Goal: Task Accomplishment & Management: Manage account settings

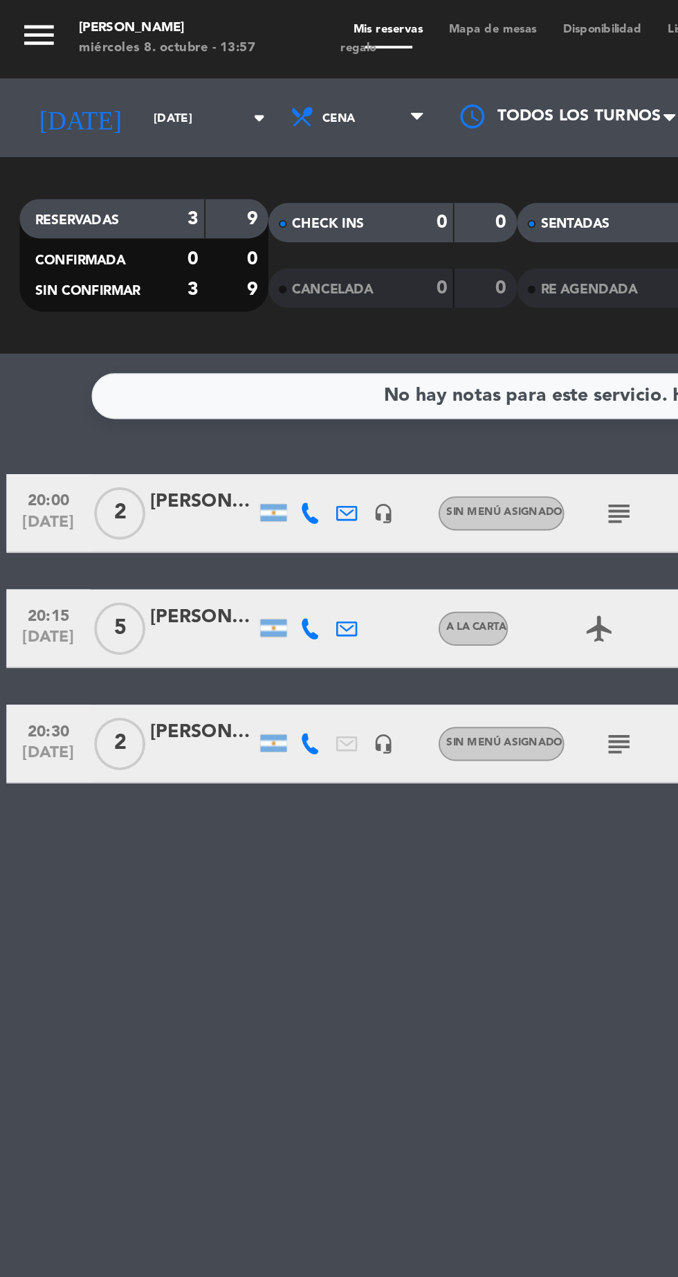
click at [74, 69] on input "[DATE]" at bounding box center [117, 62] width 87 height 21
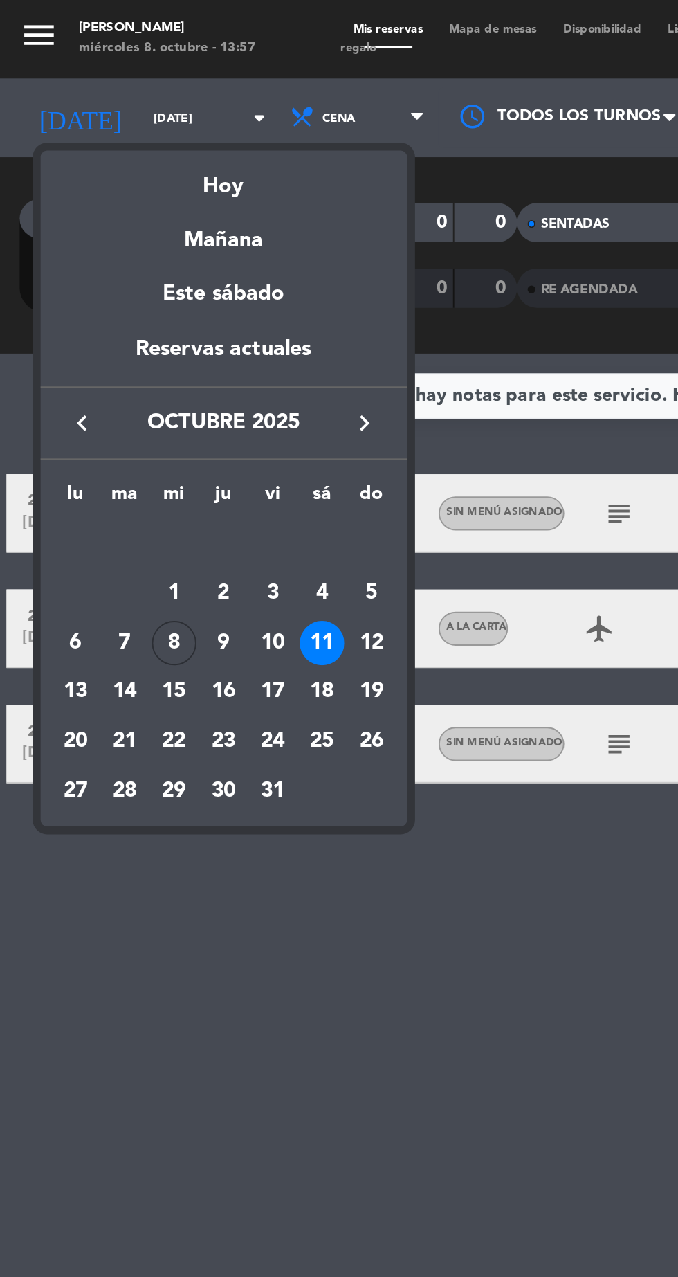
click at [123, 350] on td "9" at bounding box center [118, 340] width 26 height 26
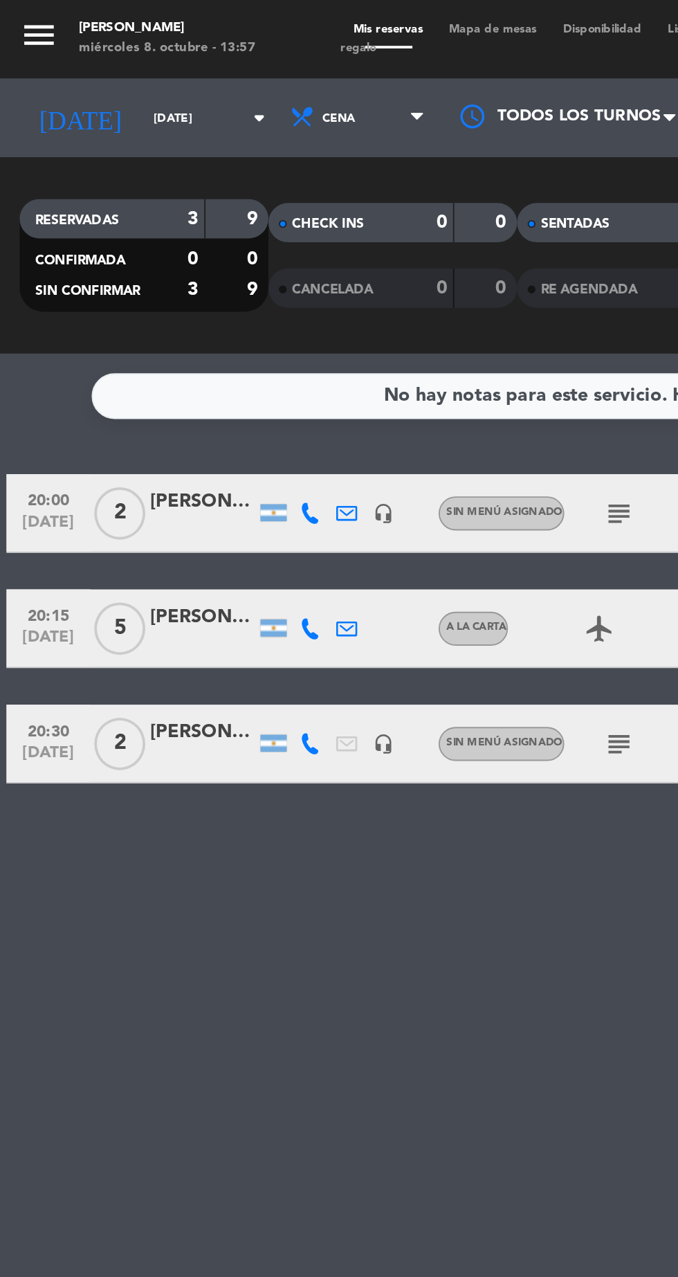
type input "[DEMOGRAPHIC_DATA][DATE]"
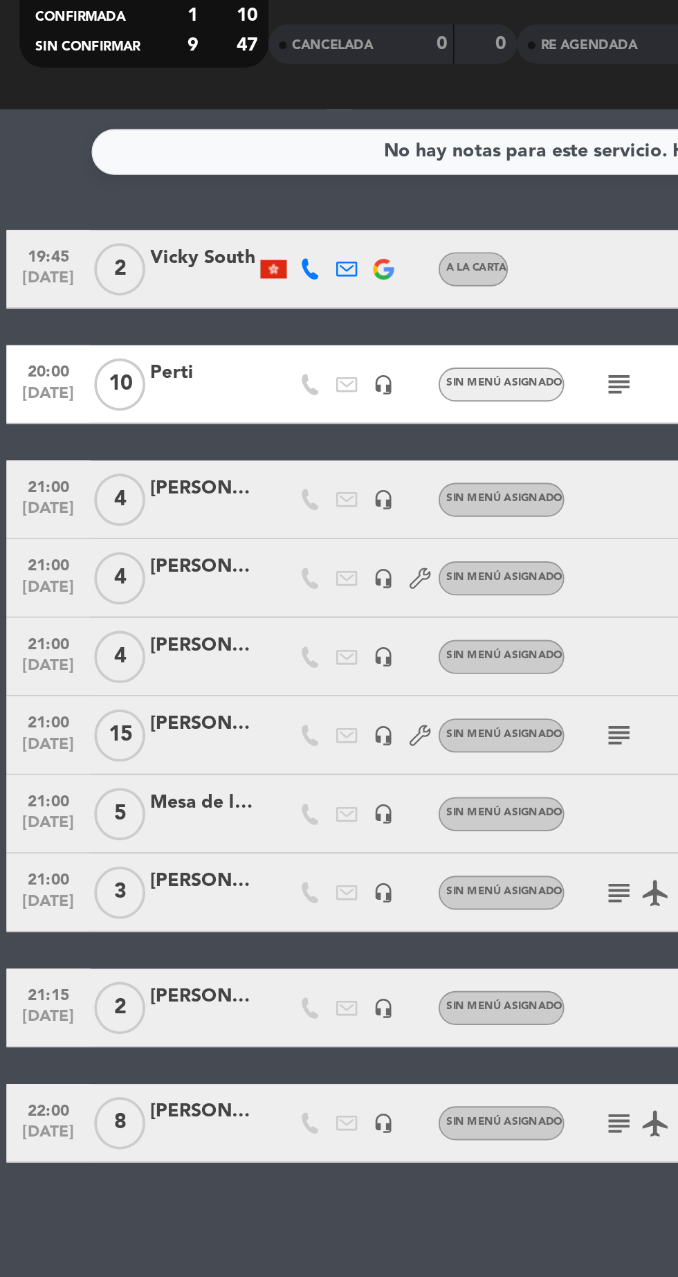
click at [321, 517] on icon "subject" at bounding box center [327, 518] width 17 height 17
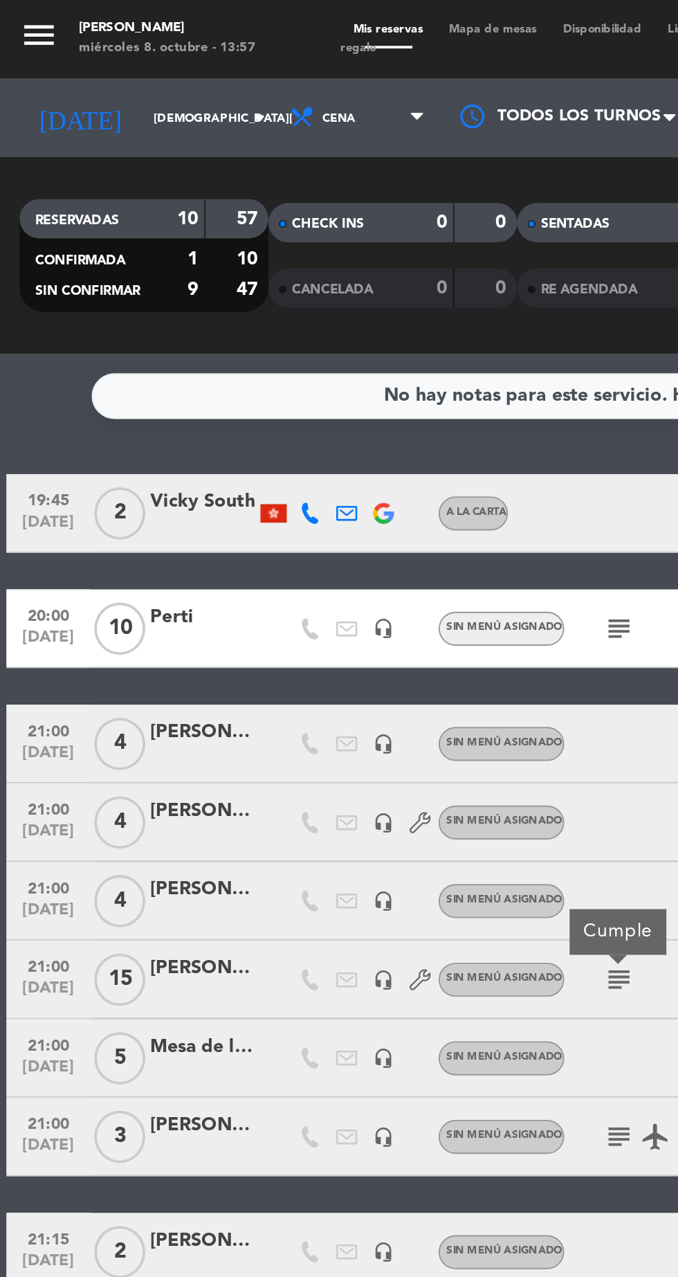
click at [319, 332] on icon "subject" at bounding box center [327, 332] width 17 height 17
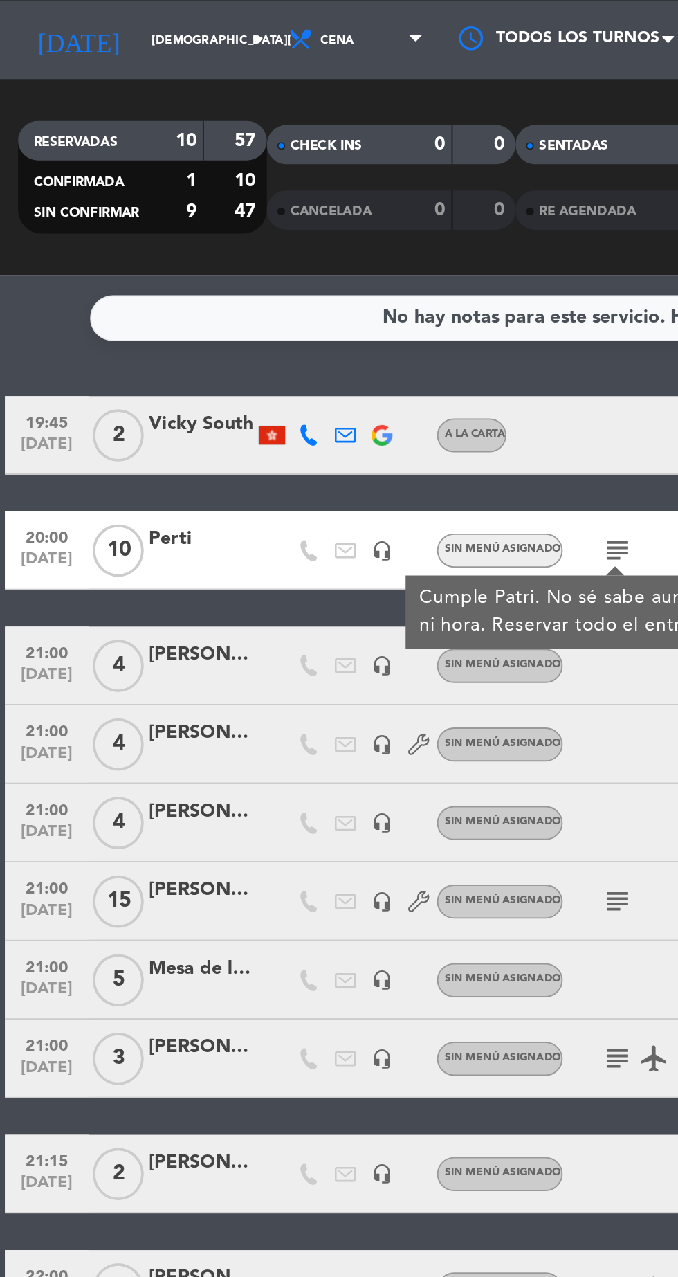
click at [87, 327] on div "Perti" at bounding box center [107, 326] width 55 height 16
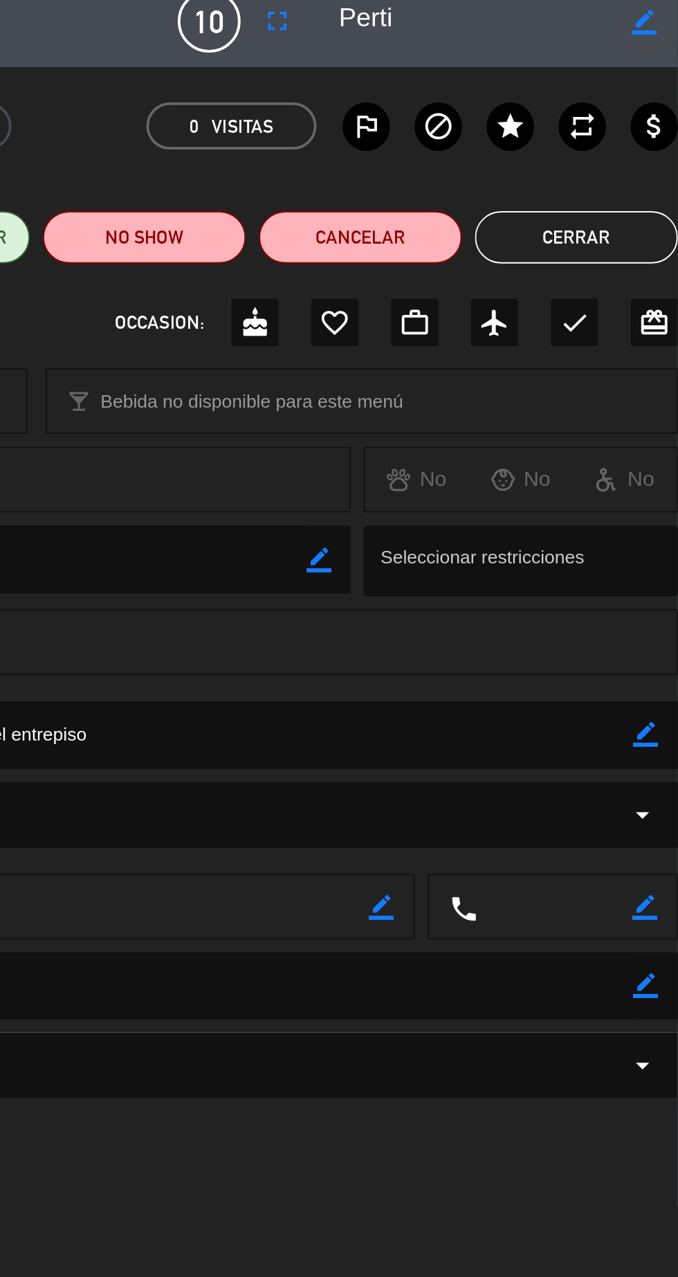
click at [649, 400] on textarea at bounding box center [340, 401] width 629 height 35
click at [651, 406] on textarea at bounding box center [340, 401] width 629 height 35
click at [649, 411] on textarea at bounding box center [340, 401] width 629 height 35
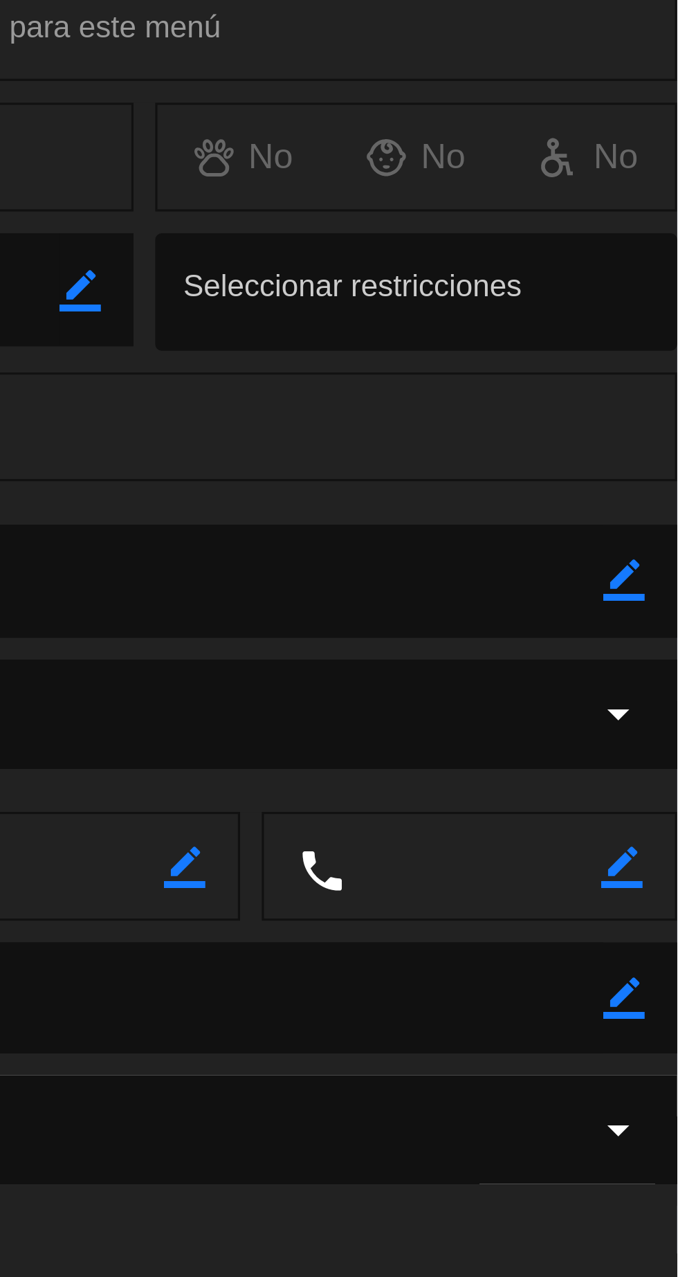
click at [663, 397] on icon "border_color" at bounding box center [661, 401] width 13 height 13
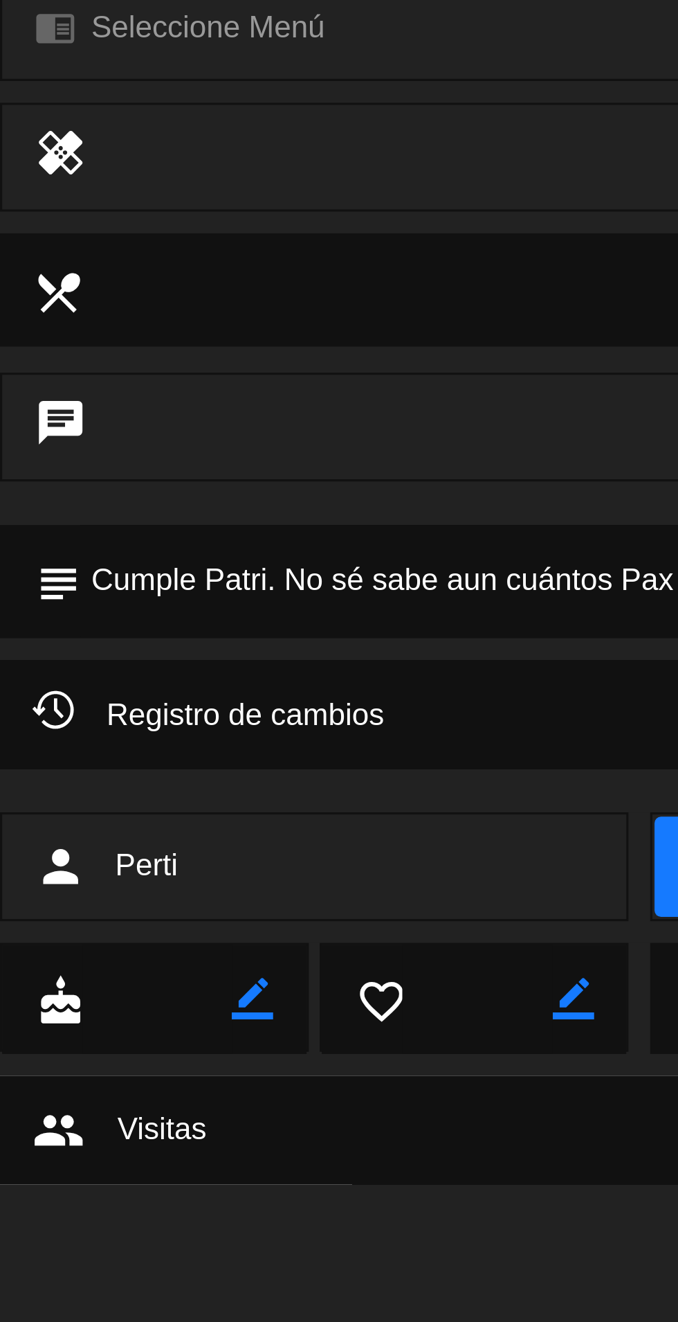
click at [73, 399] on textarea at bounding box center [340, 401] width 629 height 35
click at [80, 404] on textarea at bounding box center [340, 401] width 629 height 35
click at [87, 402] on textarea at bounding box center [340, 401] width 629 height 35
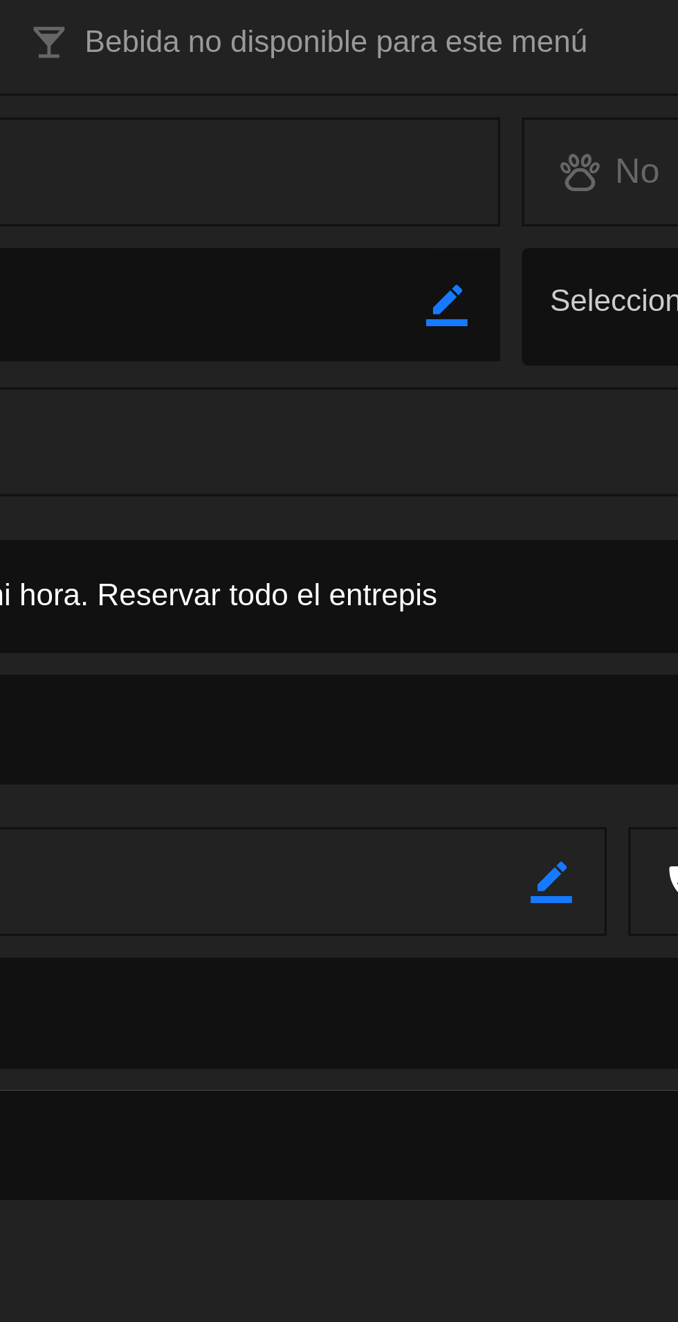
click at [489, 405] on textarea at bounding box center [340, 401] width 629 height 35
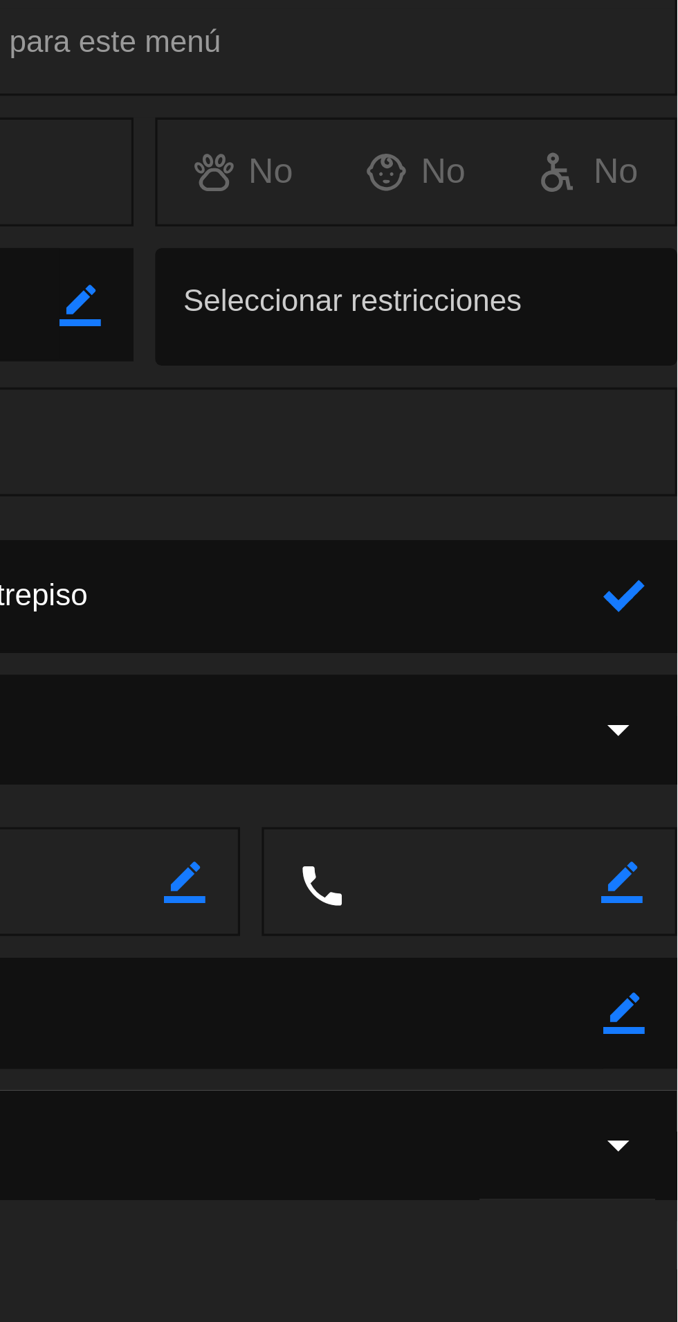
type textarea "Cumple Perti amigo de [PERSON_NAME]. No sé sabe aun cuántos Pax ni hora. Reserv…"
click at [657, 404] on icon at bounding box center [661, 401] width 13 height 13
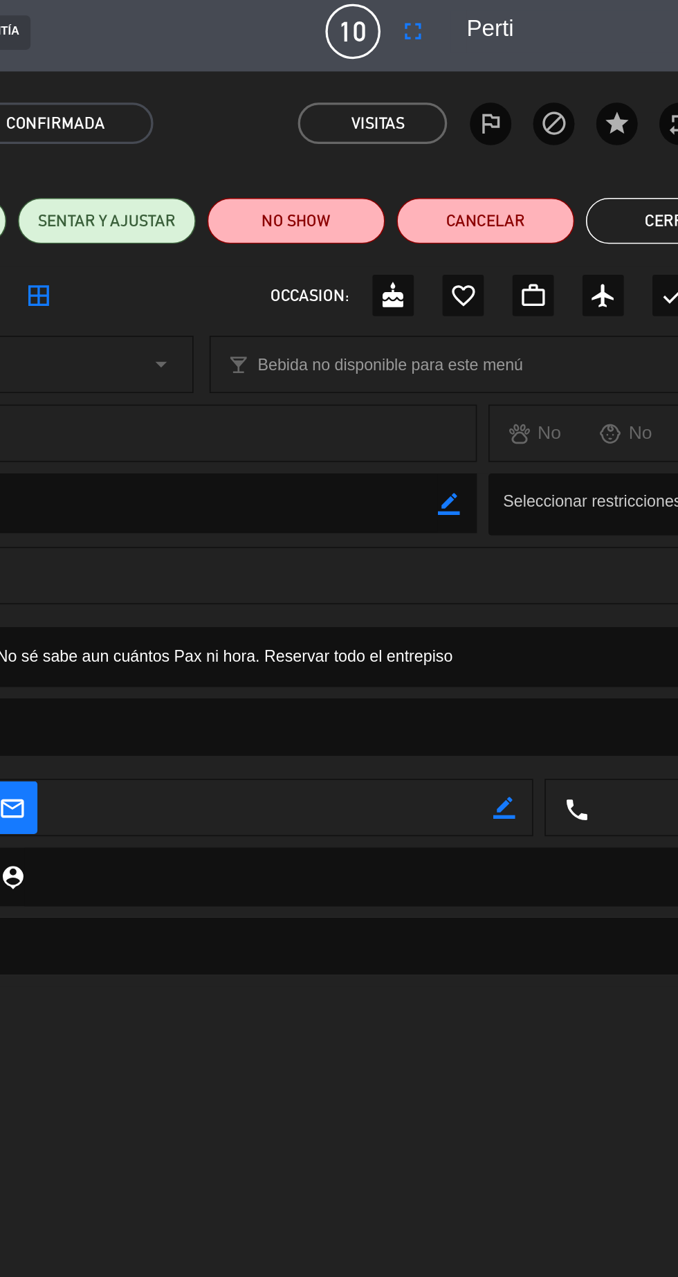
click at [475, 25] on icon "fullscreen" at bounding box center [466, 24] width 17 height 17
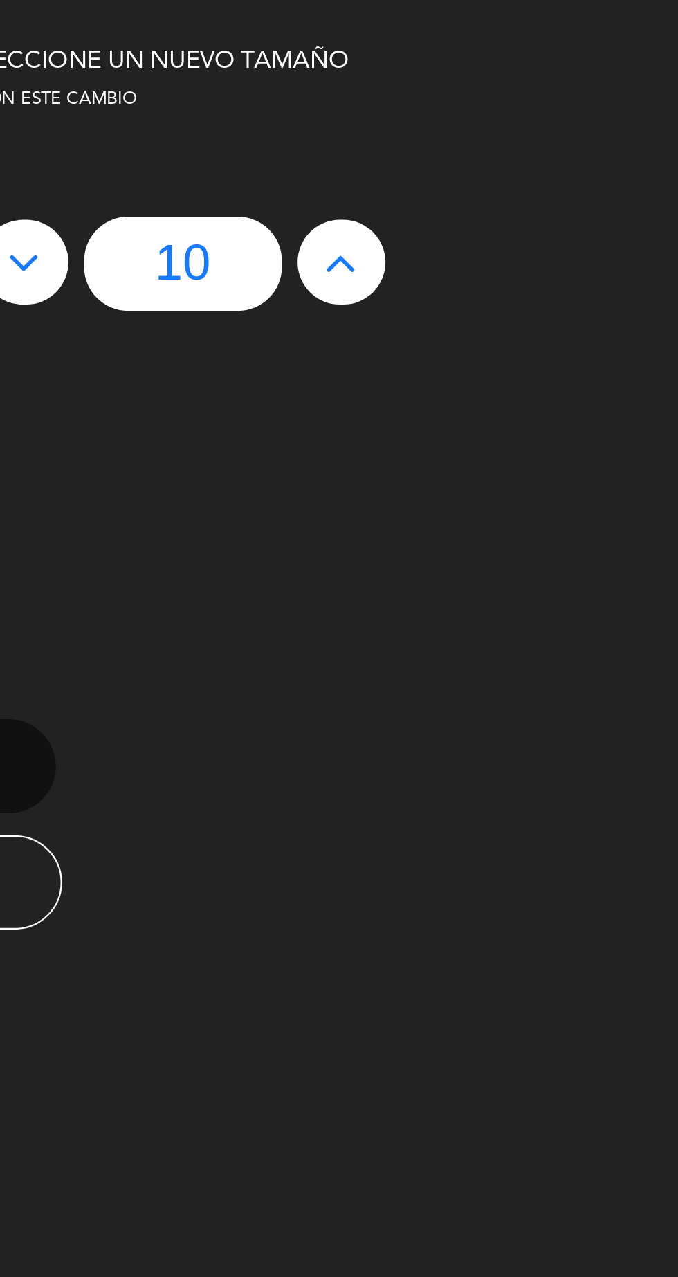
click at [526, 120] on icon at bounding box center [530, 116] width 15 height 22
type input "11"
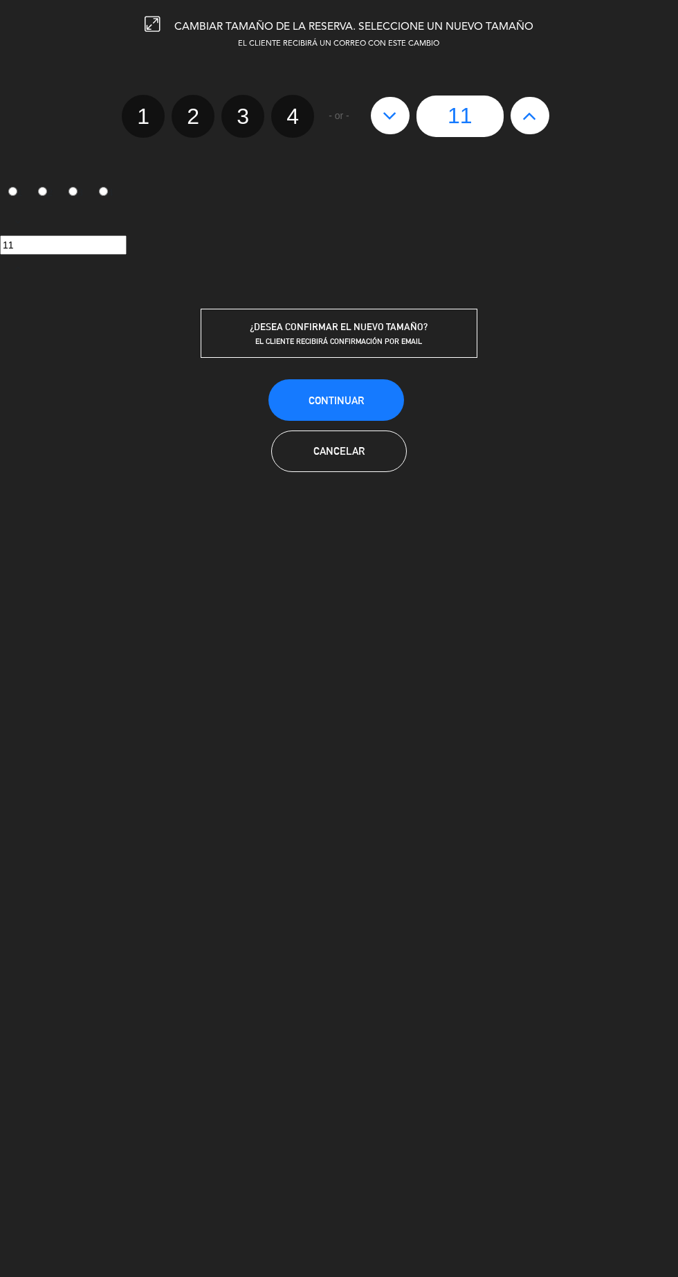
click at [541, 131] on div "11" at bounding box center [460, 117] width 192 height 42
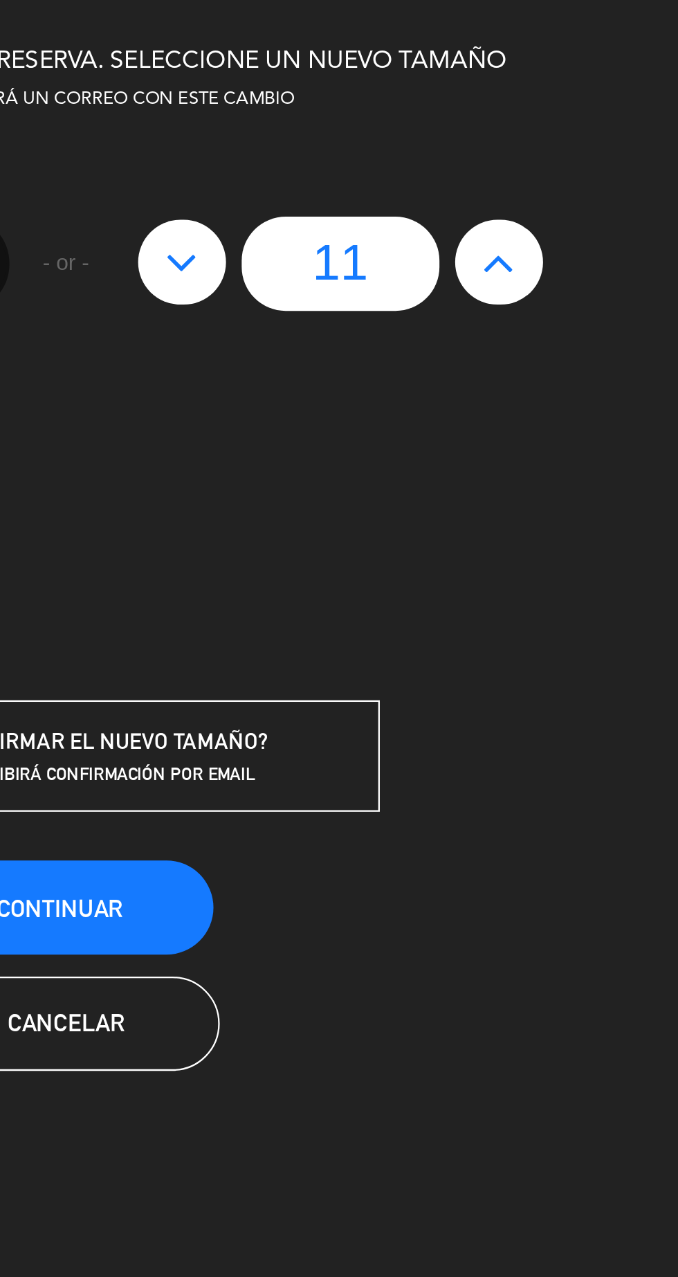
click at [529, 123] on icon at bounding box center [530, 116] width 15 height 22
type input "12"
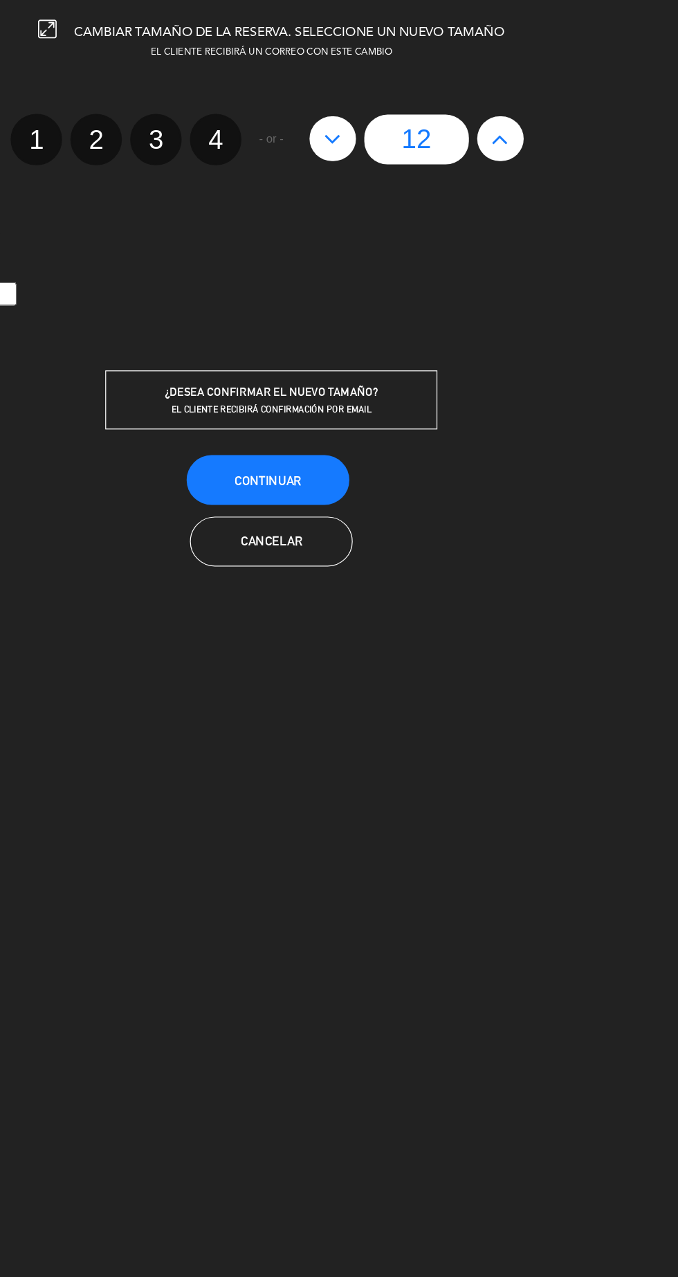
click at [543, 123] on button at bounding box center [530, 115] width 39 height 37
type input "13"
click at [539, 128] on button at bounding box center [530, 115] width 39 height 37
type input "14"
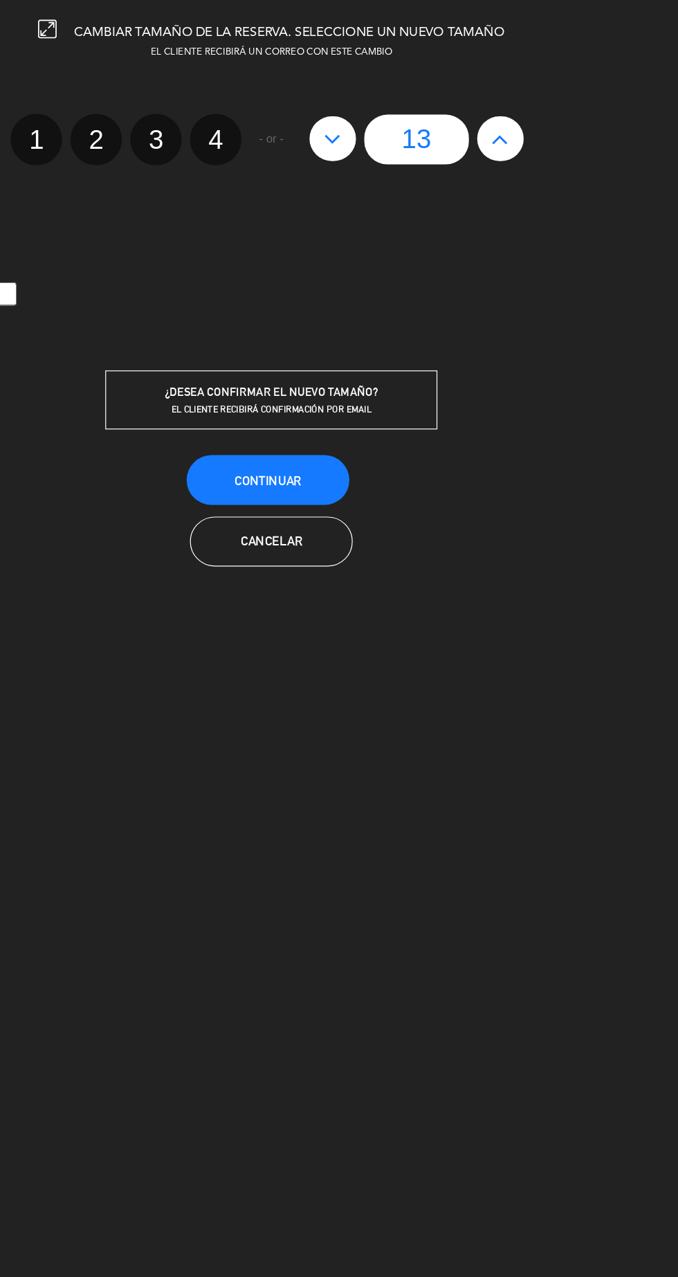
type input "14"
click at [547, 133] on div "14" at bounding box center [460, 117] width 192 height 42
click at [548, 126] on div "14" at bounding box center [460, 117] width 192 height 42
click at [540, 128] on button at bounding box center [530, 115] width 39 height 37
type input "15"
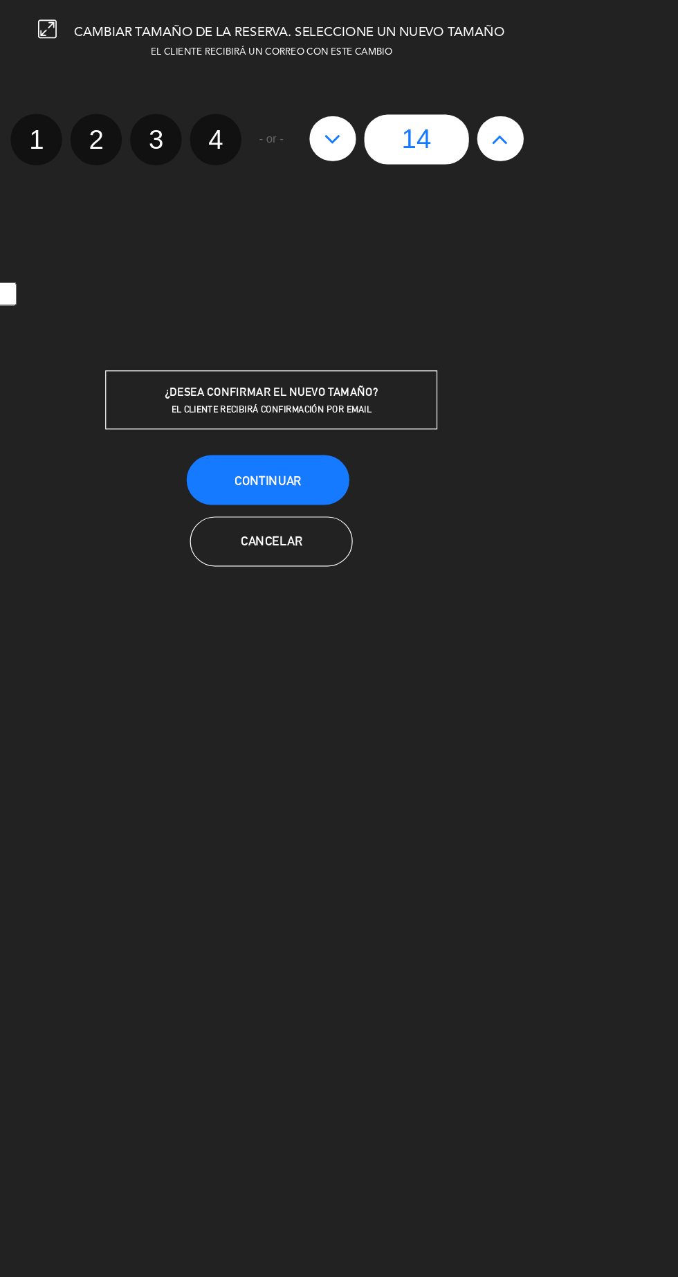
type input "15"
click at [543, 126] on button at bounding box center [530, 115] width 39 height 37
type input "16"
click at [546, 125] on div "16" at bounding box center [460, 117] width 192 height 42
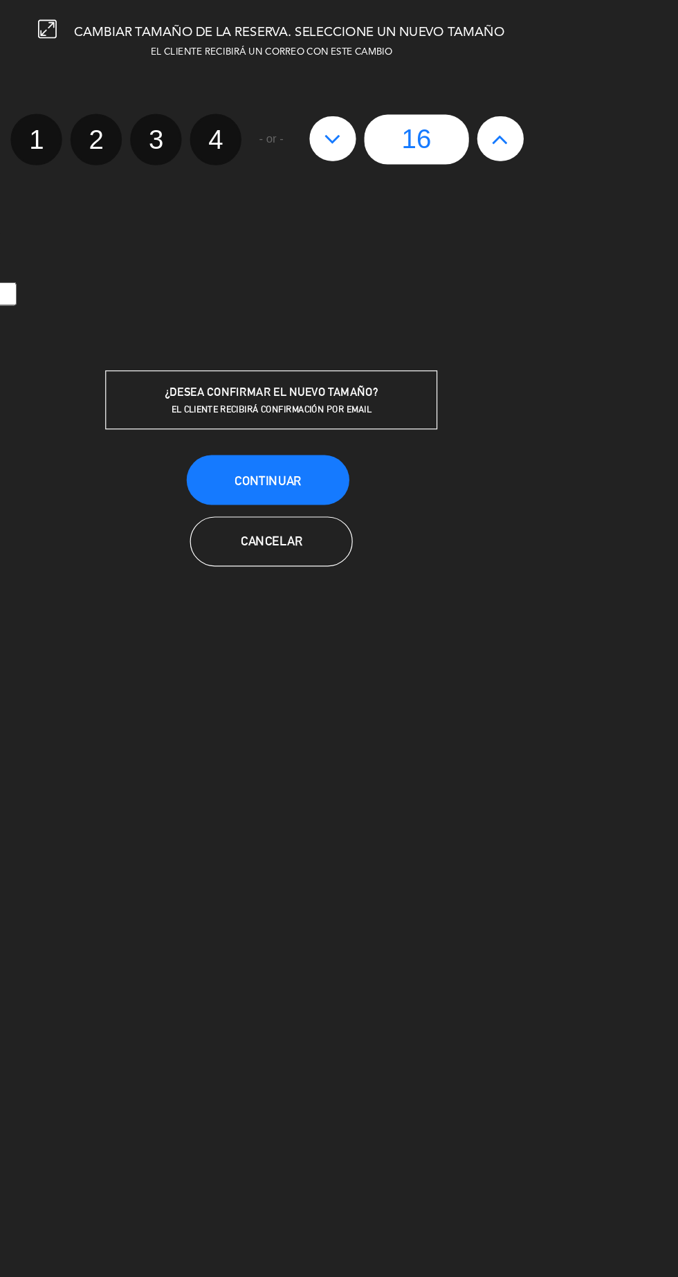
click at [544, 127] on button at bounding box center [530, 115] width 39 height 37
type input "17"
click at [546, 124] on button at bounding box center [530, 115] width 39 height 37
type input "18"
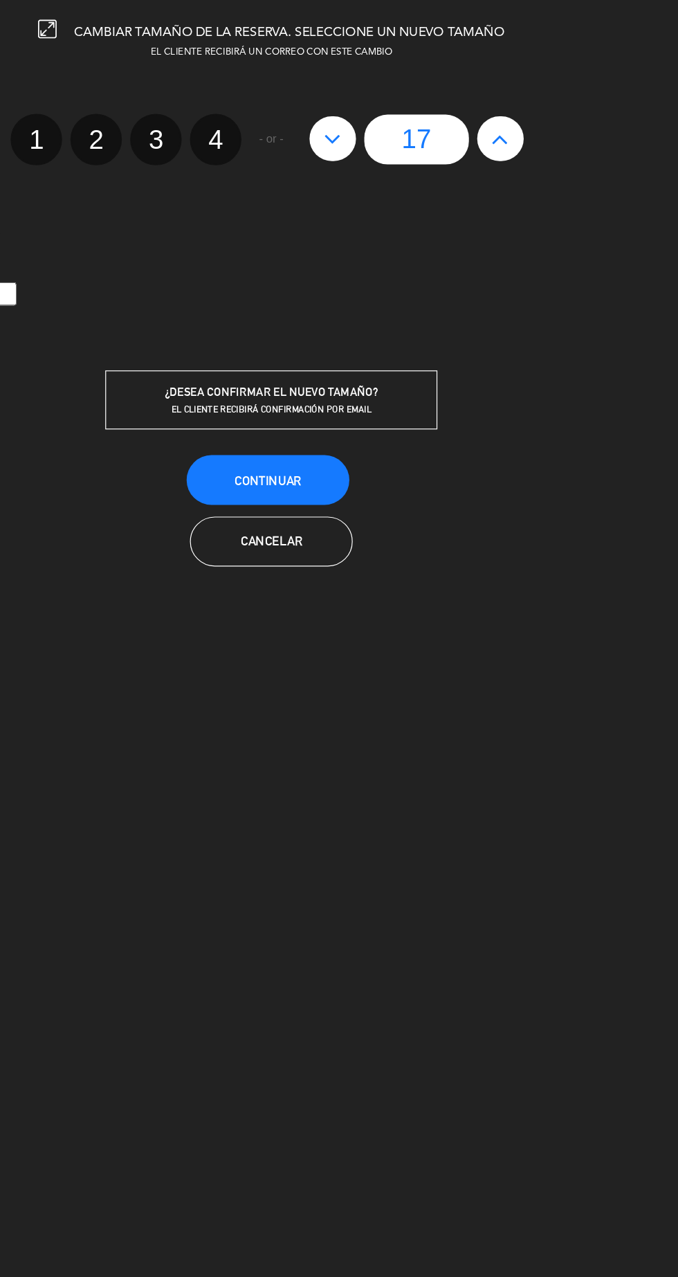
type input "18"
click at [548, 121] on button at bounding box center [530, 115] width 39 height 37
type input "19"
click at [548, 120] on div "19" at bounding box center [460, 117] width 192 height 42
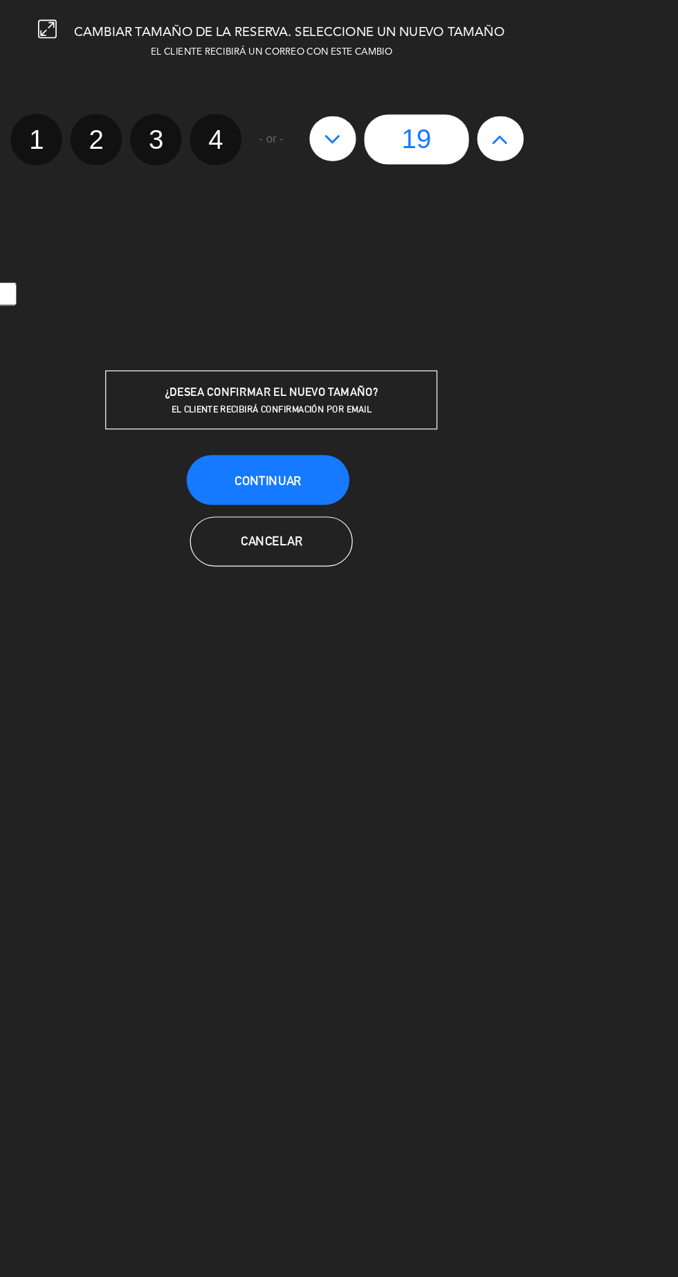
click at [543, 119] on button at bounding box center [530, 115] width 39 height 37
type input "20"
click at [546, 126] on div "20" at bounding box center [460, 117] width 192 height 42
click at [537, 129] on button at bounding box center [530, 115] width 39 height 37
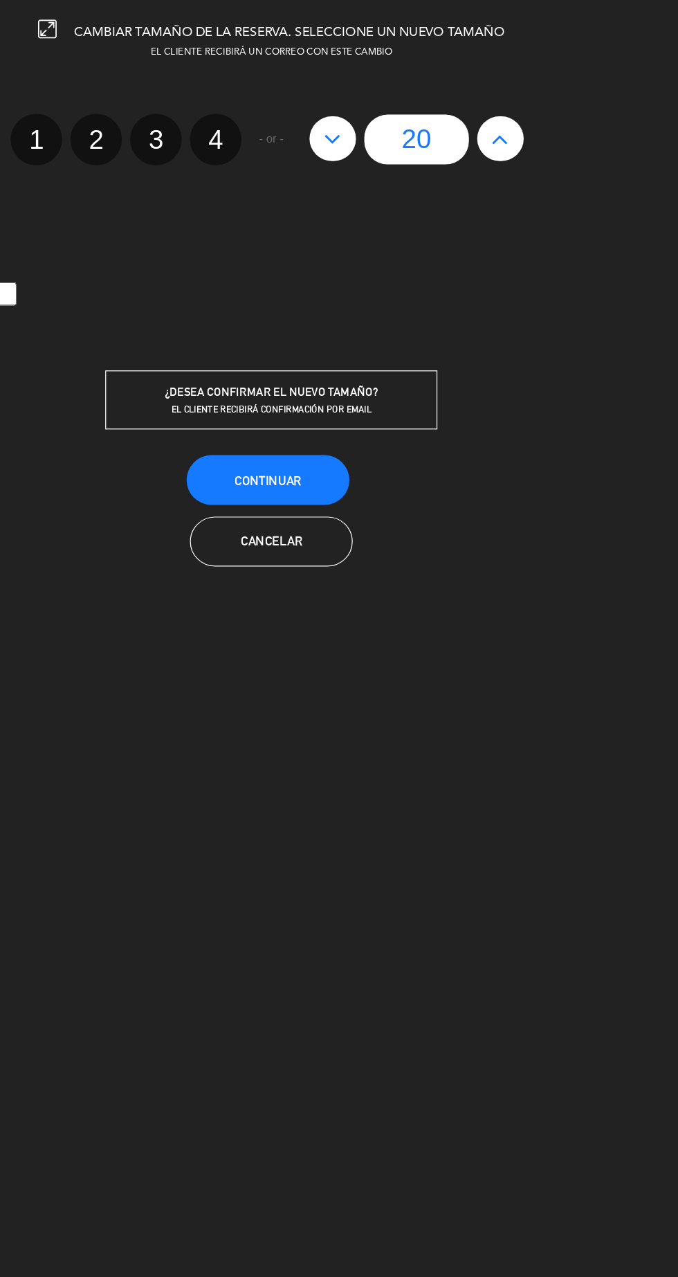
type input "21"
click at [541, 134] on div "21" at bounding box center [460, 117] width 192 height 42
click at [547, 129] on div "21" at bounding box center [460, 117] width 192 height 42
click at [543, 125] on button at bounding box center [530, 115] width 39 height 37
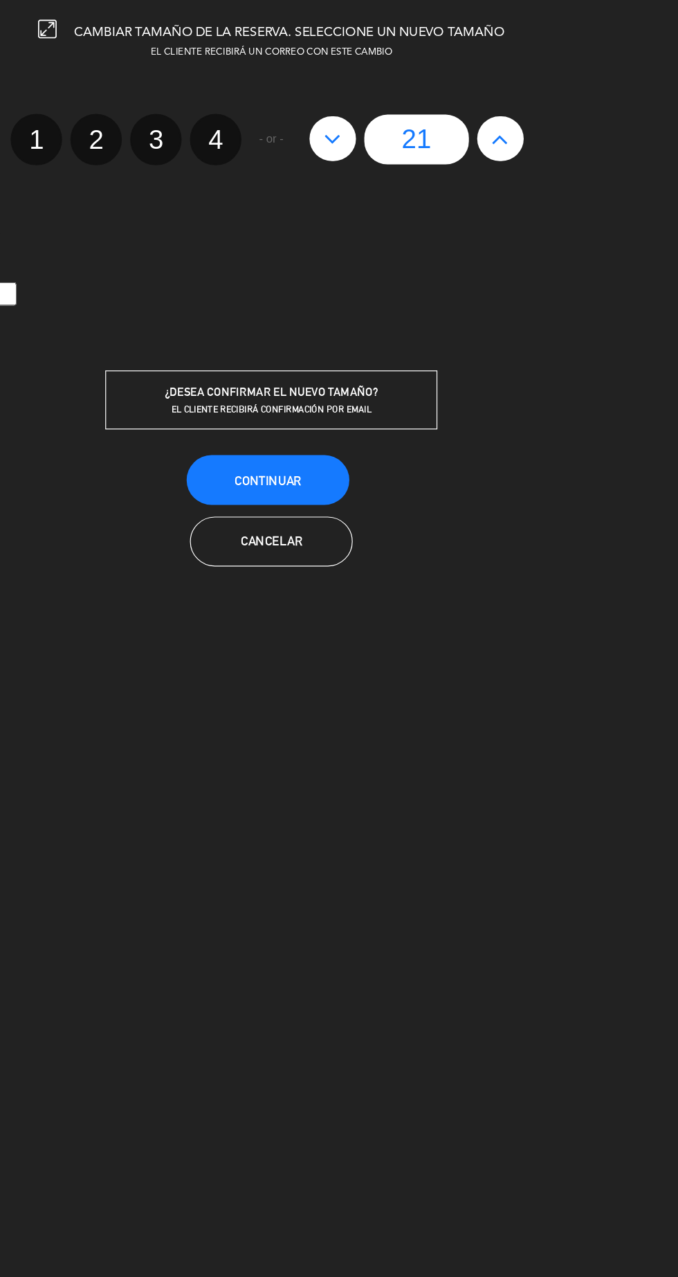
type input "22"
click at [543, 123] on button at bounding box center [530, 115] width 39 height 37
type input "23"
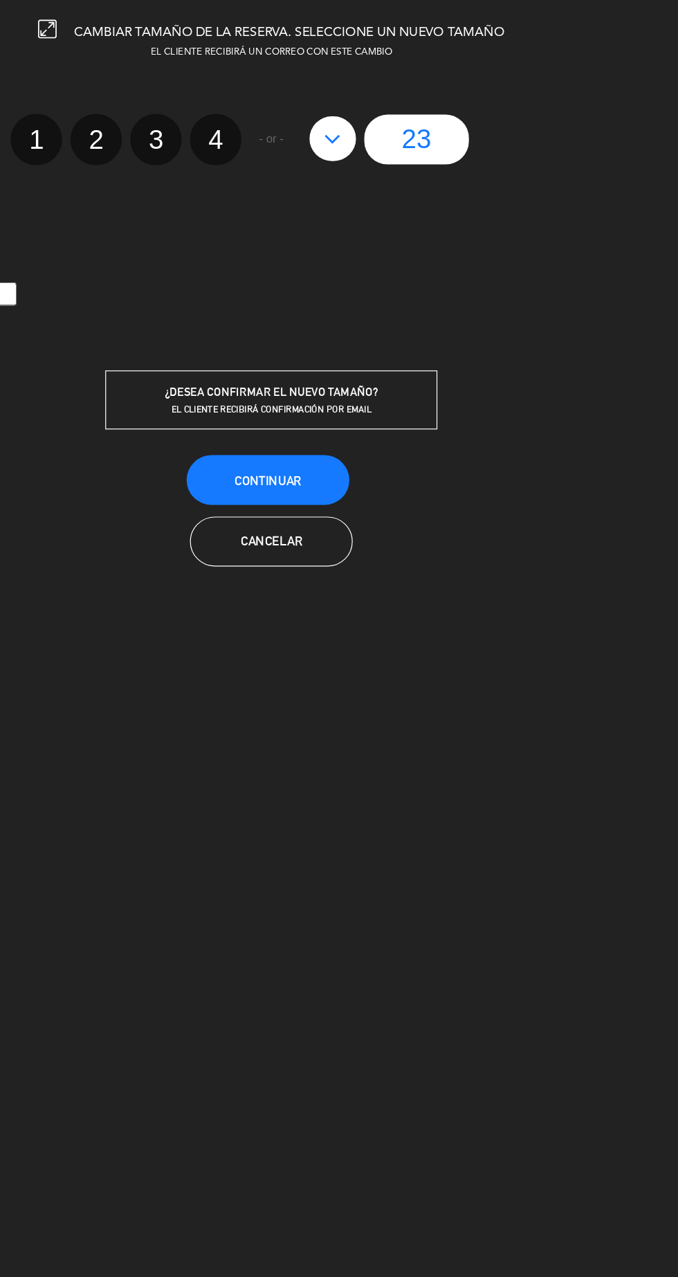
click at [548, 127] on div "23" at bounding box center [460, 117] width 192 height 42
click at [387, 122] on icon at bounding box center [390, 116] width 15 height 22
type input "22"
click at [395, 129] on button at bounding box center [390, 115] width 39 height 37
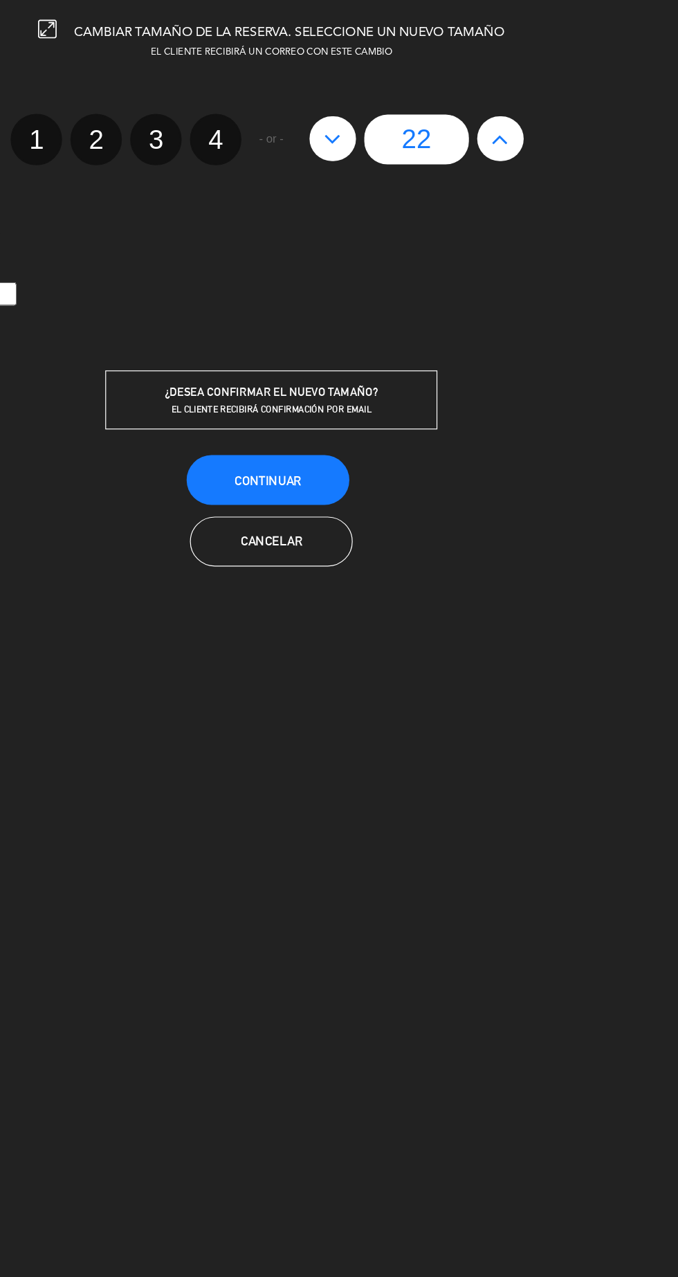
type input "21"
click at [401, 131] on div "21" at bounding box center [460, 117] width 192 height 42
click at [390, 115] on icon at bounding box center [390, 116] width 15 height 22
type input "20"
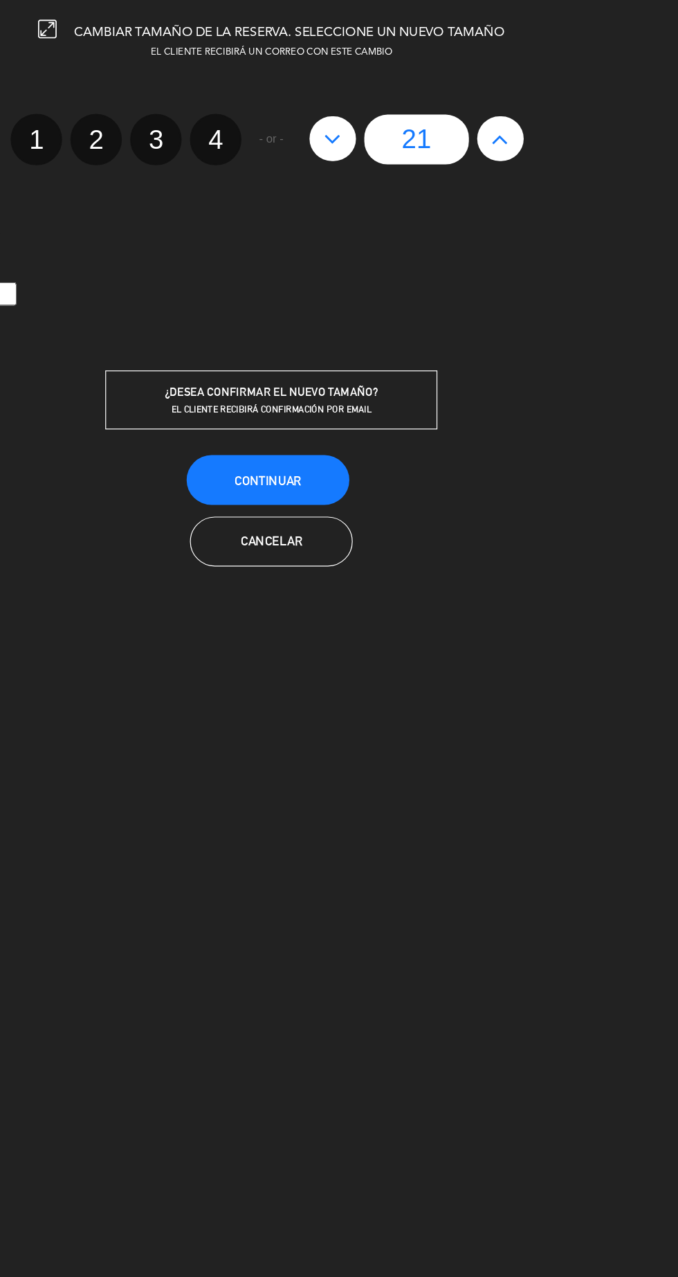
type input "20"
click at [364, 415] on button "Continuar" at bounding box center [337, 400] width 136 height 42
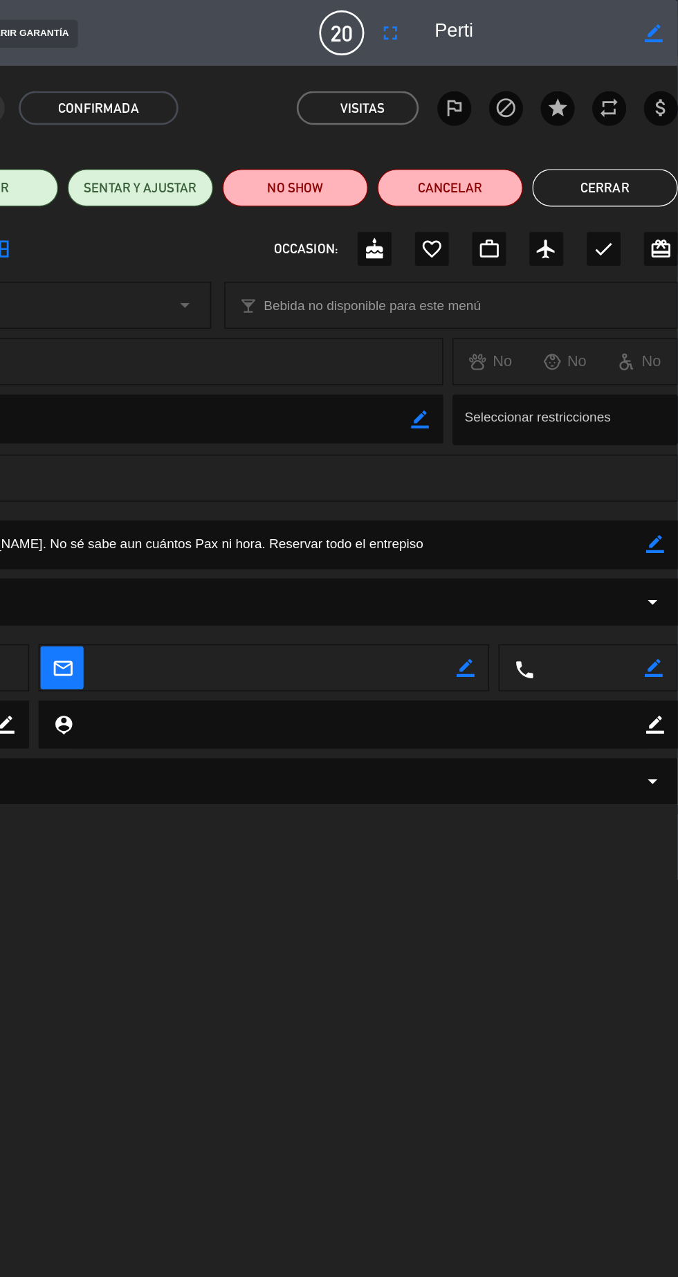
click at [578, 183] on icon "airplanemode_active" at bounding box center [581, 183] width 17 height 17
click at [628, 132] on button "Cerrar" at bounding box center [624, 139] width 107 height 28
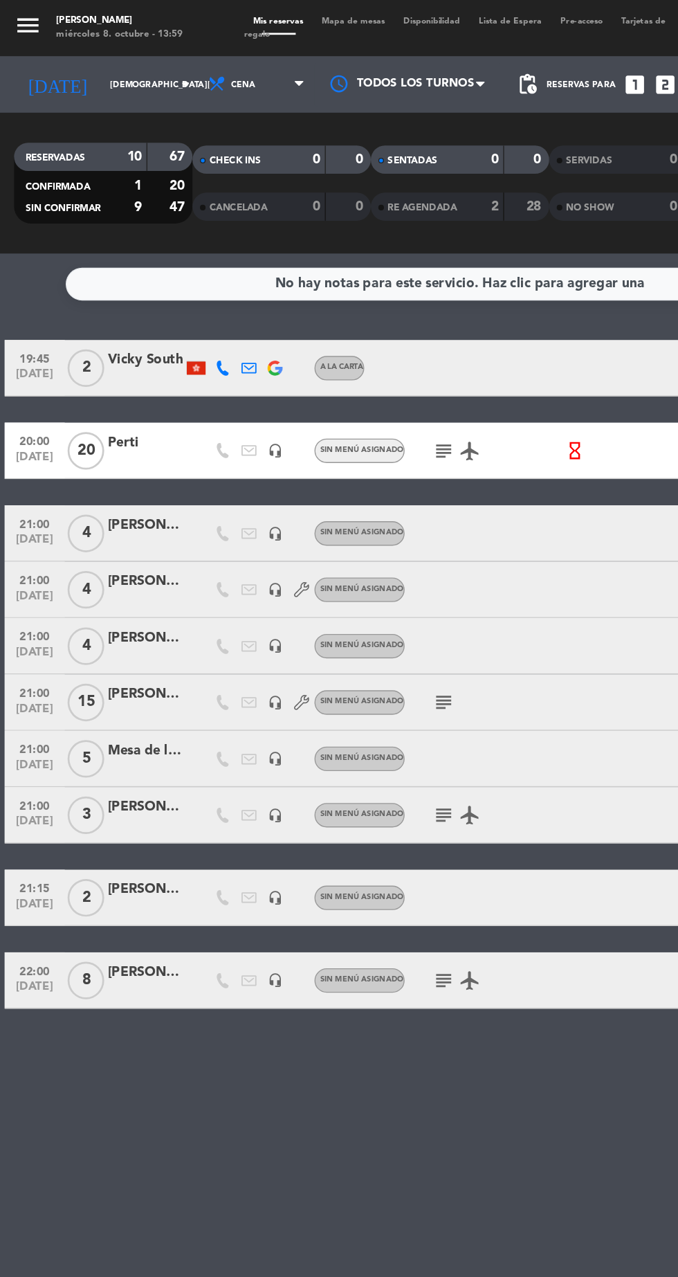
click at [325, 514] on icon "subject" at bounding box center [327, 518] width 17 height 17
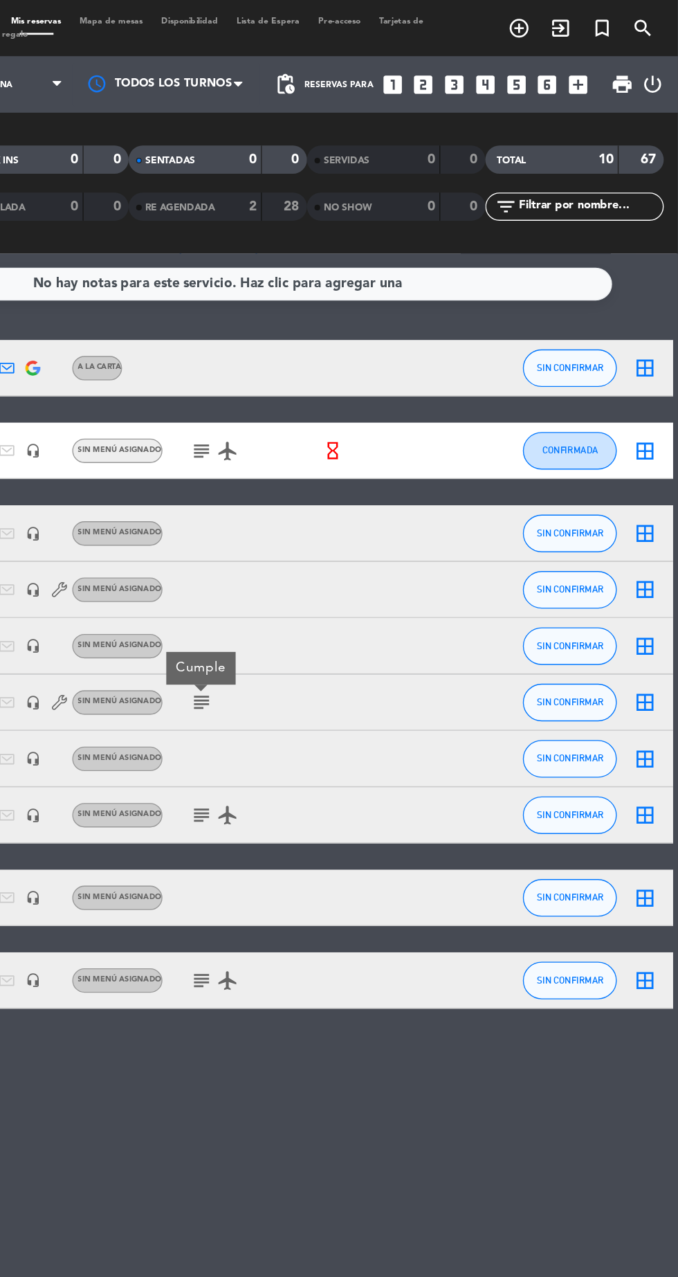
click at [650, 334] on icon "border_all" at bounding box center [654, 332] width 17 height 17
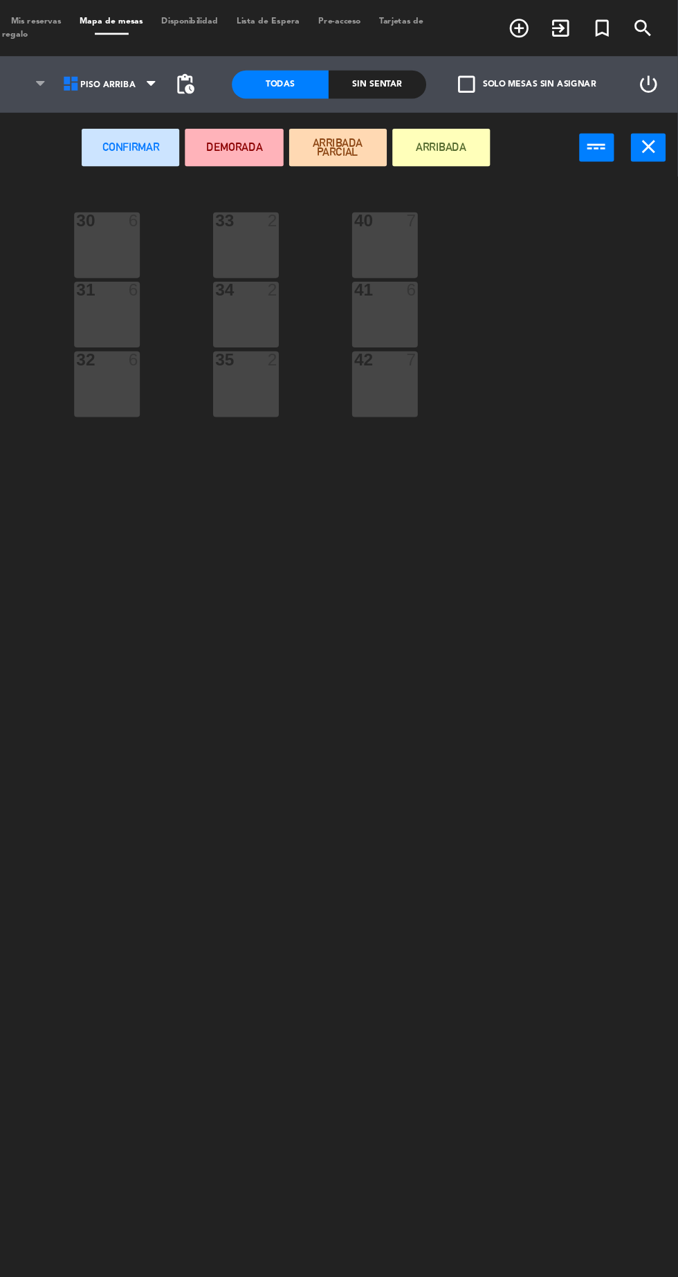
click at [459, 194] on div "40 7" at bounding box center [462, 180] width 48 height 48
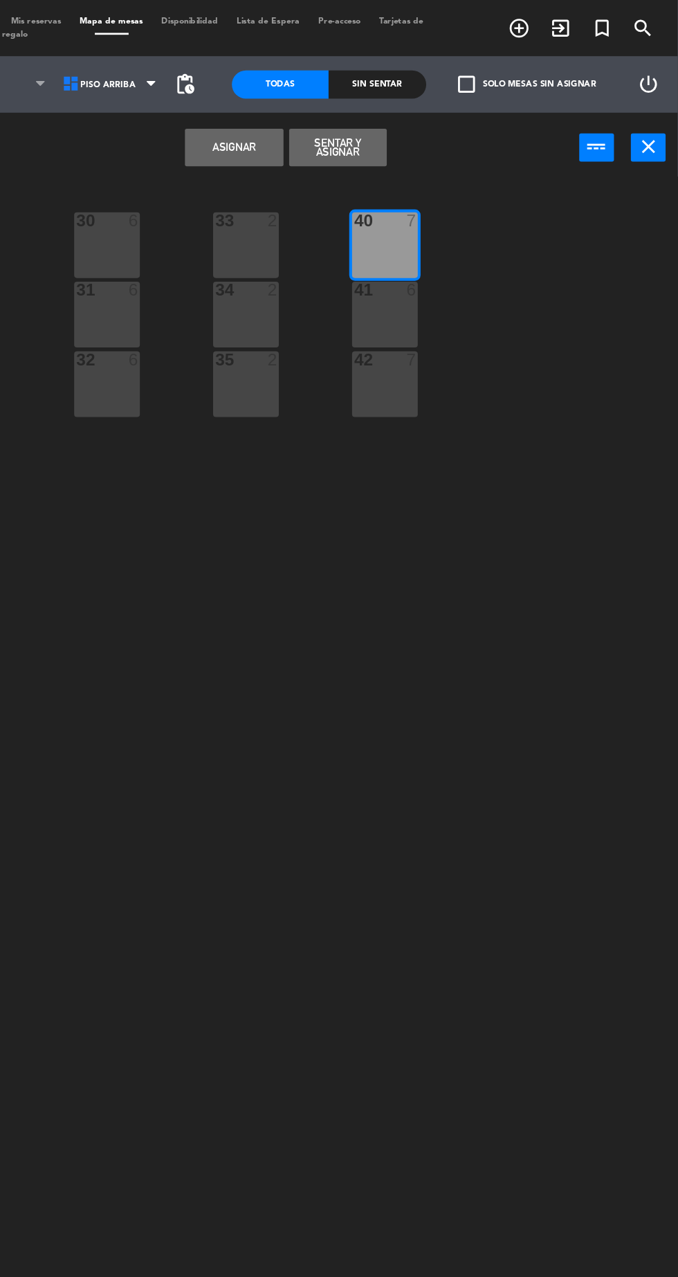
click at [442, 237] on div "41 6" at bounding box center [462, 232] width 48 height 48
click at [456, 291] on div "42 7" at bounding box center [462, 283] width 48 height 48
click at [372, 194] on div "33 2" at bounding box center [360, 180] width 48 height 48
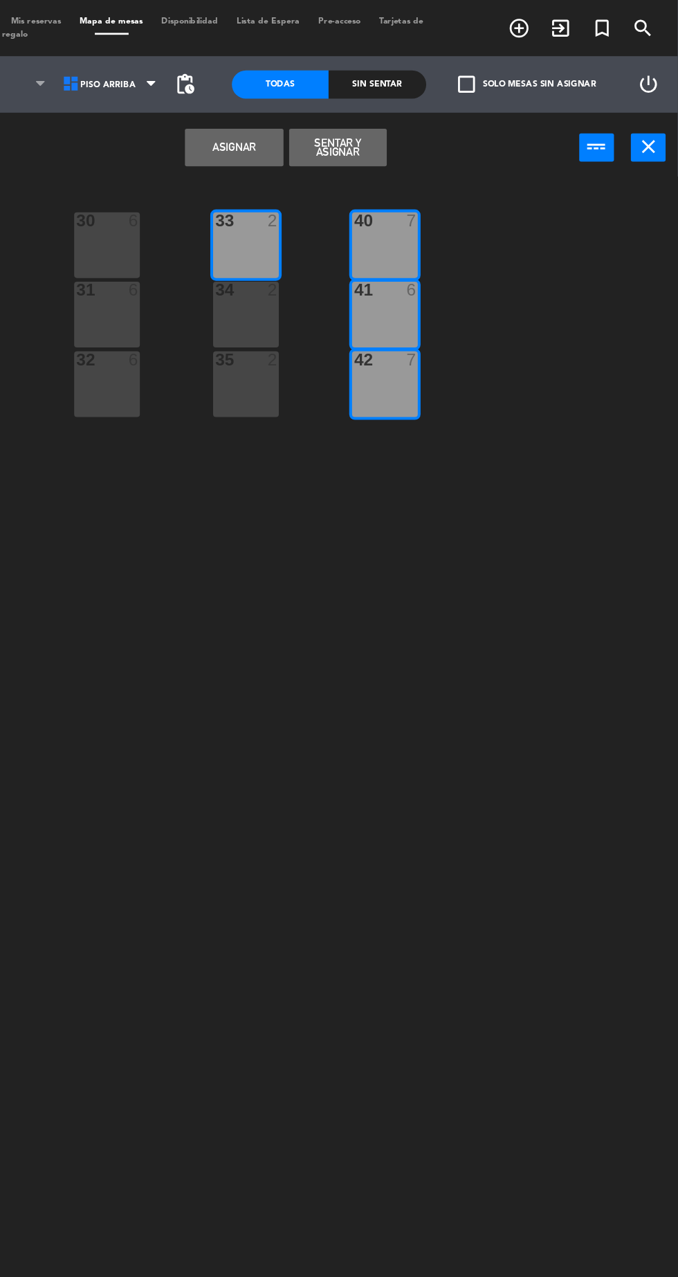
click at [372, 235] on div "34 2" at bounding box center [360, 232] width 48 height 48
click at [366, 294] on div "35 2" at bounding box center [360, 283] width 48 height 48
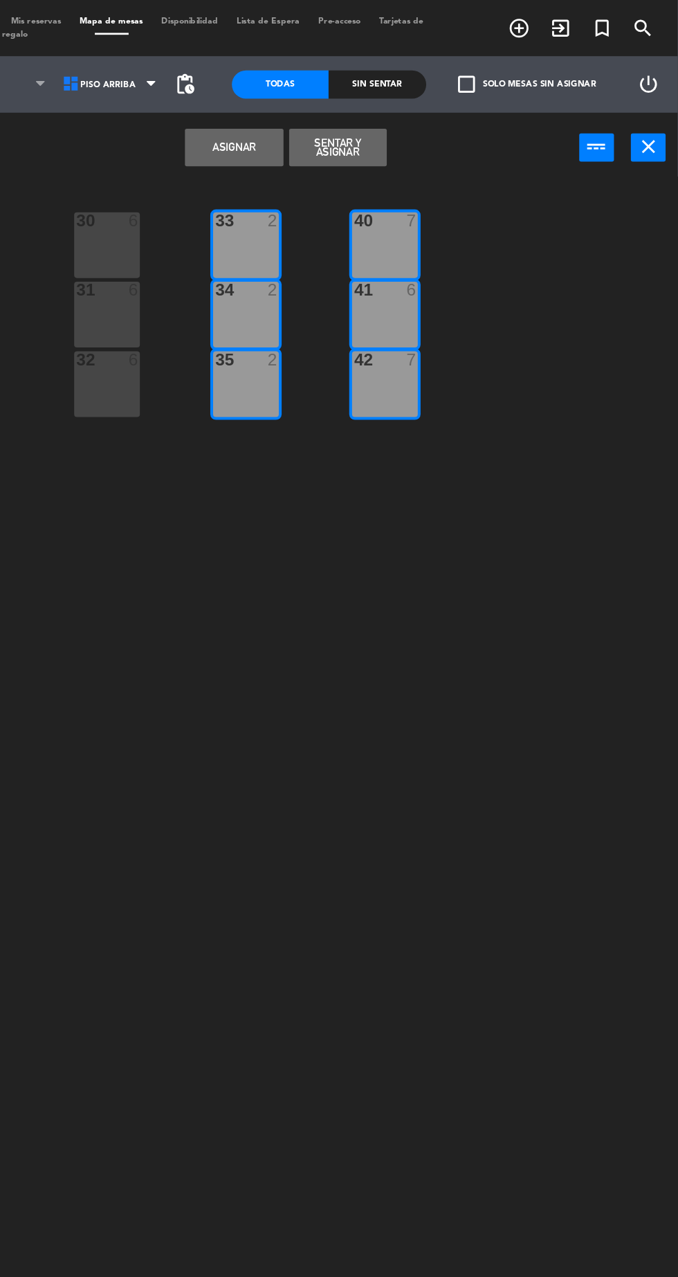
click at [348, 108] on button "Asignar" at bounding box center [351, 109] width 72 height 28
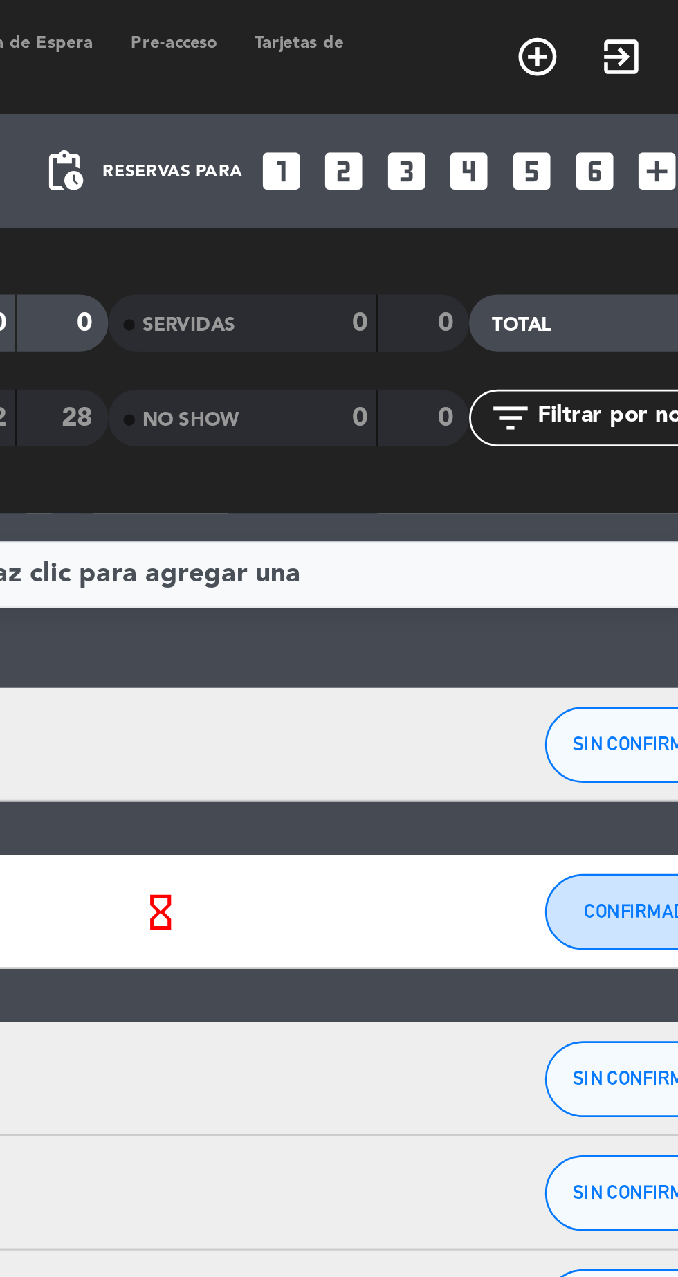
click at [489, 60] on icon "looks_two" at bounding box center [491, 62] width 18 height 18
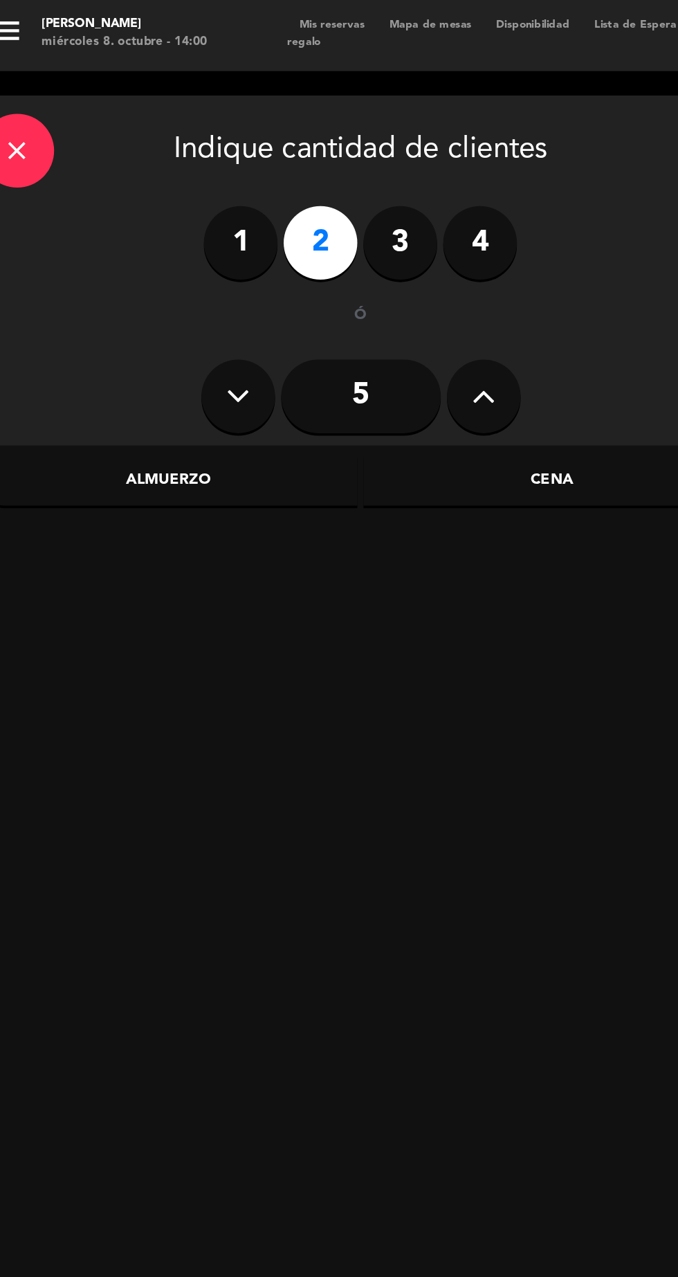
click at [339, 260] on div "Cena" at bounding box center [329, 273] width 213 height 28
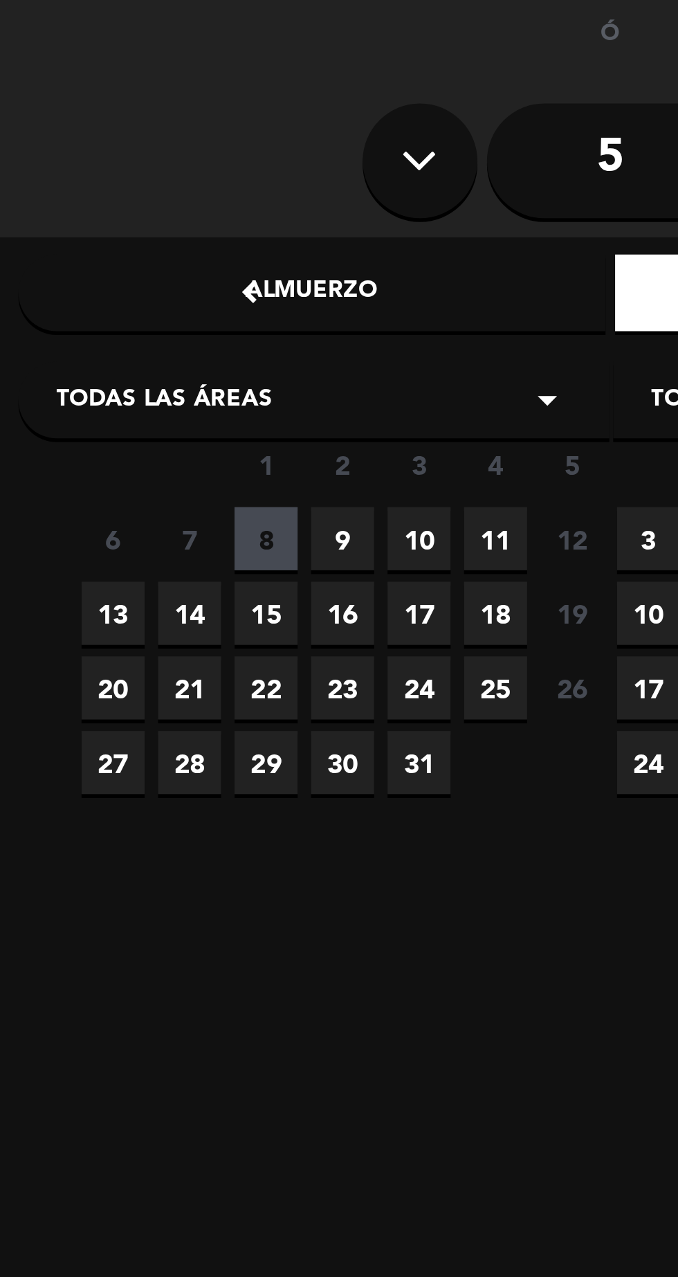
click at [119, 359] on span "9" at bounding box center [124, 361] width 23 height 23
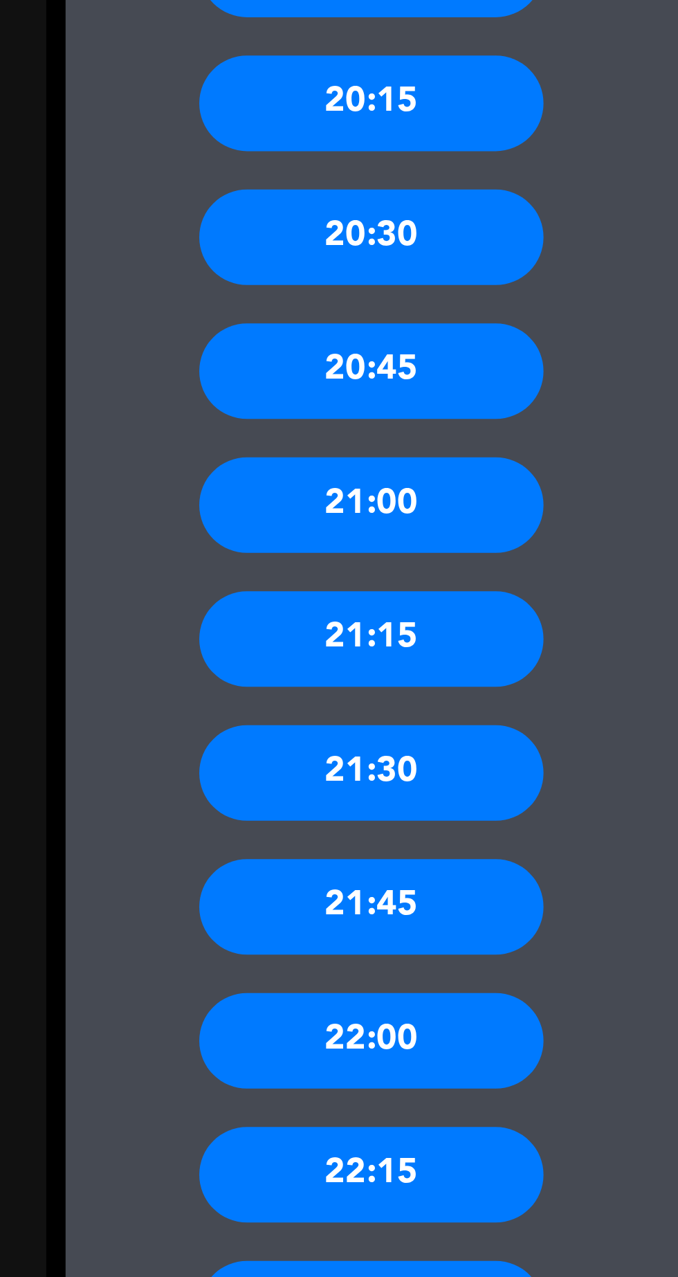
click at [596, 552] on div "21:00" at bounding box center [564, 549] width 125 height 35
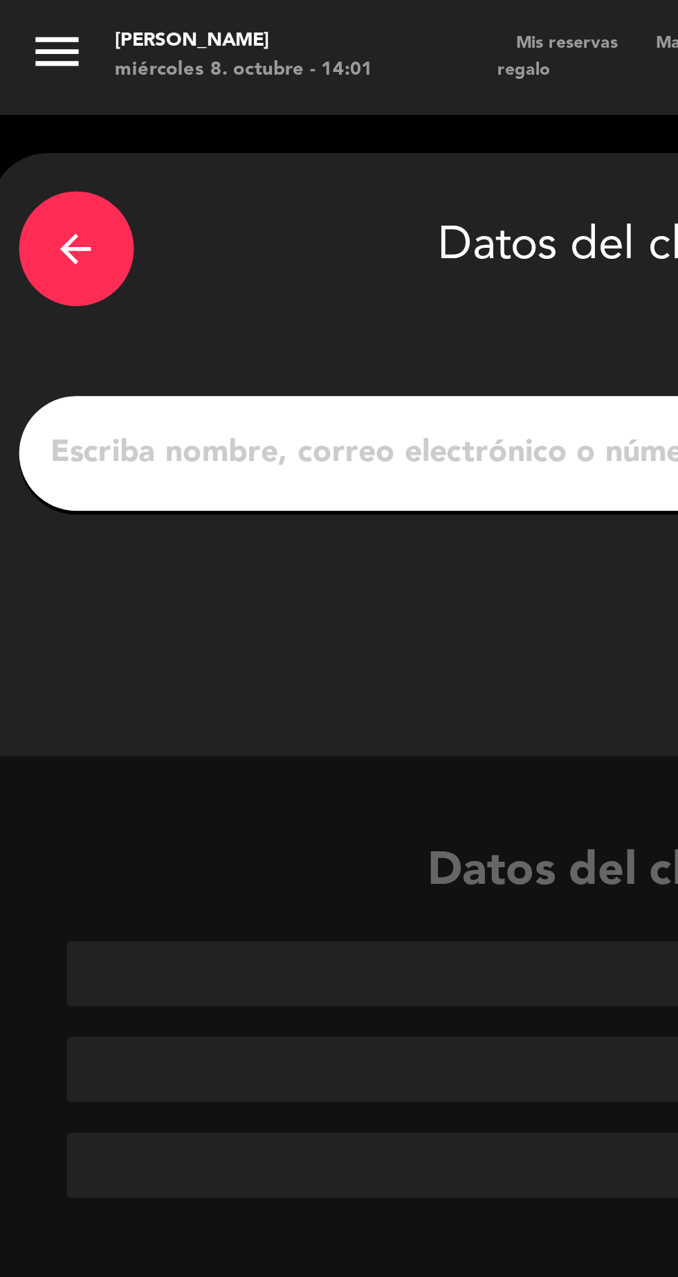
click at [162, 156] on input "1" at bounding box center [221, 163] width 408 height 19
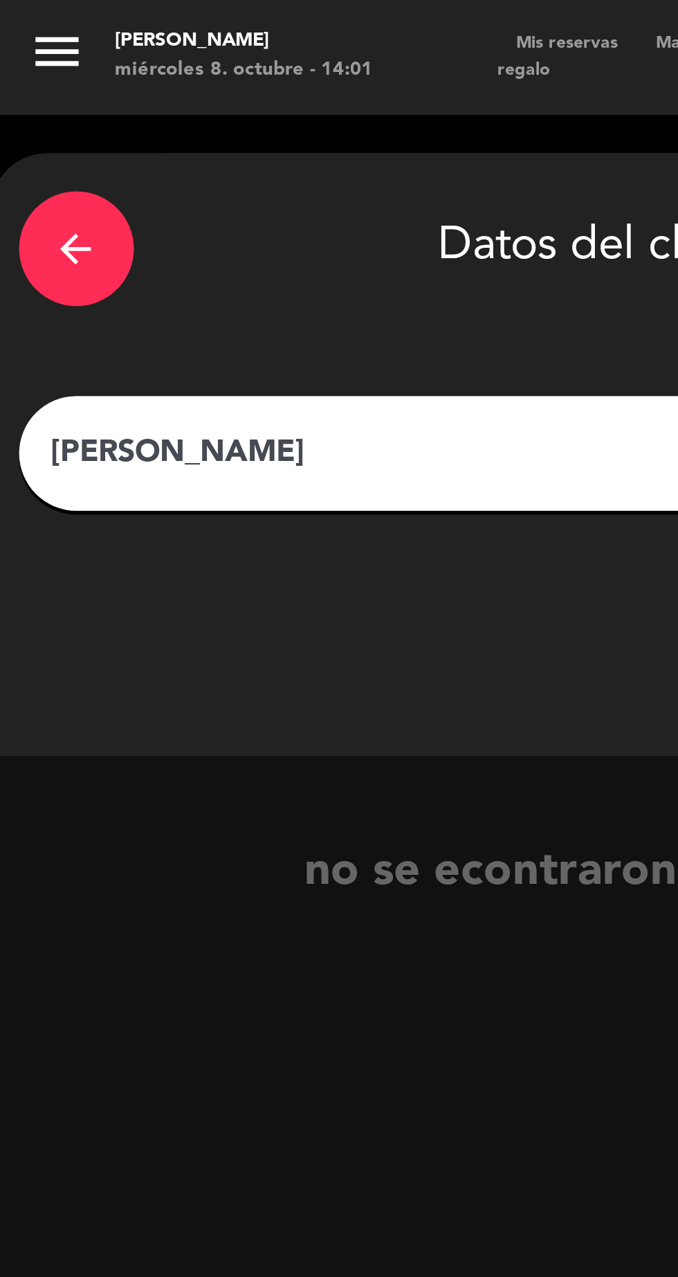
click at [183, 159] on input "[PERSON_NAME]" at bounding box center [221, 163] width 408 height 19
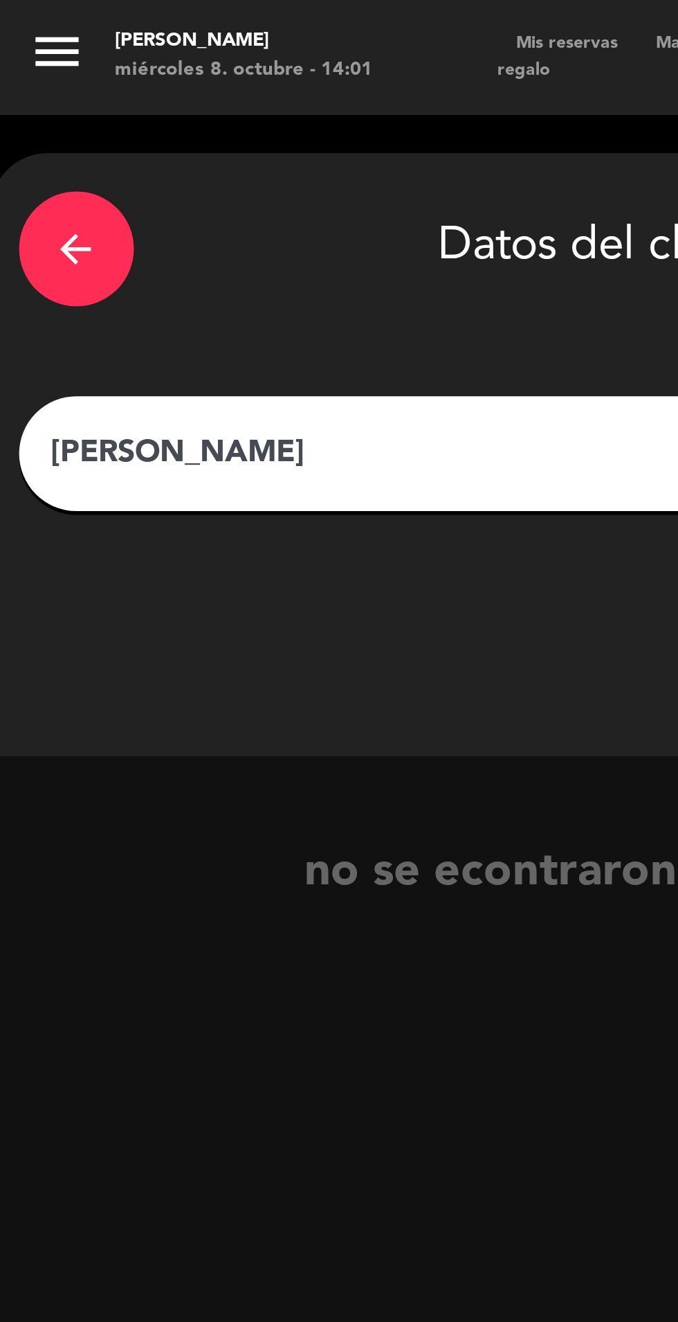
type input "[PERSON_NAME]"
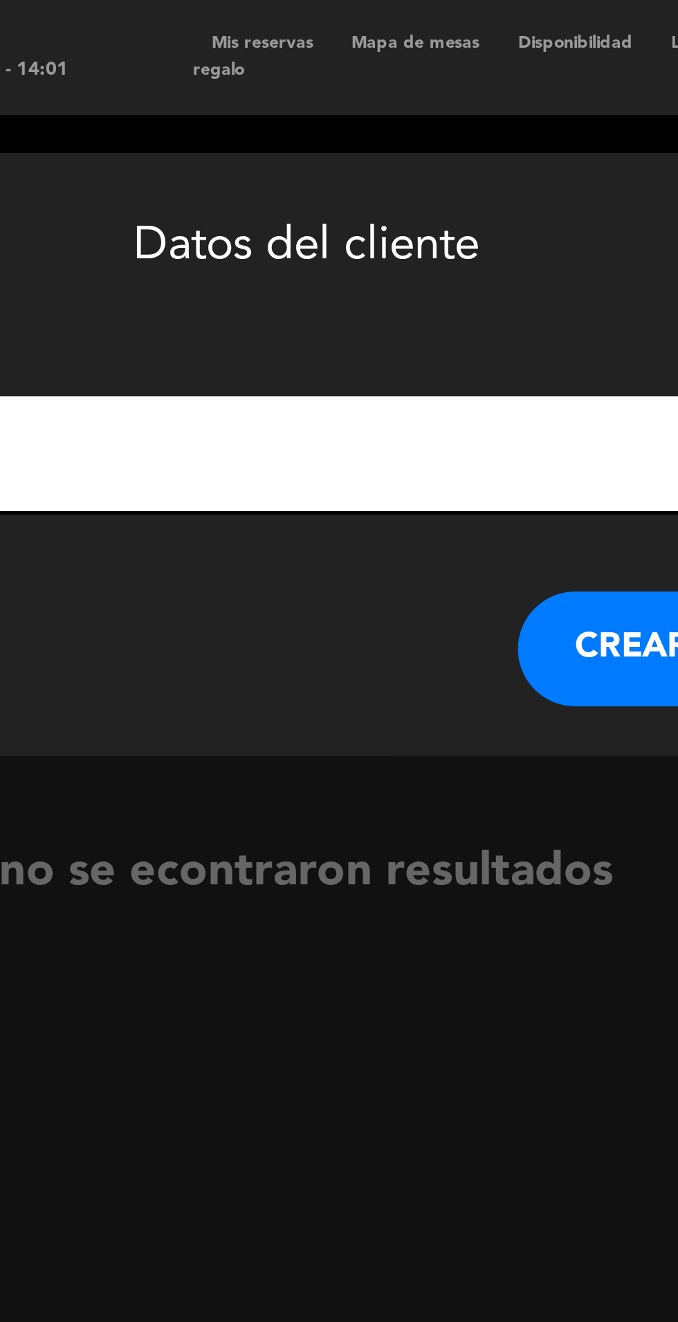
click at [319, 227] on button "CREAR CLIENTE" at bounding box center [367, 235] width 138 height 42
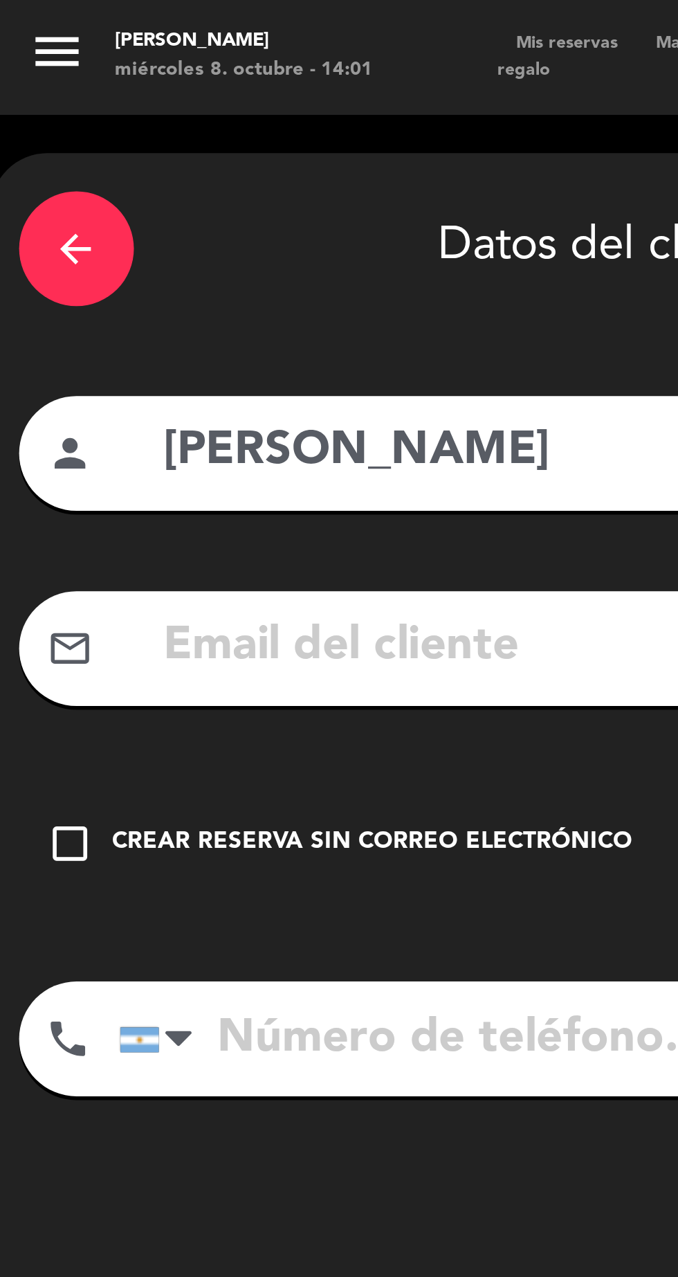
click at [23, 299] on icon "check_box_outline_blank" at bounding box center [25, 305] width 17 height 17
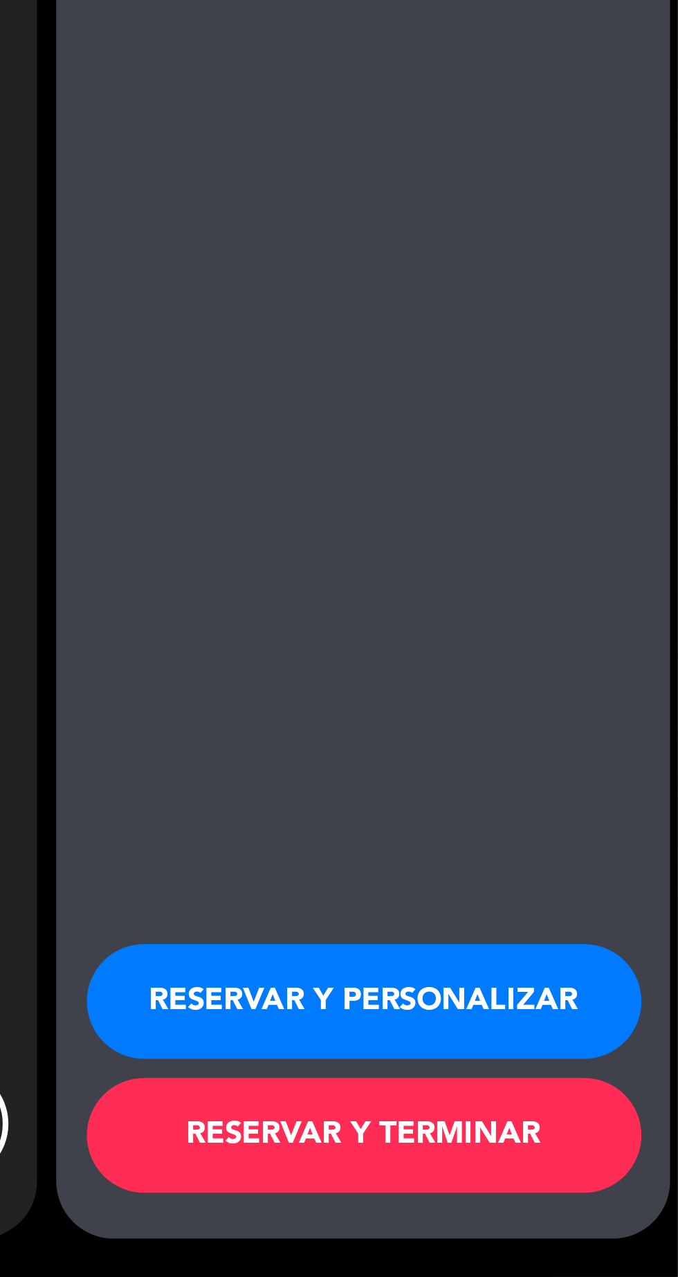
click at [587, 1198] on button "RESERVAR Y PERSONALIZAR" at bounding box center [565, 1178] width 201 height 42
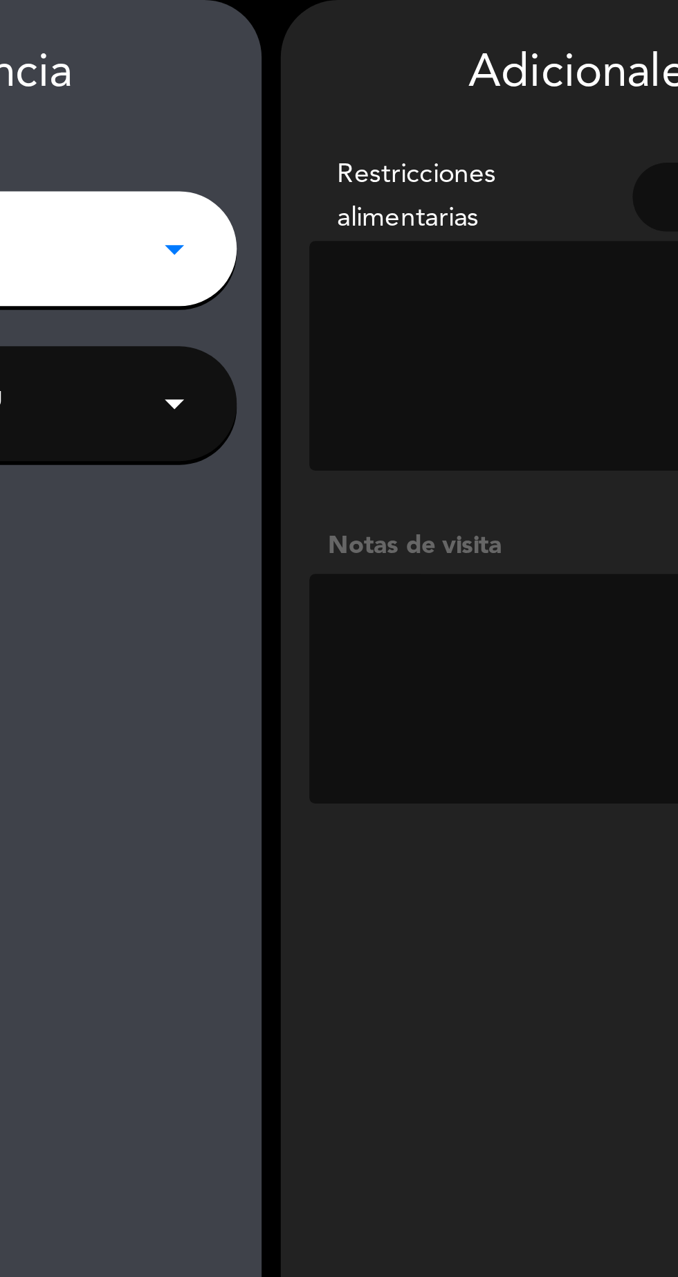
click at [551, 305] on textarea at bounding box center [565, 304] width 201 height 83
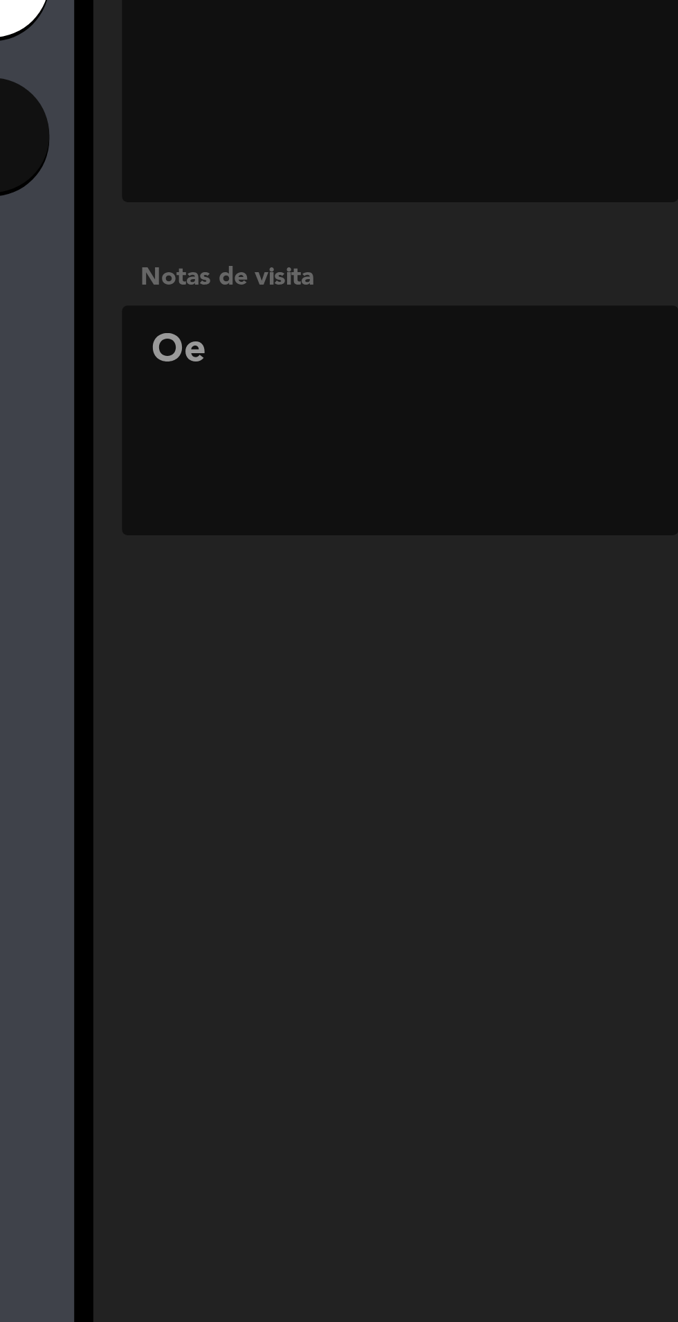
type textarea "O"
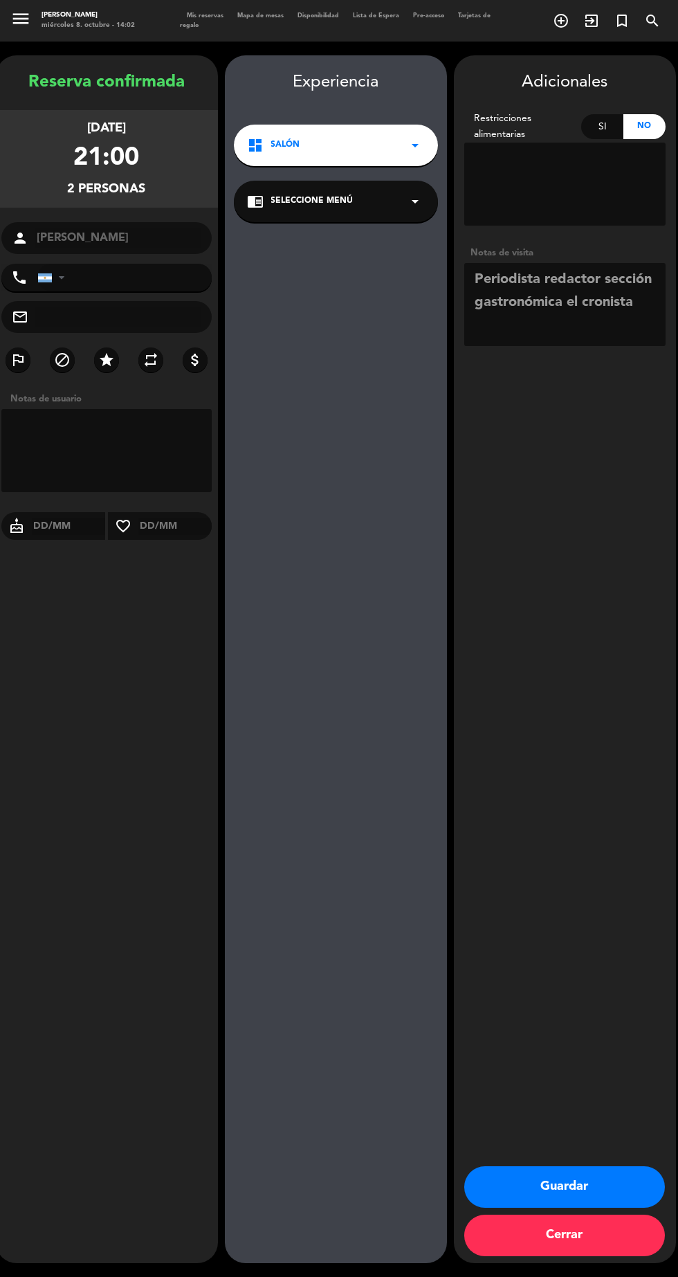
click at [478, 277] on textarea at bounding box center [565, 304] width 201 height 83
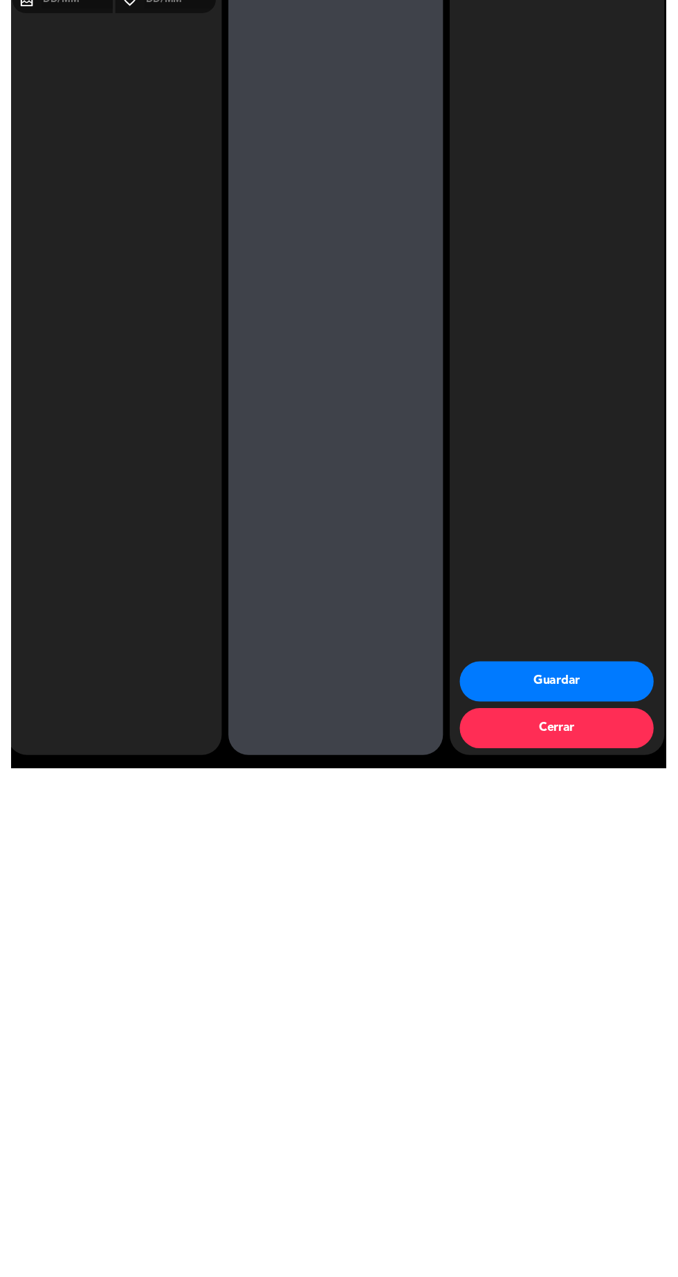
scroll to position [46, 0]
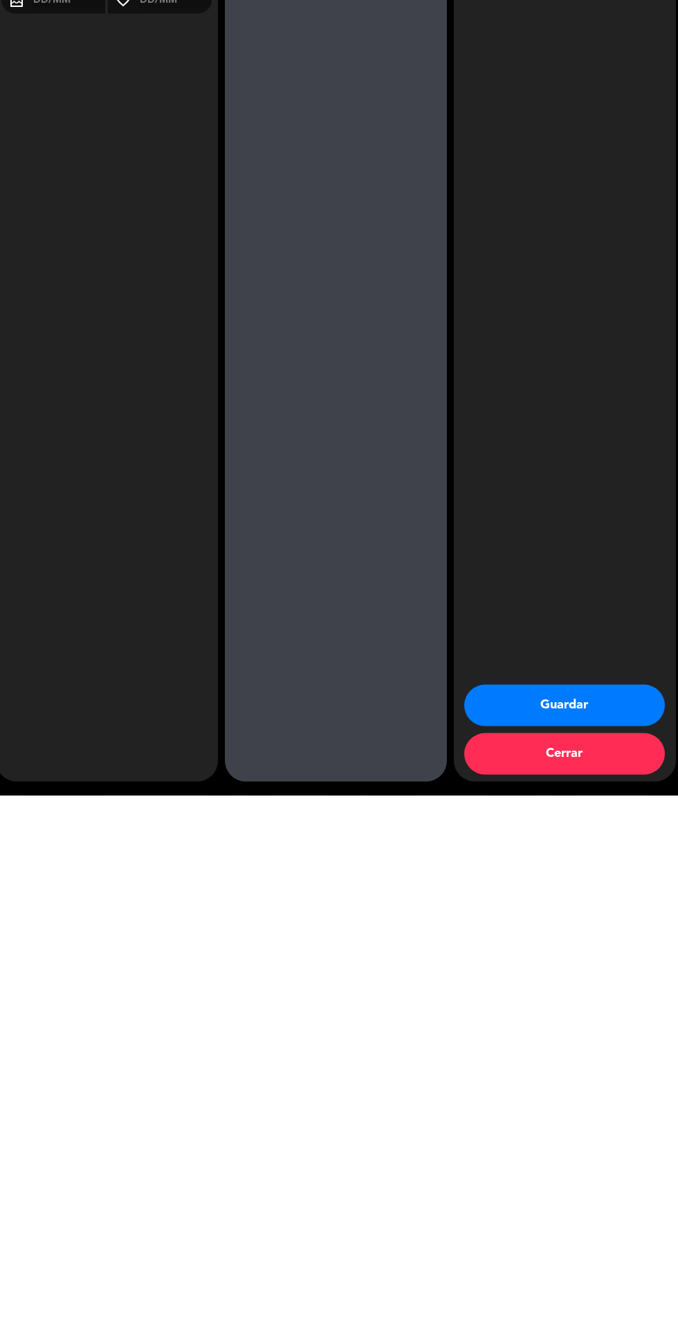
type textarea "FREE. Periodista redactor sección gastronómica el cronista"
click at [588, 1238] on button "Guardar" at bounding box center [565, 1232] width 201 height 42
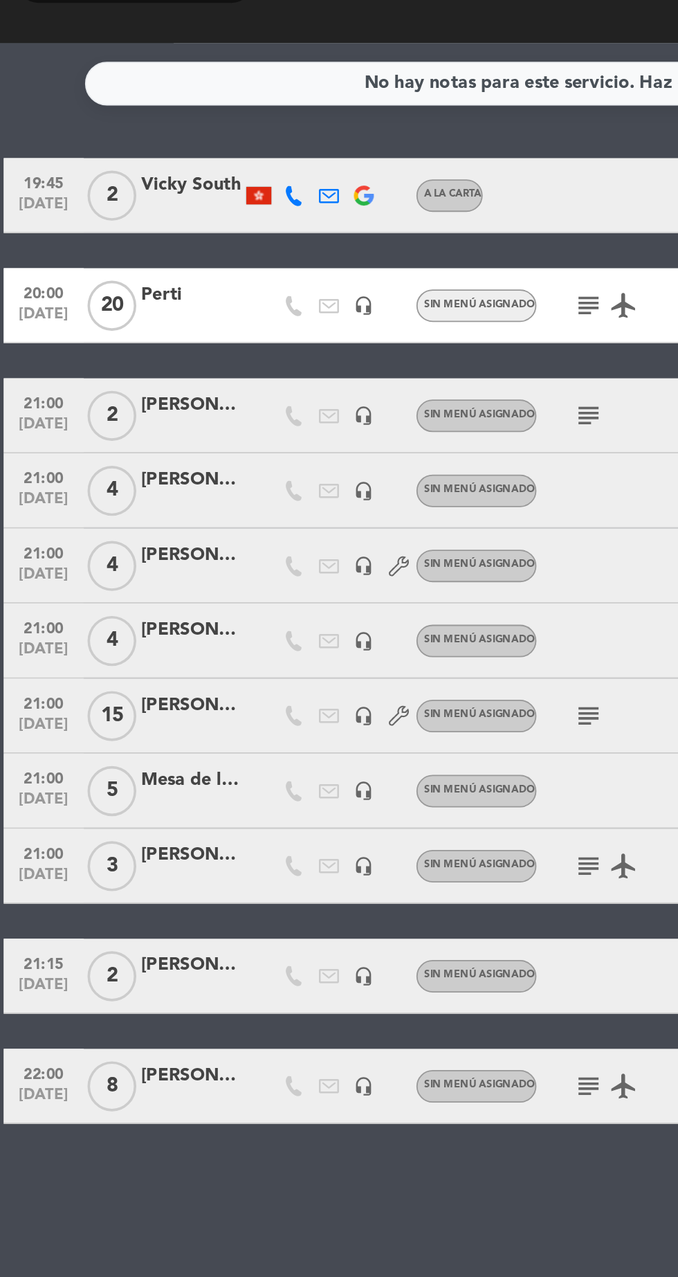
click at [307, 550] on div "subject" at bounding box center [356, 559] width 116 height 41
click at [321, 557] on icon "subject" at bounding box center [327, 559] width 17 height 17
click at [305, 638] on div "subject airplanemode_active" at bounding box center [356, 642] width 116 height 41
click at [306, 637] on div "subject airplanemode_active" at bounding box center [356, 642] width 116 height 41
click at [307, 642] on div "subject airplanemode_active" at bounding box center [356, 642] width 116 height 41
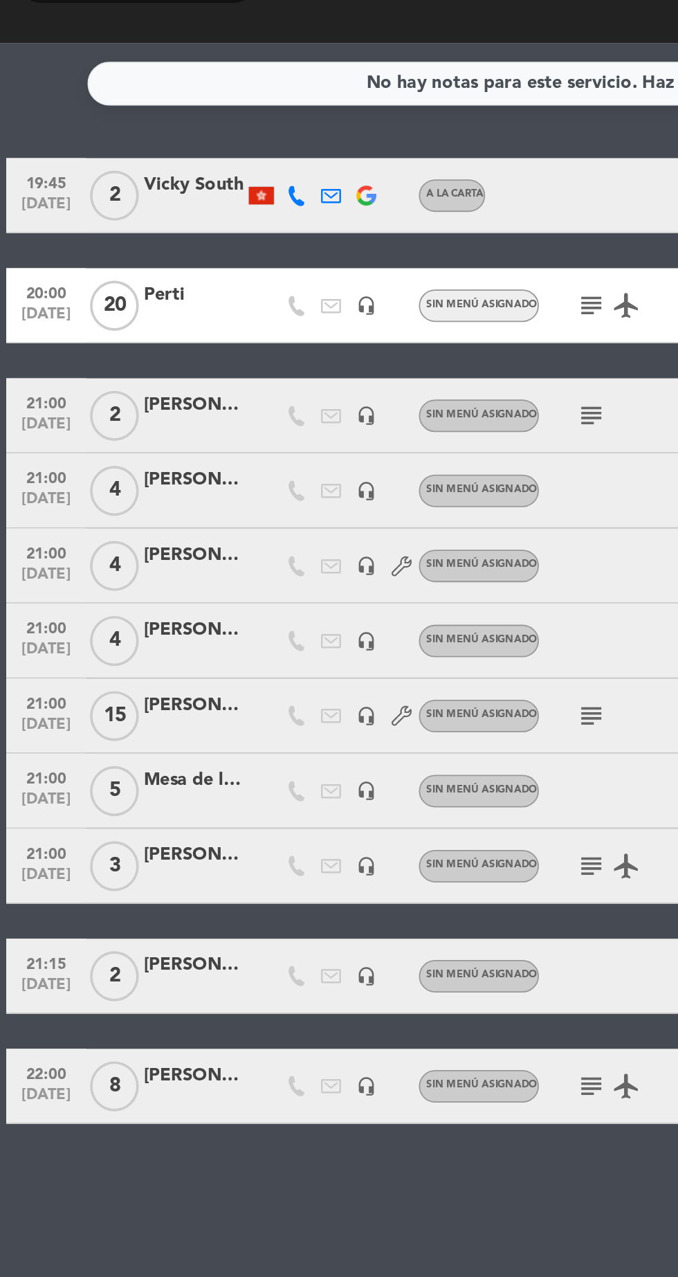
click at [86, 698] on div "[PERSON_NAME]" at bounding box center [107, 698] width 55 height 16
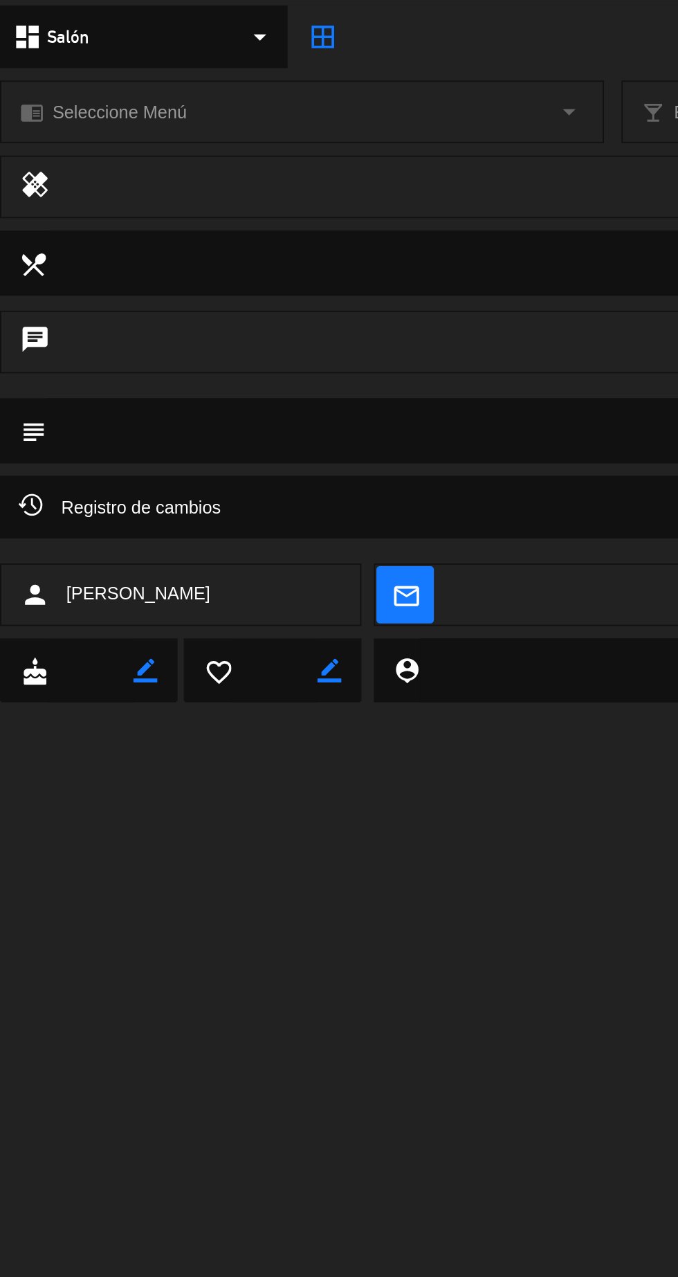
click at [314, 396] on textarea at bounding box center [340, 401] width 629 height 35
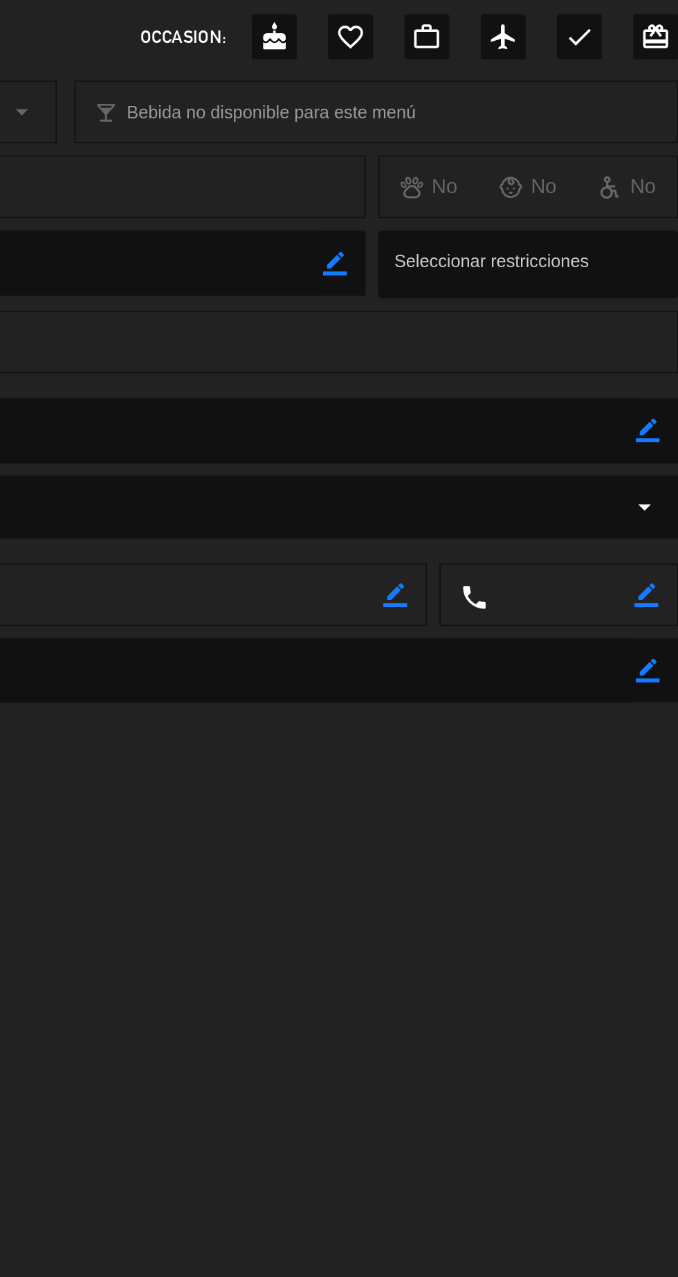
click at [659, 401] on icon "border_color" at bounding box center [661, 401] width 13 height 13
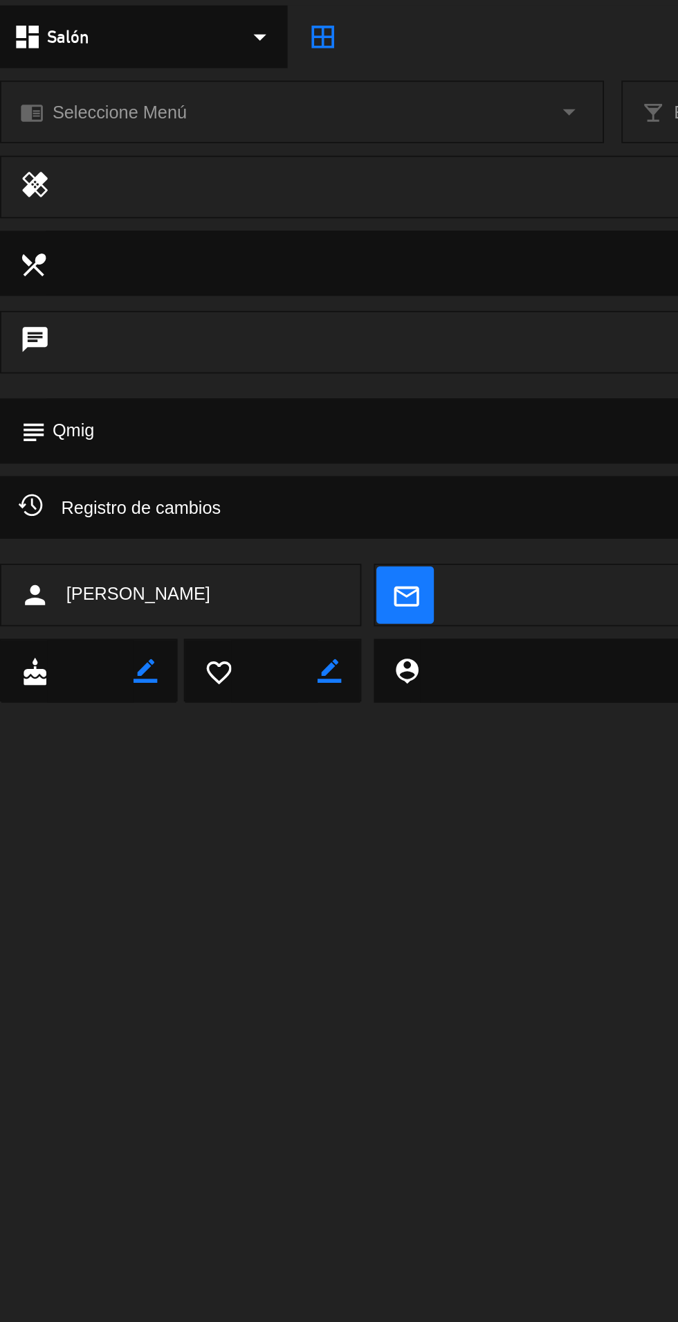
type textarea "Qmiga"
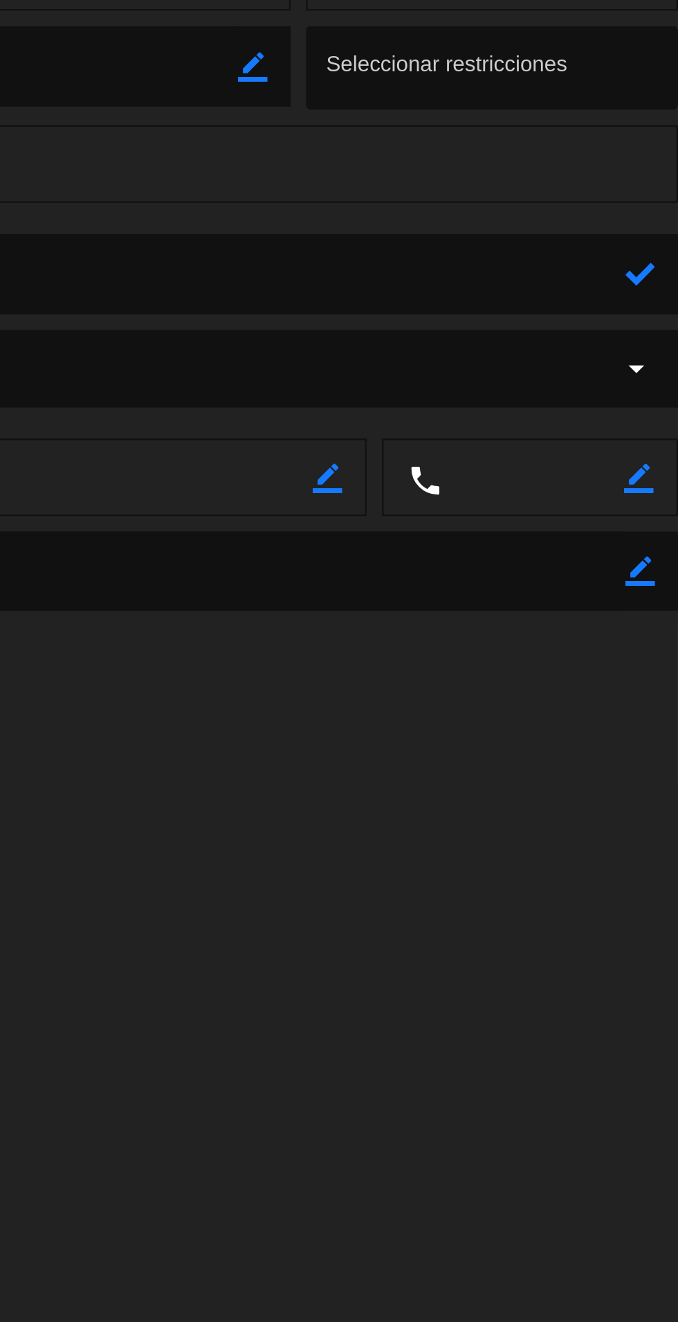
click at [653, 399] on textarea at bounding box center [340, 401] width 629 height 35
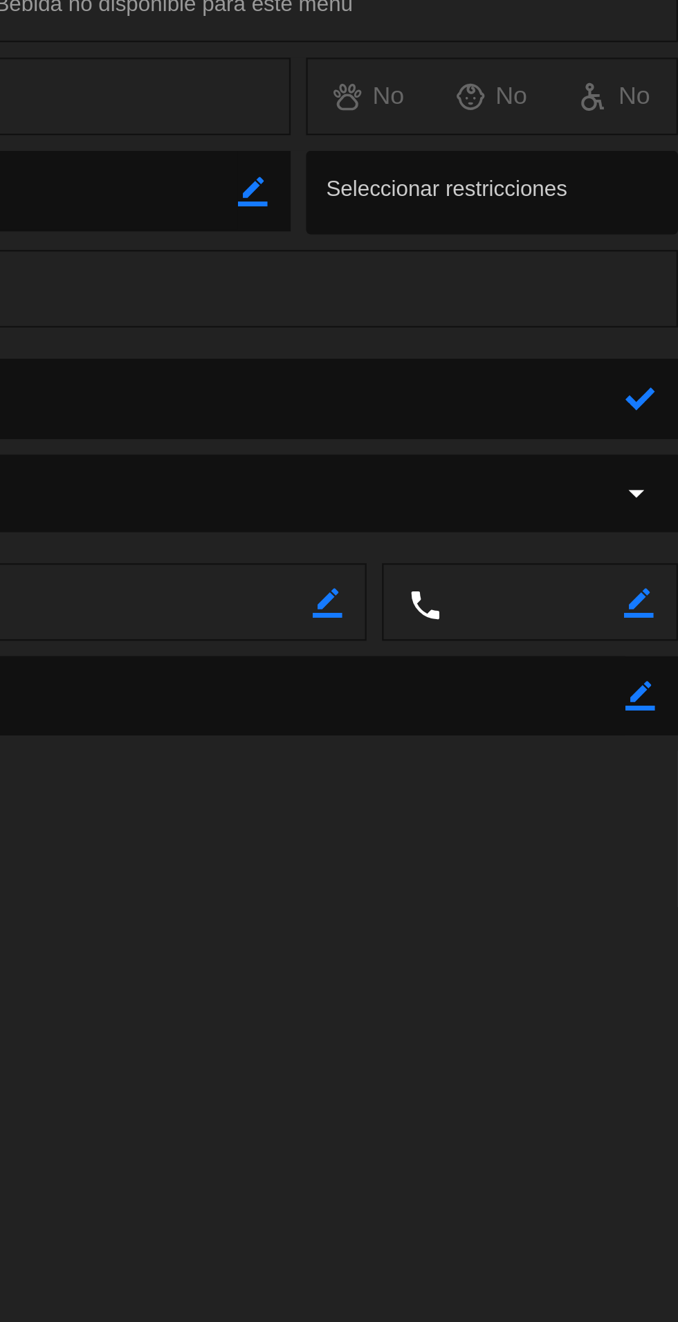
click at [655, 397] on textarea at bounding box center [340, 401] width 629 height 35
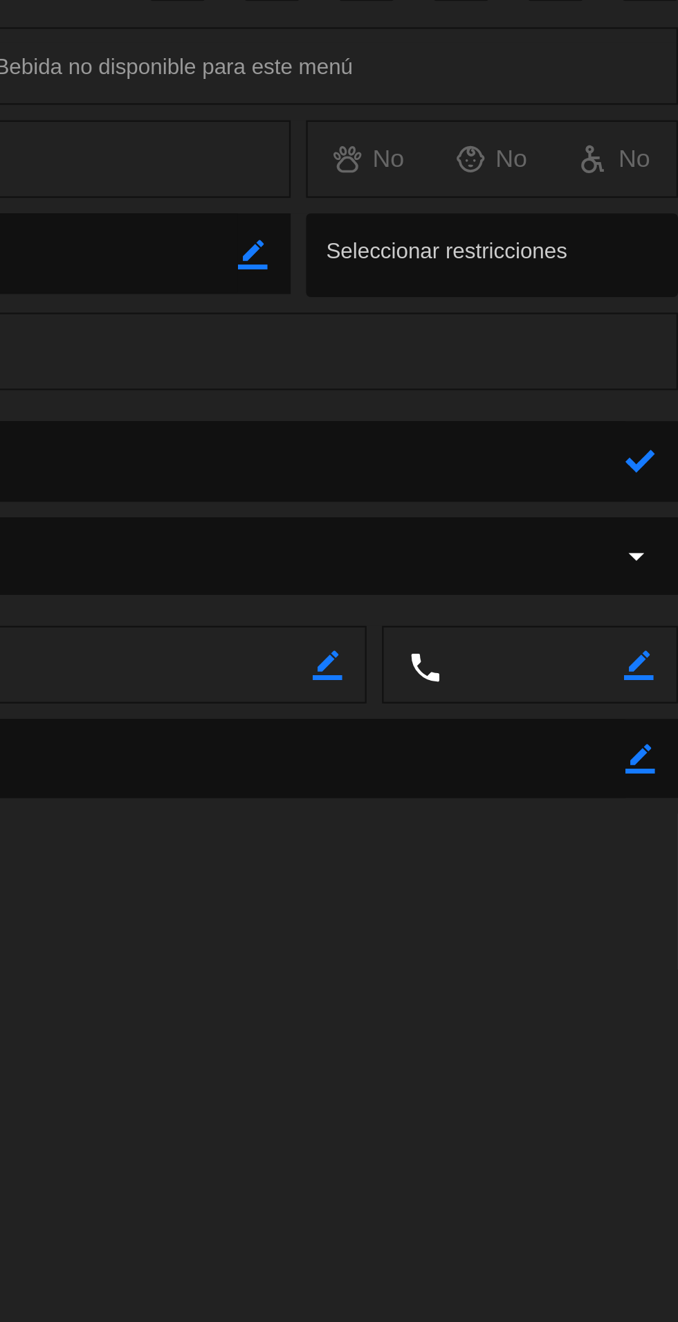
click at [651, 395] on textarea at bounding box center [340, 401] width 629 height 35
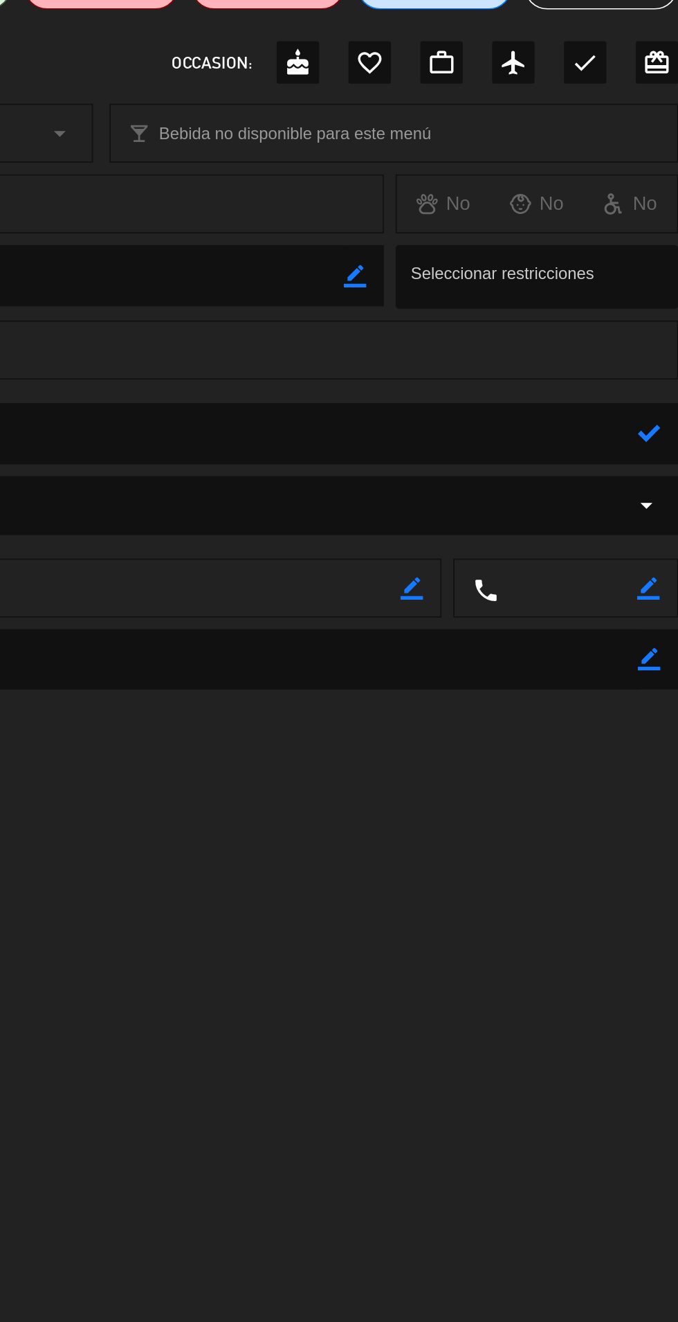
click at [656, 403] on icon at bounding box center [661, 401] width 13 height 13
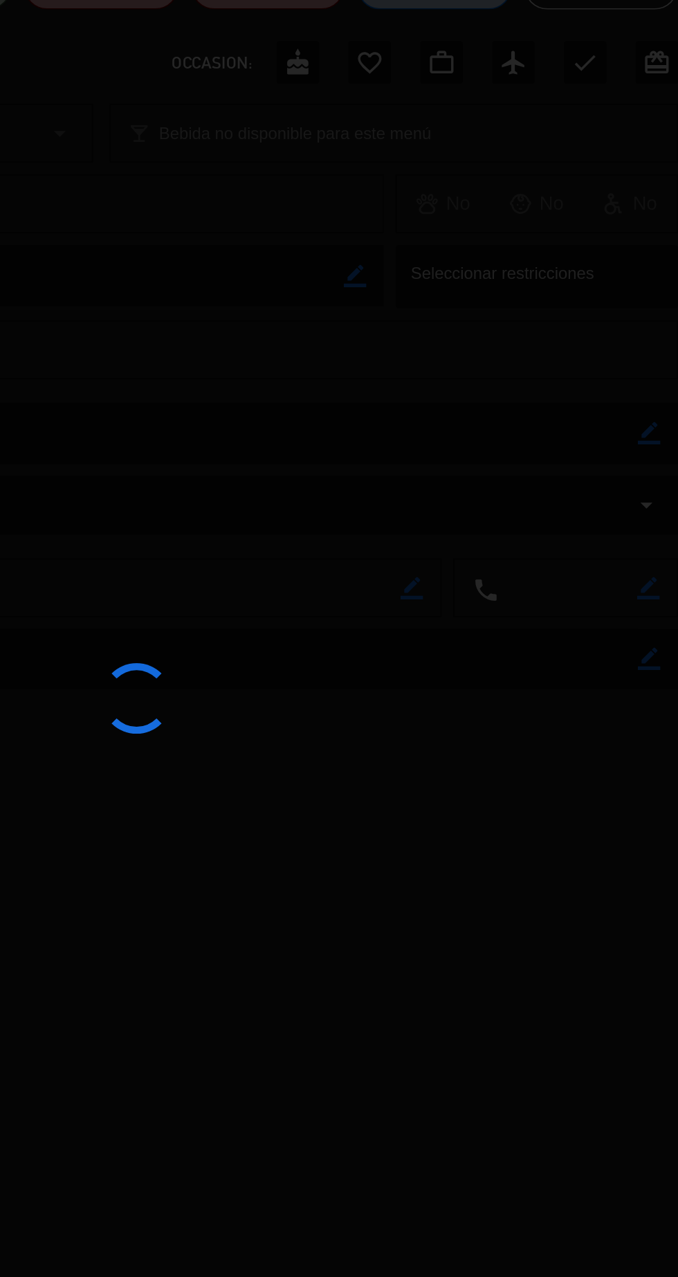
type textarea "Amiga [PERSON_NAME]"
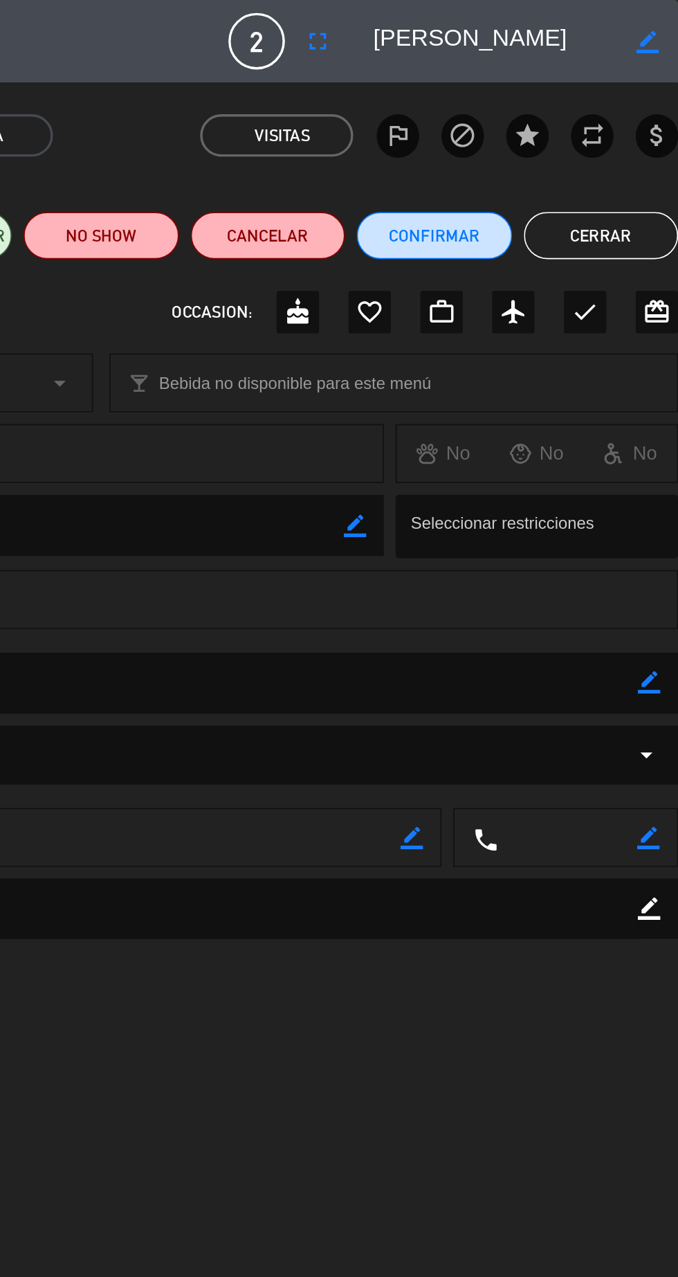
click at [623, 143] on button "Cerrar" at bounding box center [633, 139] width 91 height 28
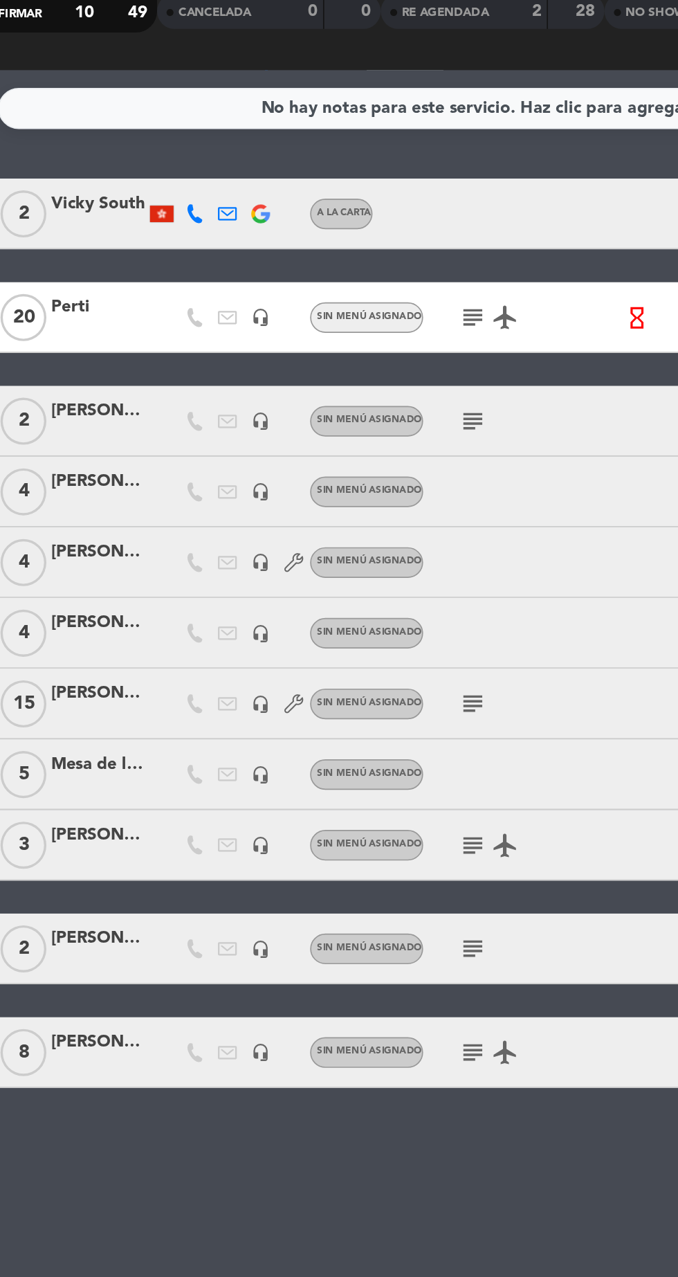
click at [304, 780] on div "subject airplanemode_active" at bounding box center [356, 764] width 116 height 41
click at [325, 765] on icon "subject" at bounding box center [327, 764] width 17 height 17
click at [320, 706] on icon "subject" at bounding box center [327, 703] width 17 height 17
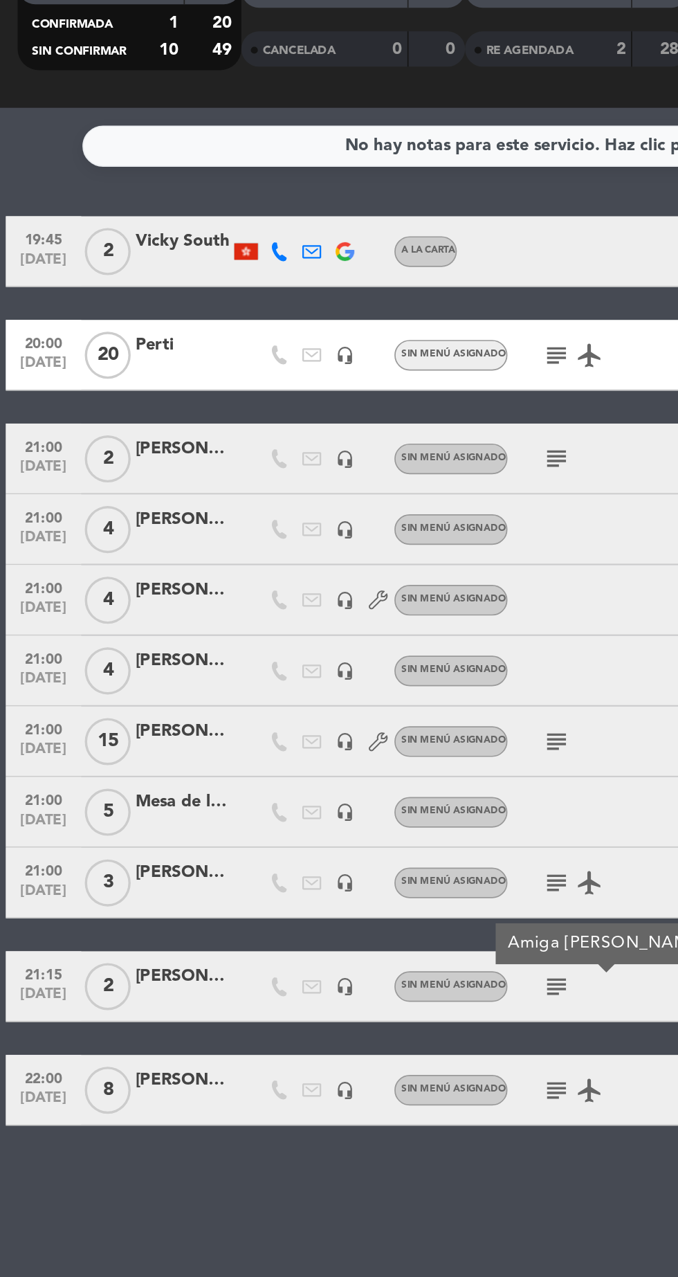
click at [100, 591] on div "Mesa de la Dj" at bounding box center [107, 595] width 55 height 16
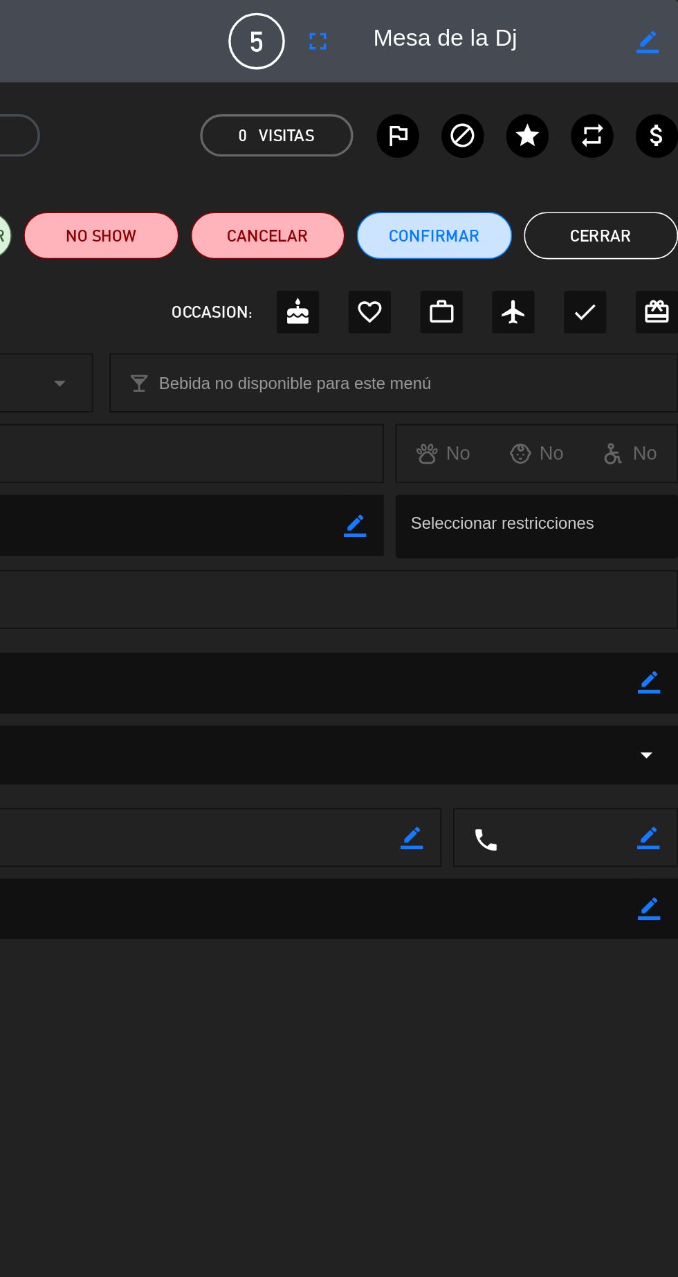
click at [639, 131] on button "Cerrar" at bounding box center [633, 139] width 91 height 28
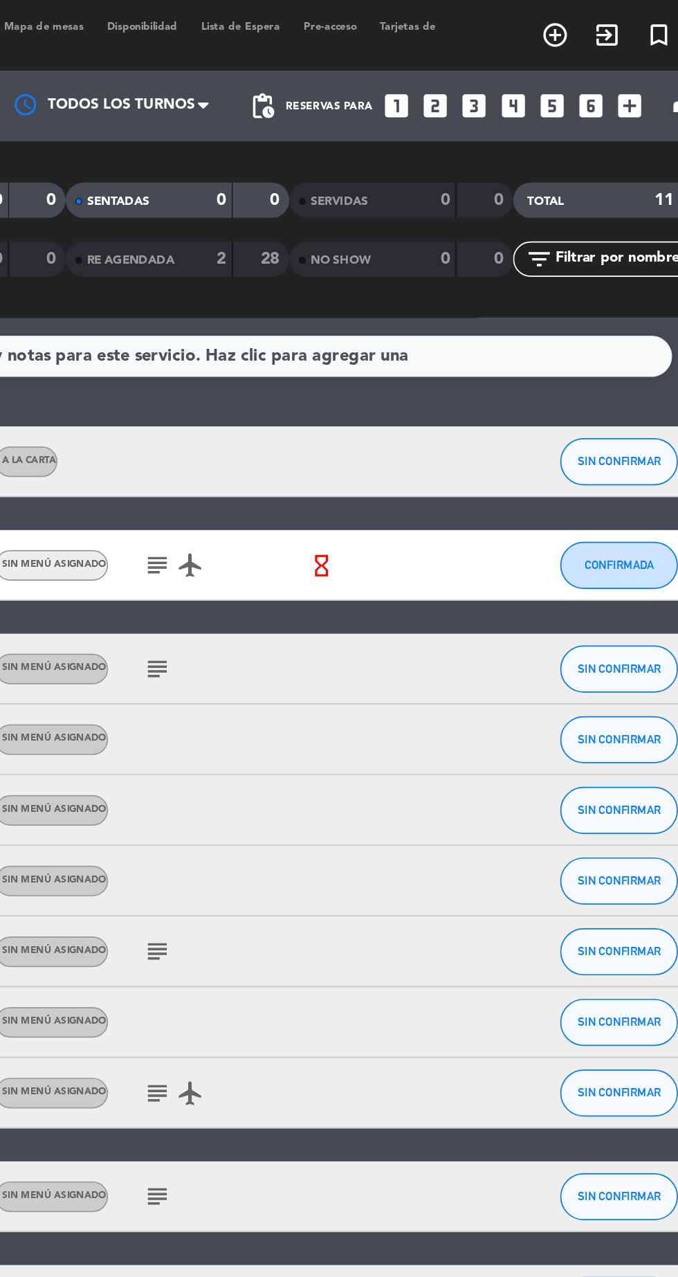
click at [483, 33] on div "menu Hierro Bodegón miércoles 8. octubre - 14:04 Mis reservas Mapa de mesas Dis…" at bounding box center [339, 21] width 678 height 42
click at [487, 53] on icon "looks_two" at bounding box center [491, 62] width 18 height 18
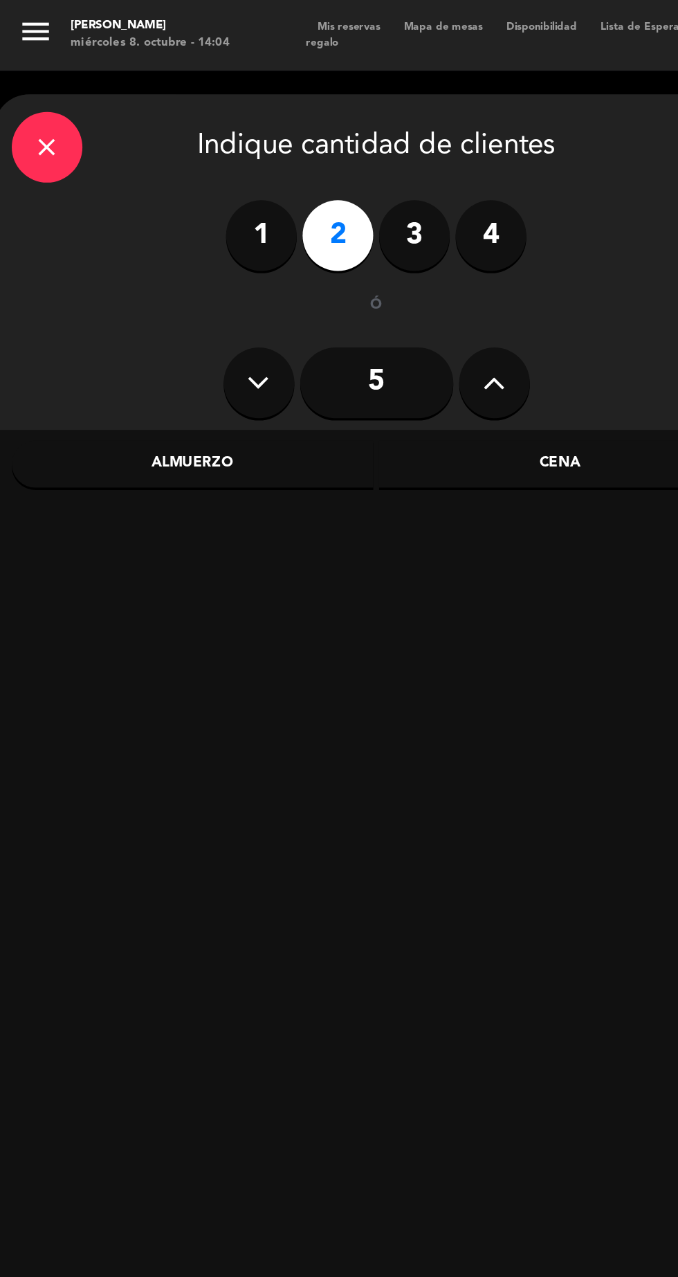
click at [353, 273] on div "Cena" at bounding box center [329, 273] width 213 height 28
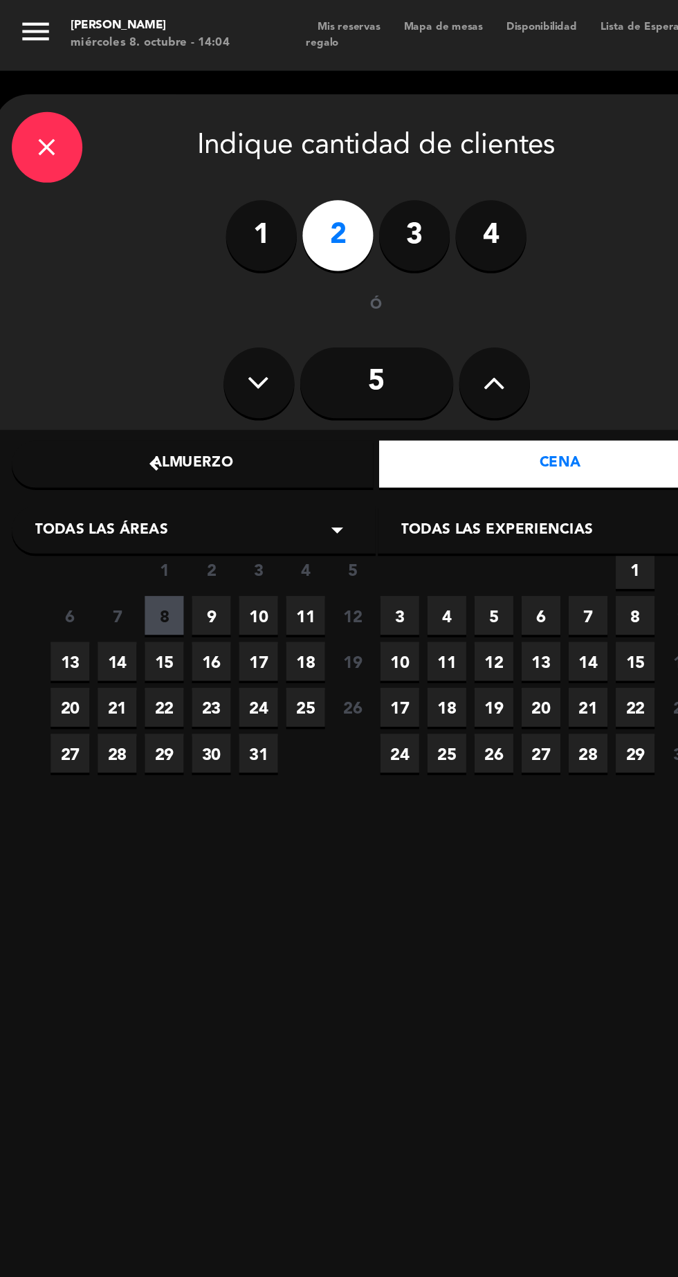
click at [124, 362] on span "9" at bounding box center [124, 361] width 23 height 23
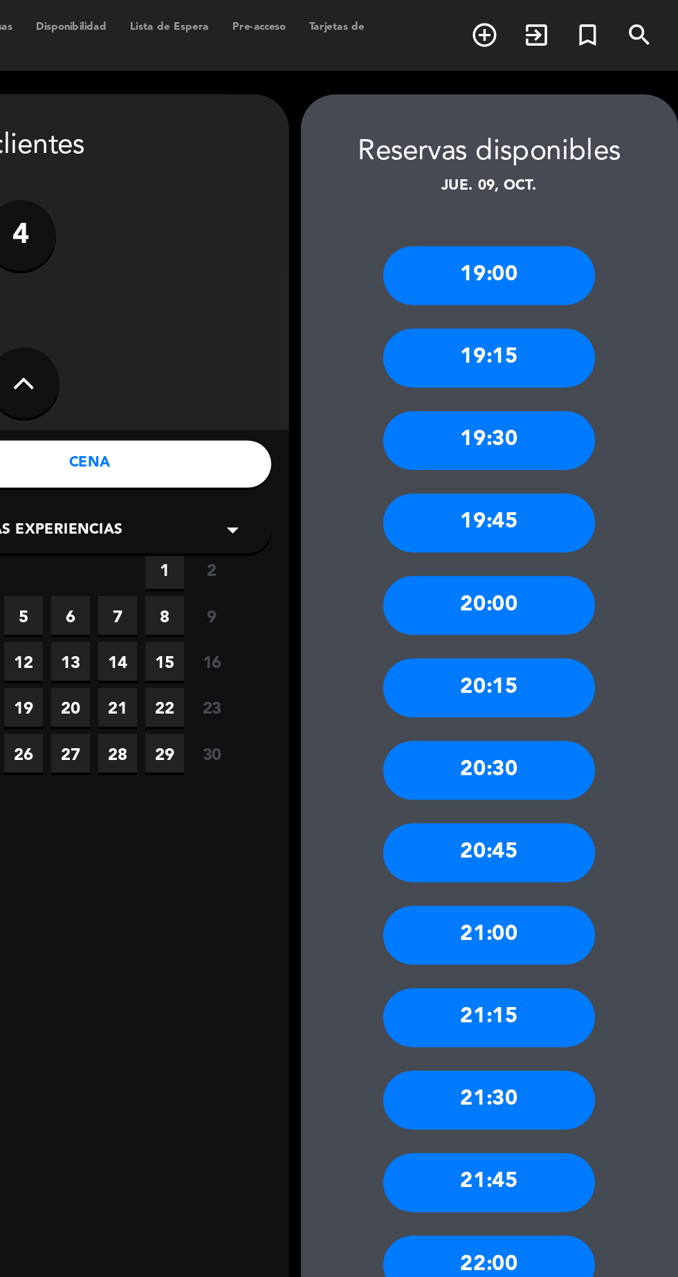
click at [587, 462] on div "20:30" at bounding box center [564, 452] width 125 height 35
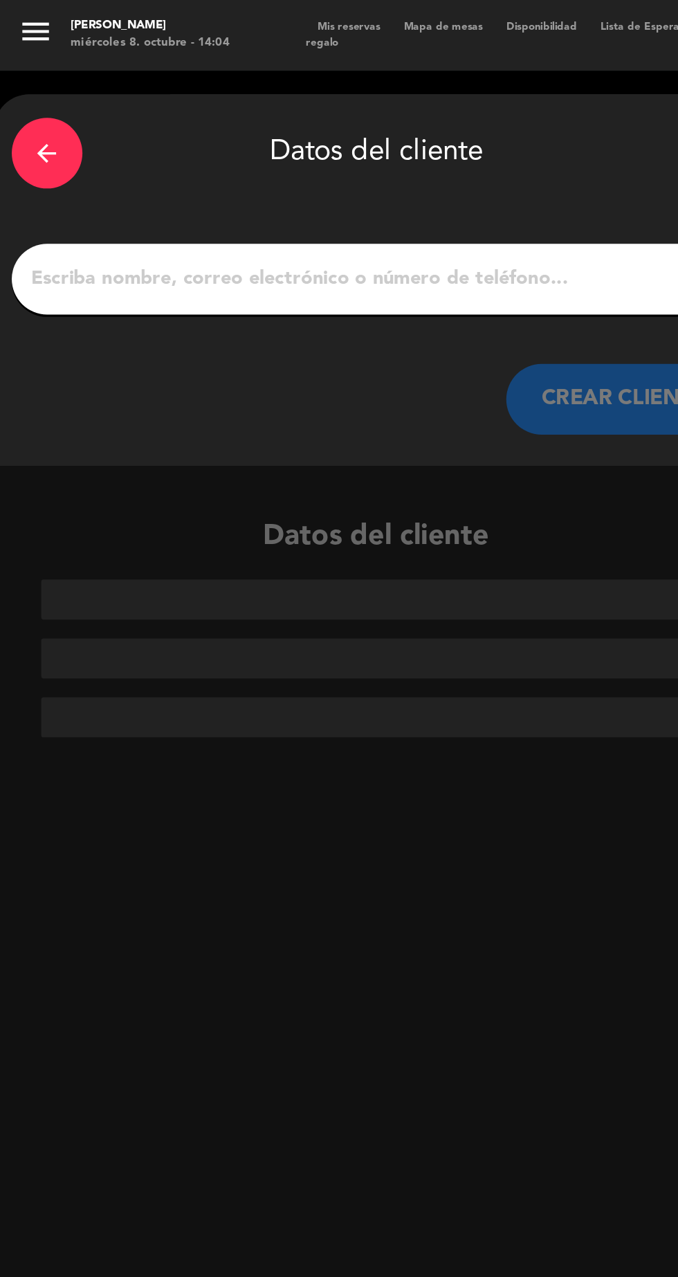
click at [305, 162] on input "1" at bounding box center [221, 163] width 408 height 19
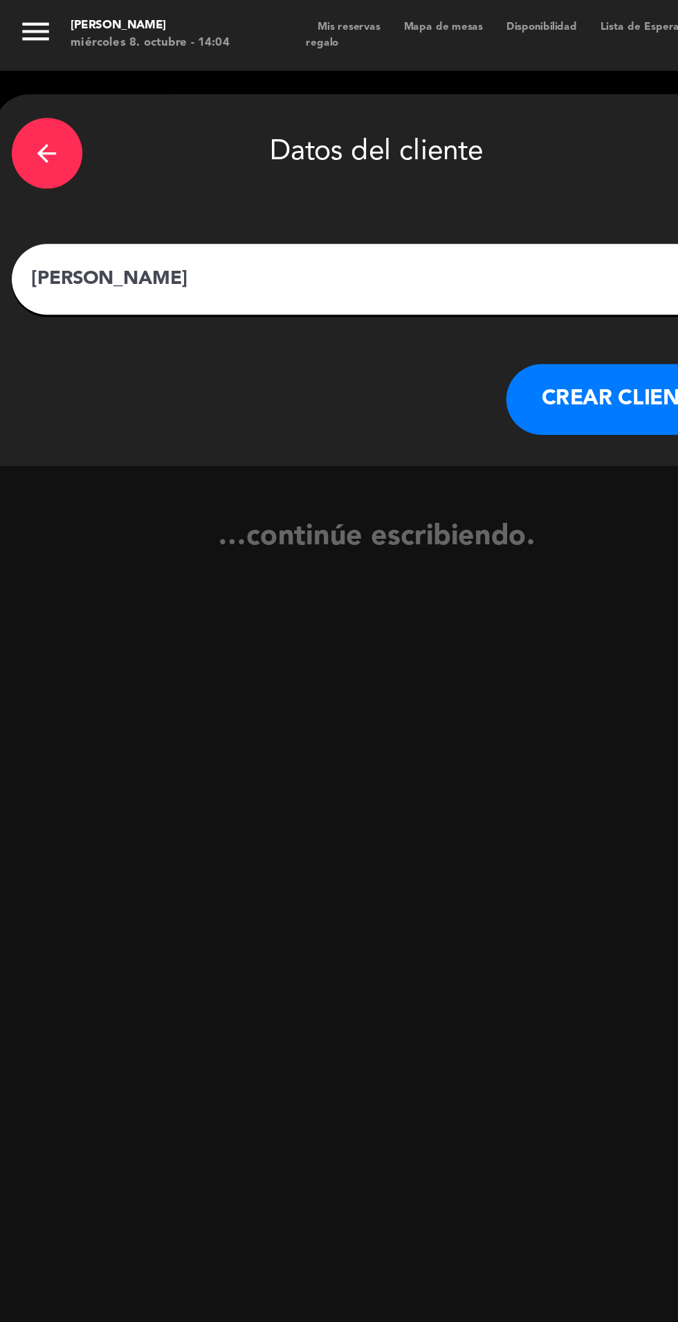
type input "Nateo"
type input "[PERSON_NAME]"
click at [363, 242] on button "CREAR CLIENTE" at bounding box center [367, 235] width 138 height 42
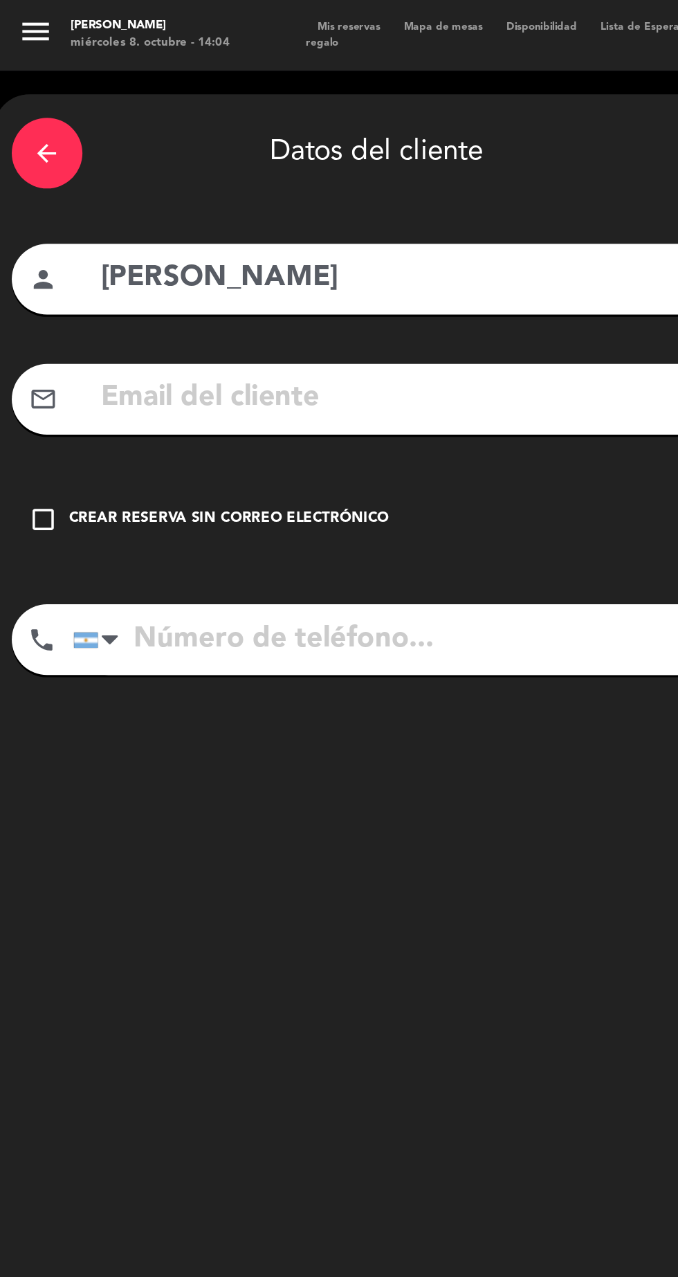
click at [154, 302] on div "Crear reserva sin correo electrónico" at bounding box center [135, 305] width 188 height 14
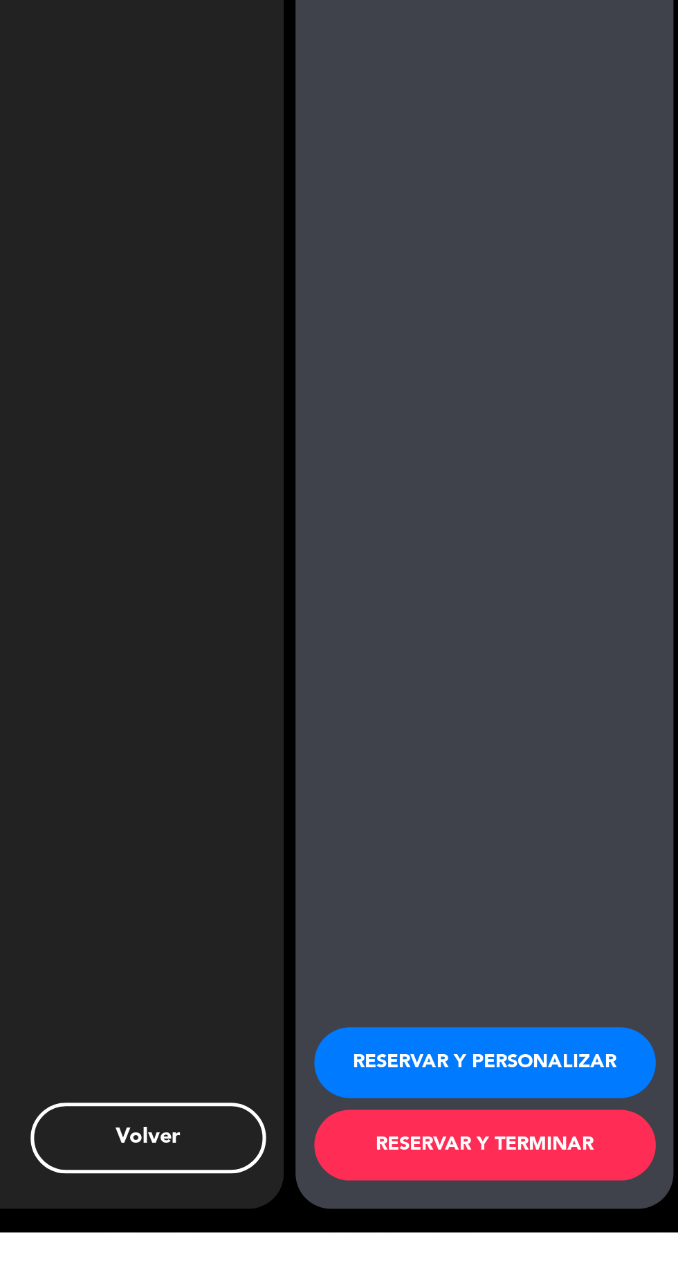
click at [573, 1247] on button "RESERVAR Y TERMINAR" at bounding box center [565, 1226] width 201 height 42
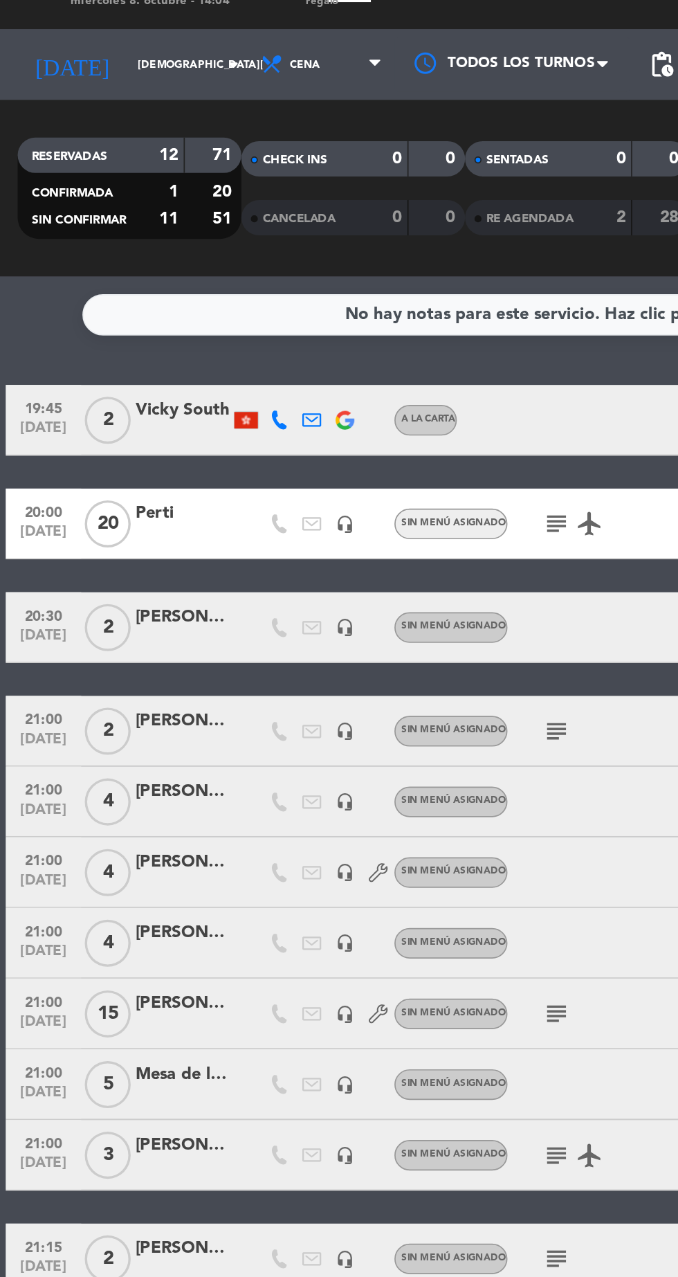
click at [98, 386] on div "[PERSON_NAME]" at bounding box center [107, 387] width 55 height 16
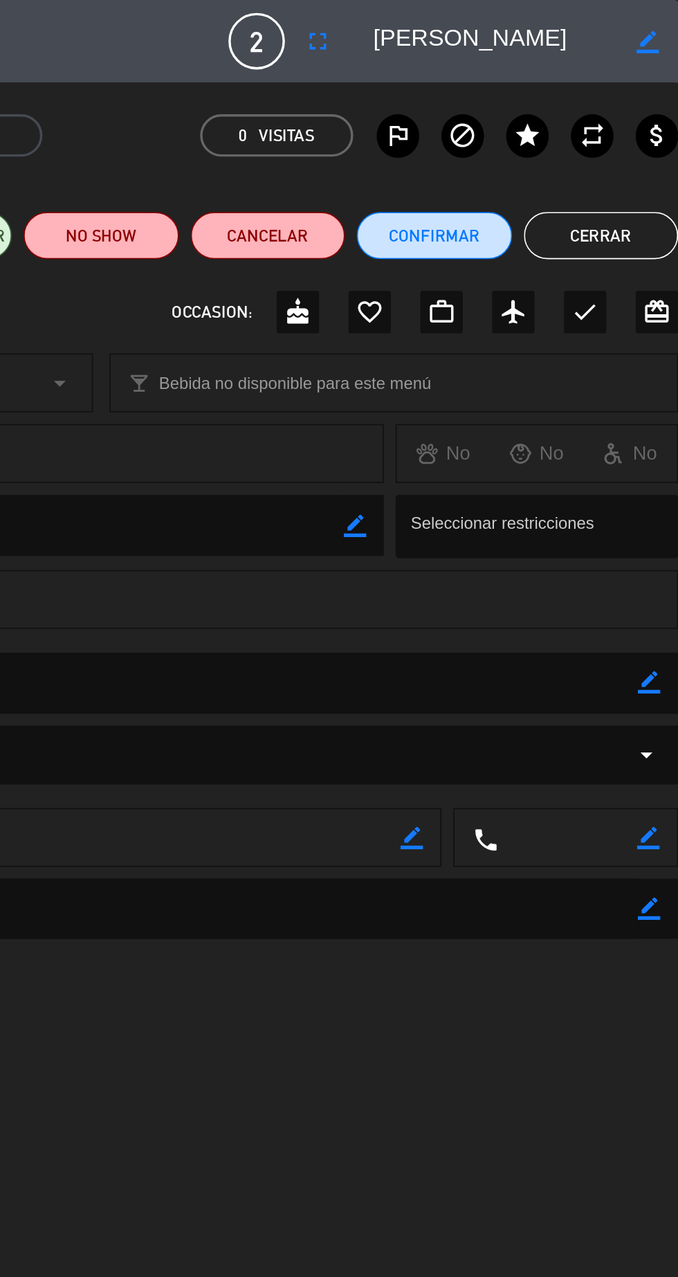
click at [573, 183] on icon "airplanemode_active" at bounding box center [581, 183] width 17 height 17
click at [636, 132] on button "Cerrar" at bounding box center [633, 139] width 91 height 28
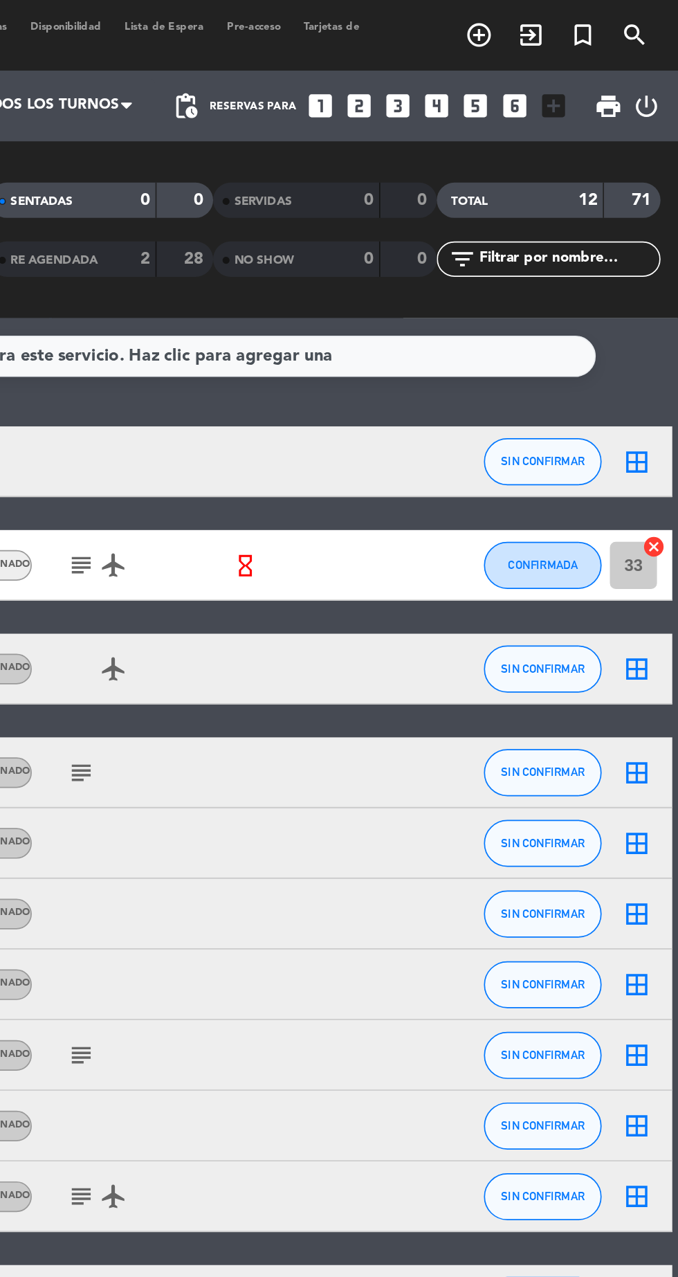
click at [652, 15] on icon "search" at bounding box center [653, 20] width 17 height 17
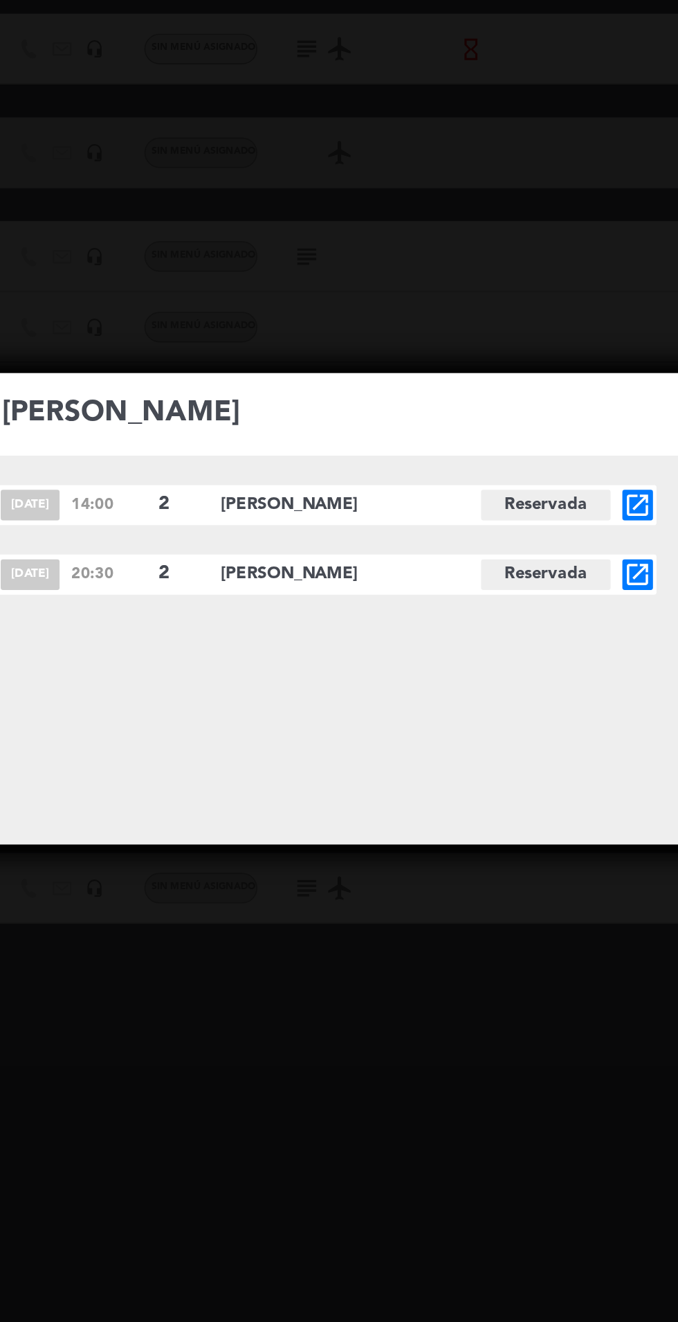
type input "[PERSON_NAME]"
click at [483, 453] on div "search [PERSON_NAME] [DATE] 14:00 2 Mateo [GEOGRAPHIC_DATA] open_in_new [DATE] …" at bounding box center [339, 661] width 678 height 1322
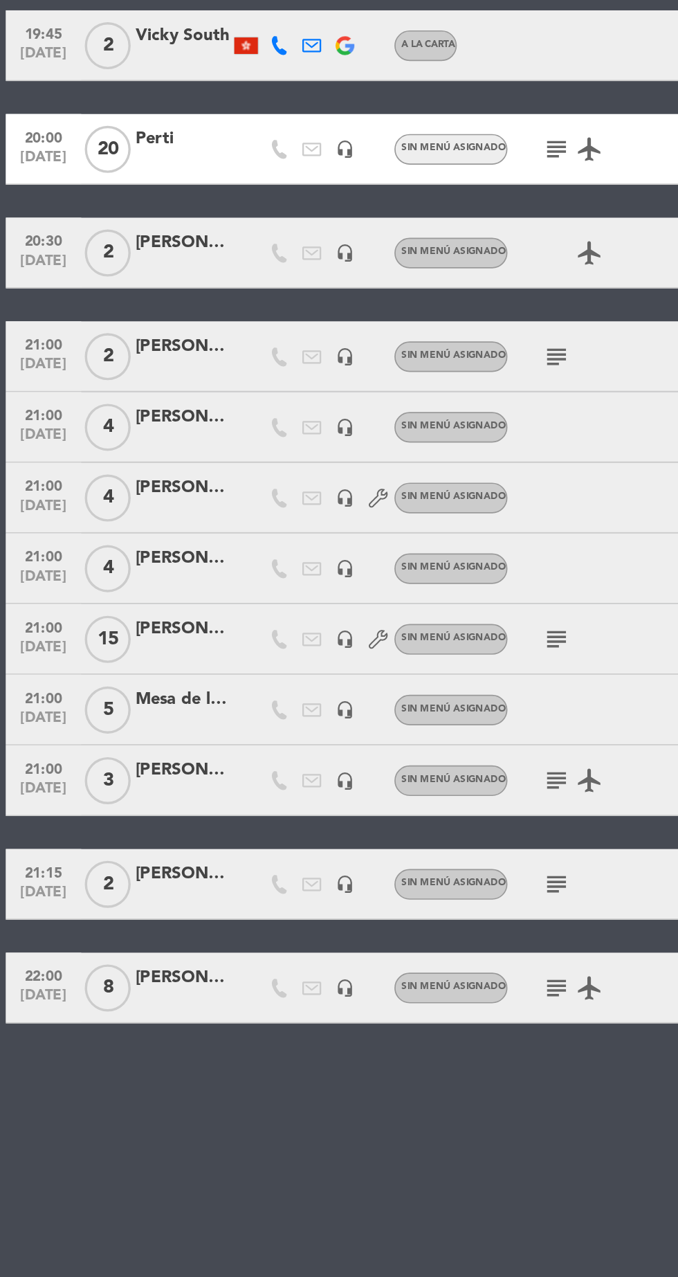
click at [321, 618] on icon "subject" at bounding box center [327, 620] width 17 height 17
click at [96, 618] on div "[PERSON_NAME]" at bounding box center [107, 614] width 55 height 16
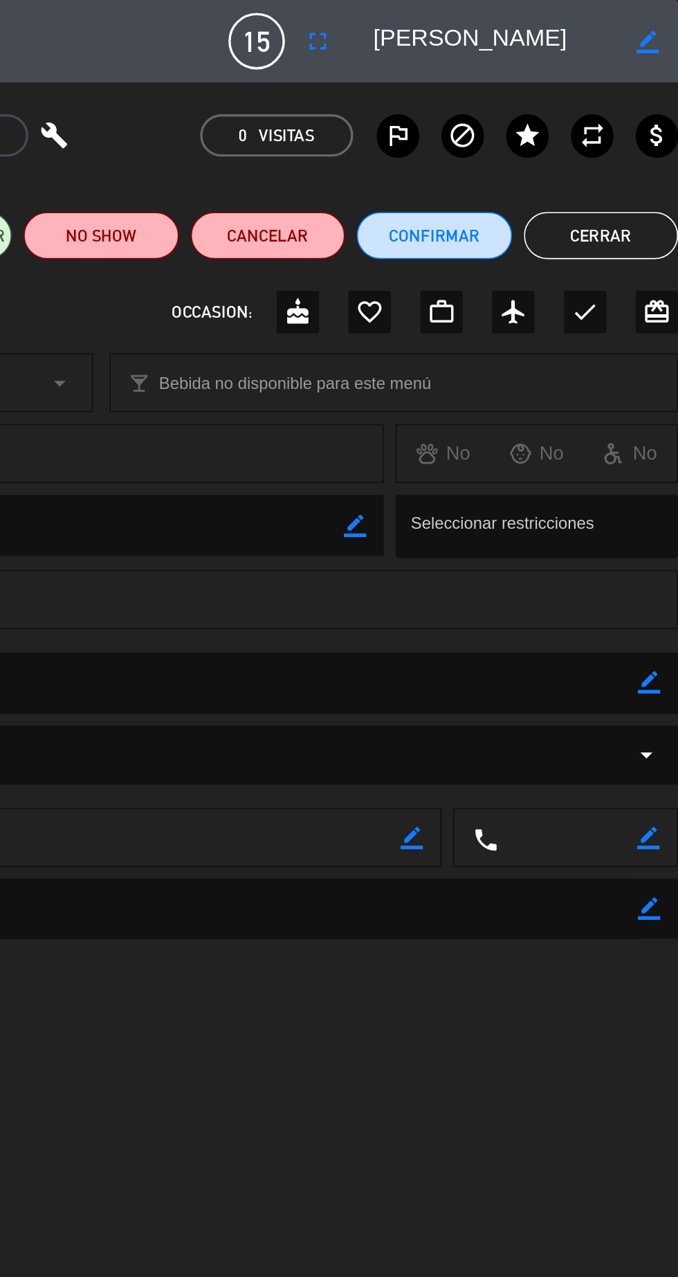
click at [454, 178] on icon "cake" at bounding box center [455, 183] width 17 height 17
click at [642, 148] on button "Cerrar" at bounding box center [633, 139] width 91 height 28
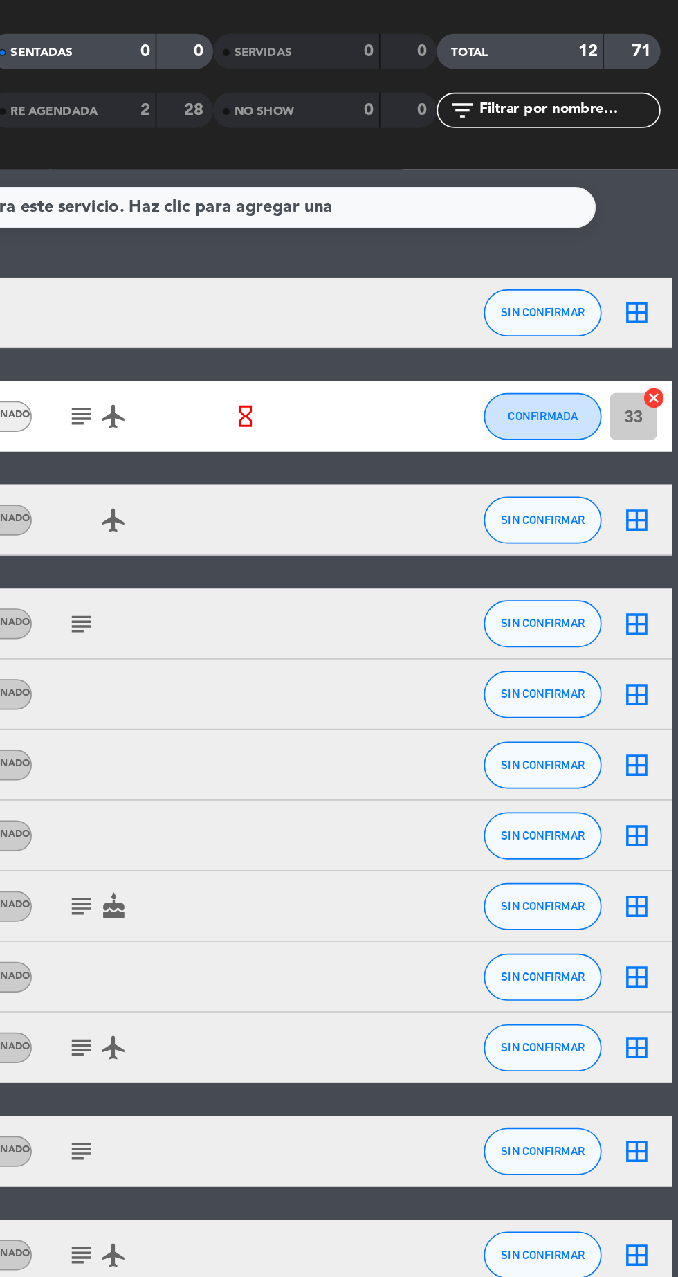
click at [648, 622] on icon "border_all" at bounding box center [654, 620] width 17 height 17
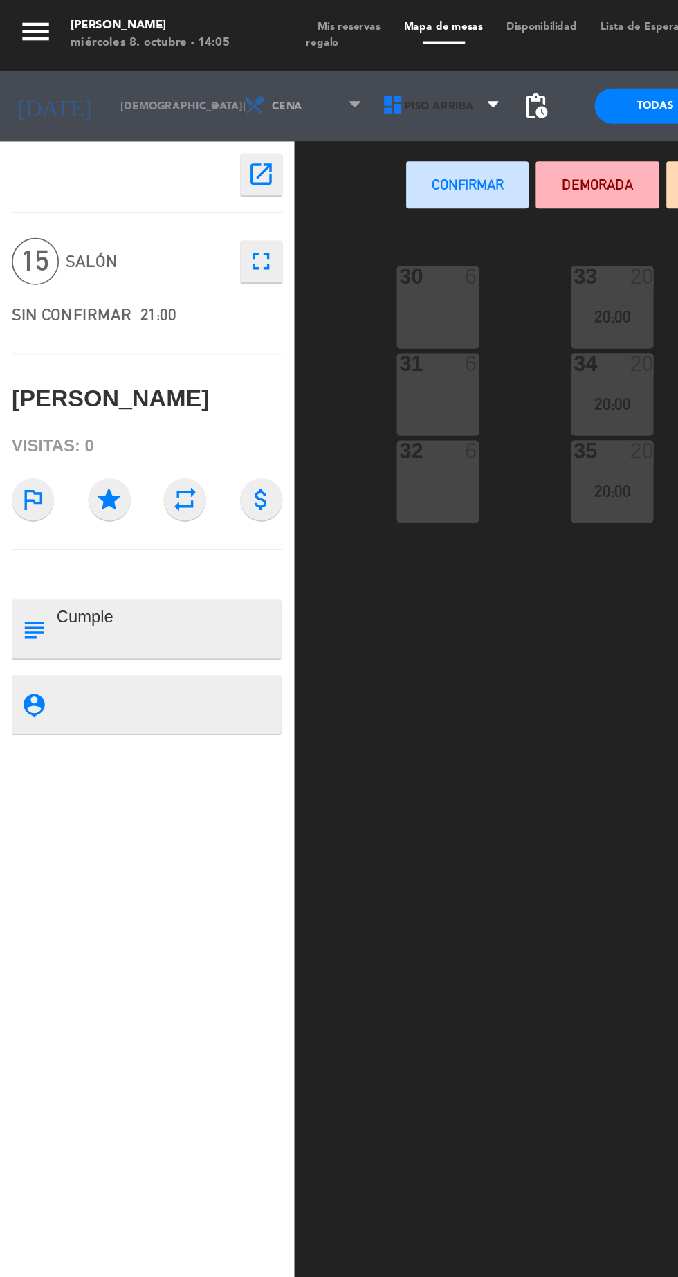
click at [255, 63] on span "Piso arriba" at bounding box center [258, 63] width 41 height 8
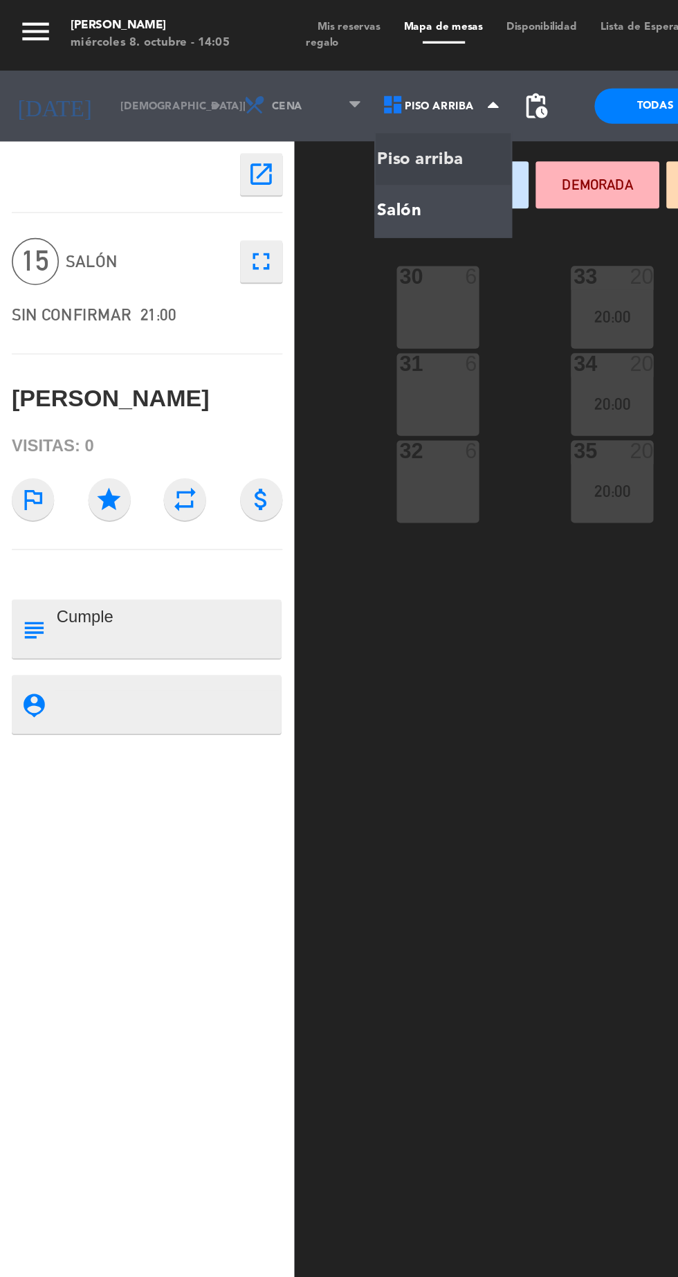
click at [265, 128] on ng-component "menu Hierro Bodegón miércoles 8. octubre - 14:05 Mis reservas Mapa de mesas Dis…" at bounding box center [339, 682] width 678 height 1364
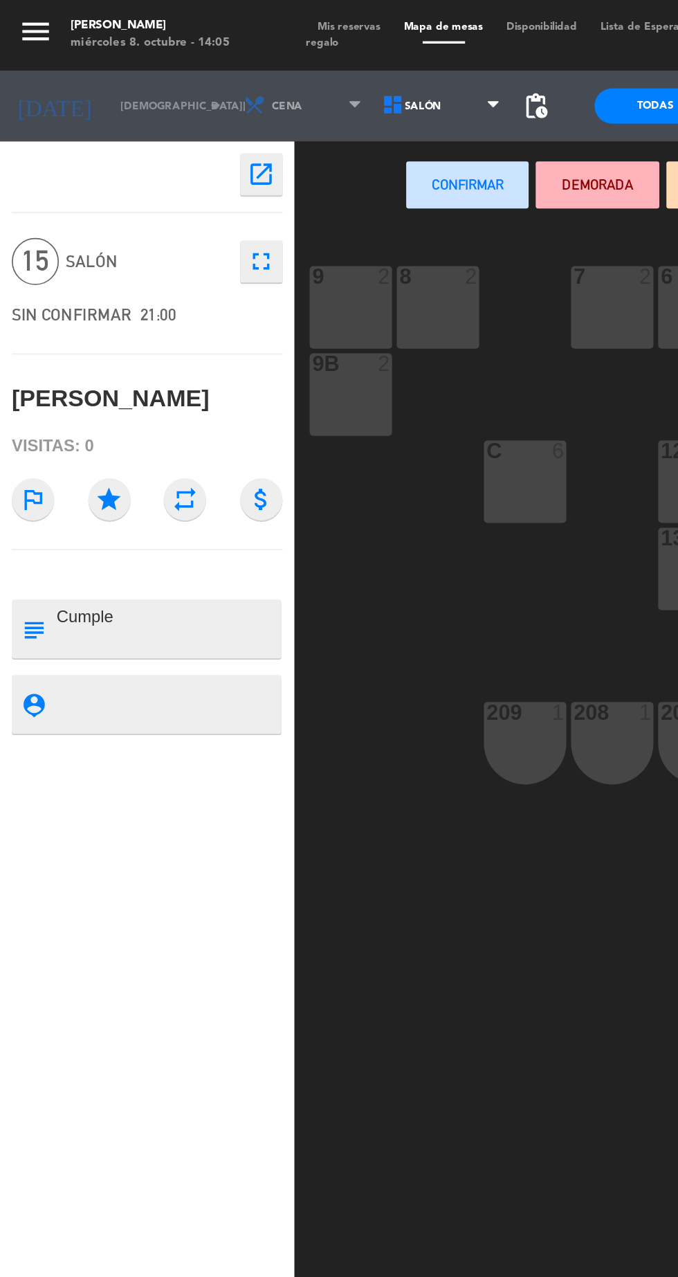
scroll to position [0, 125]
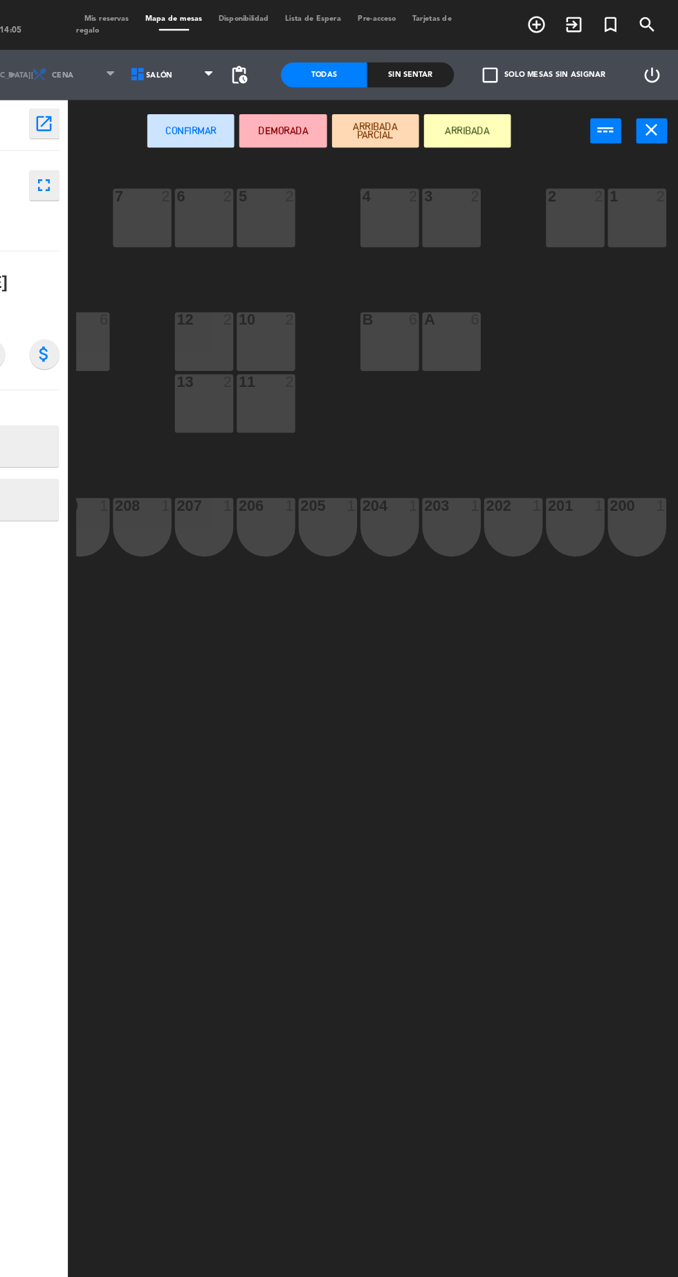
click at [613, 183] on div "2 2" at bounding box center [593, 180] width 48 height 48
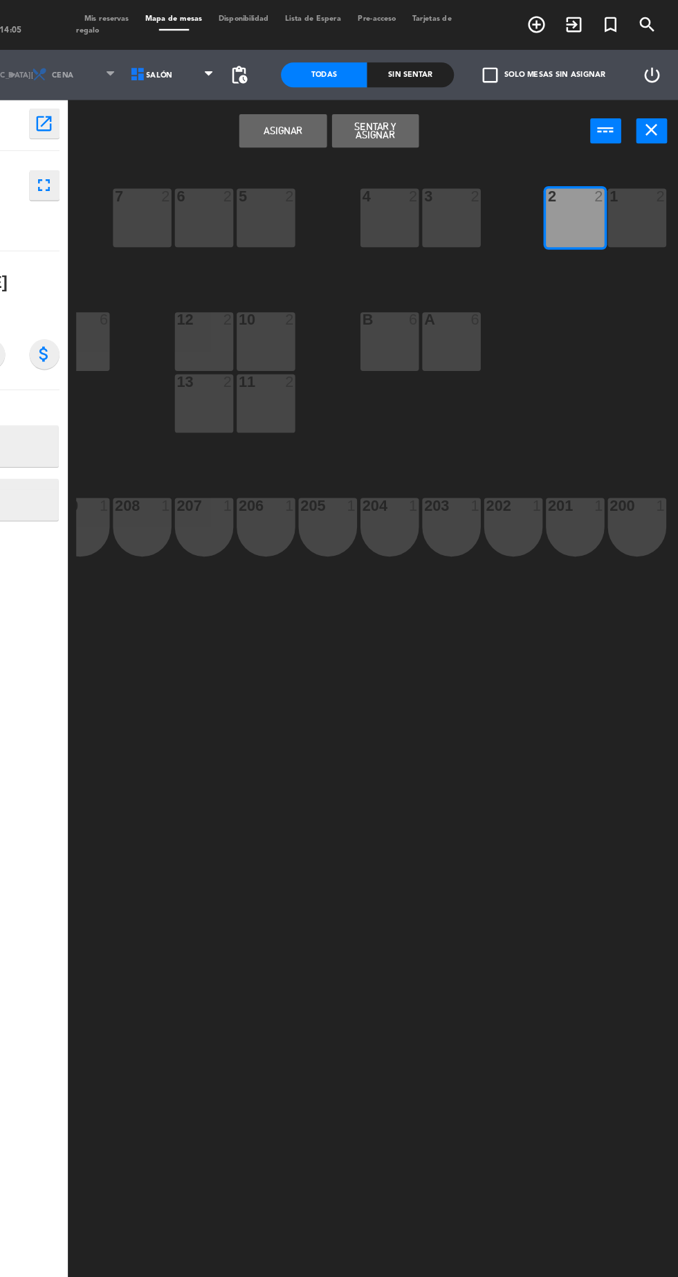
click at [611, 179] on div "2 2" at bounding box center [593, 180] width 48 height 48
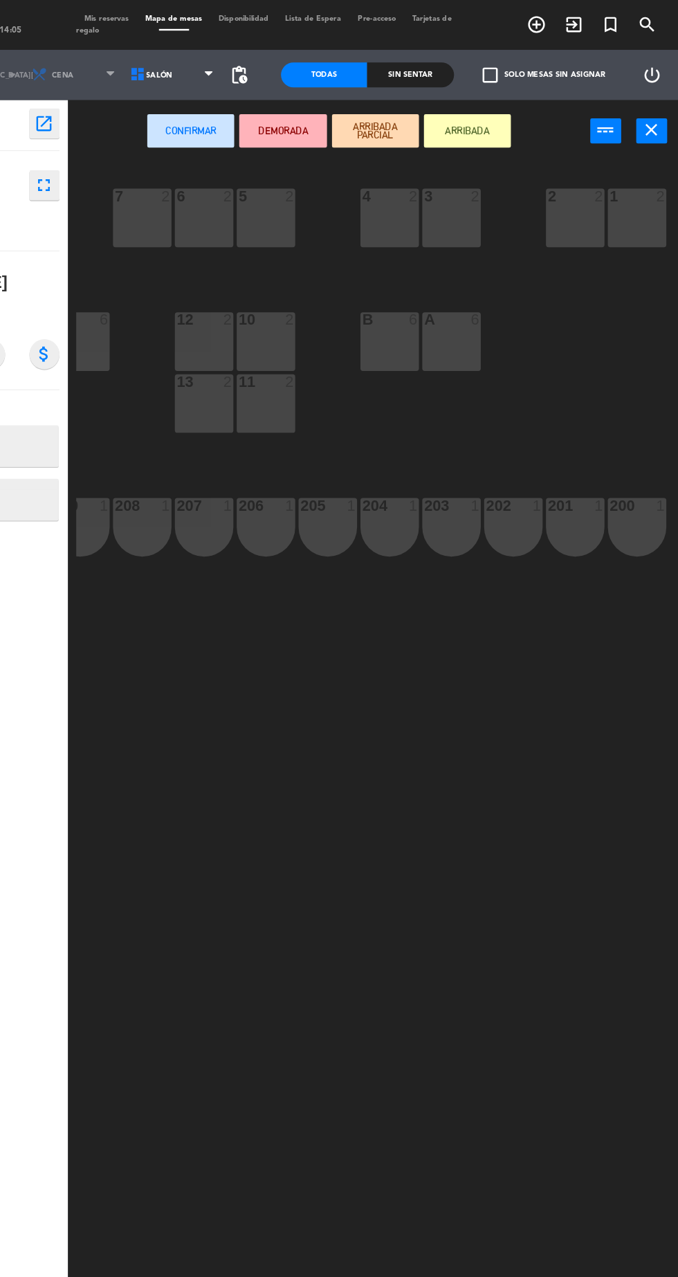
click at [631, 184] on div "1 2" at bounding box center [644, 180] width 48 height 48
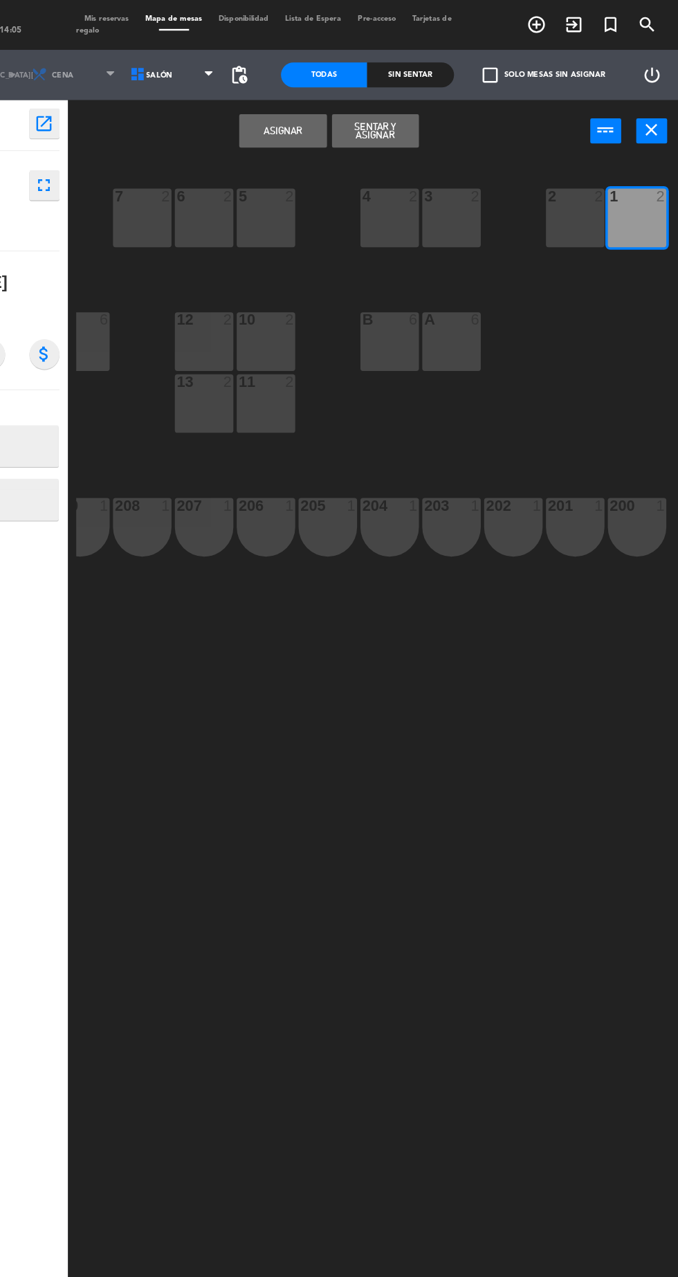
click at [573, 192] on div "2 2" at bounding box center [593, 180] width 48 height 48
click at [472, 187] on div "3 2" at bounding box center [491, 180] width 48 height 48
click at [426, 190] on div "4 2" at bounding box center [439, 180] width 48 height 48
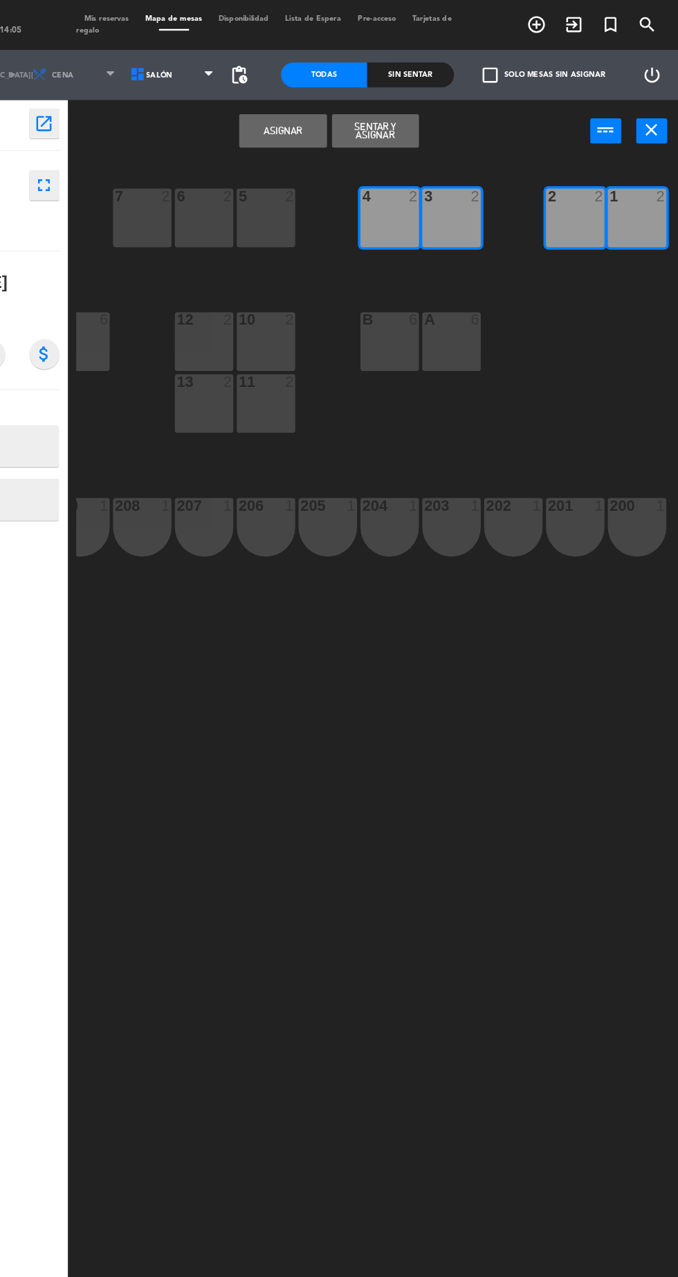
click at [330, 186] on div "5 2" at bounding box center [337, 180] width 48 height 48
click at [289, 178] on div "6 2" at bounding box center [286, 180] width 48 height 48
click at [235, 167] on div at bounding box center [235, 162] width 23 height 12
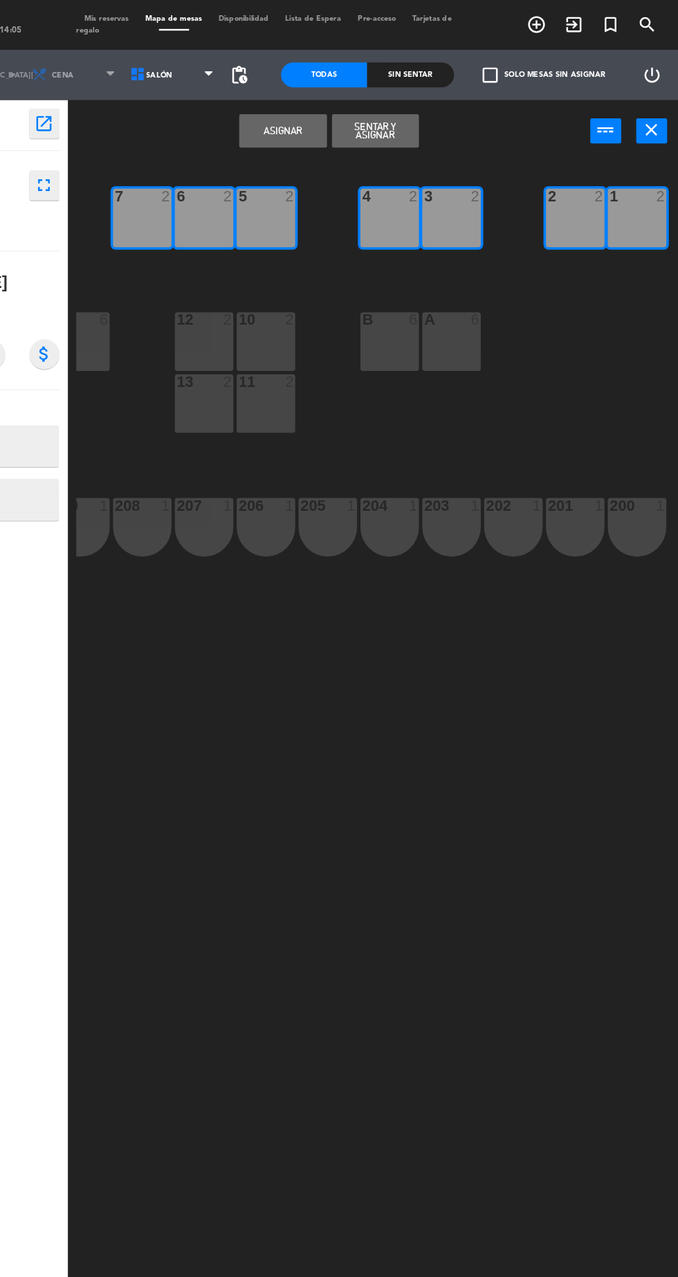
click at [363, 120] on button "Asignar" at bounding box center [351, 109] width 72 height 28
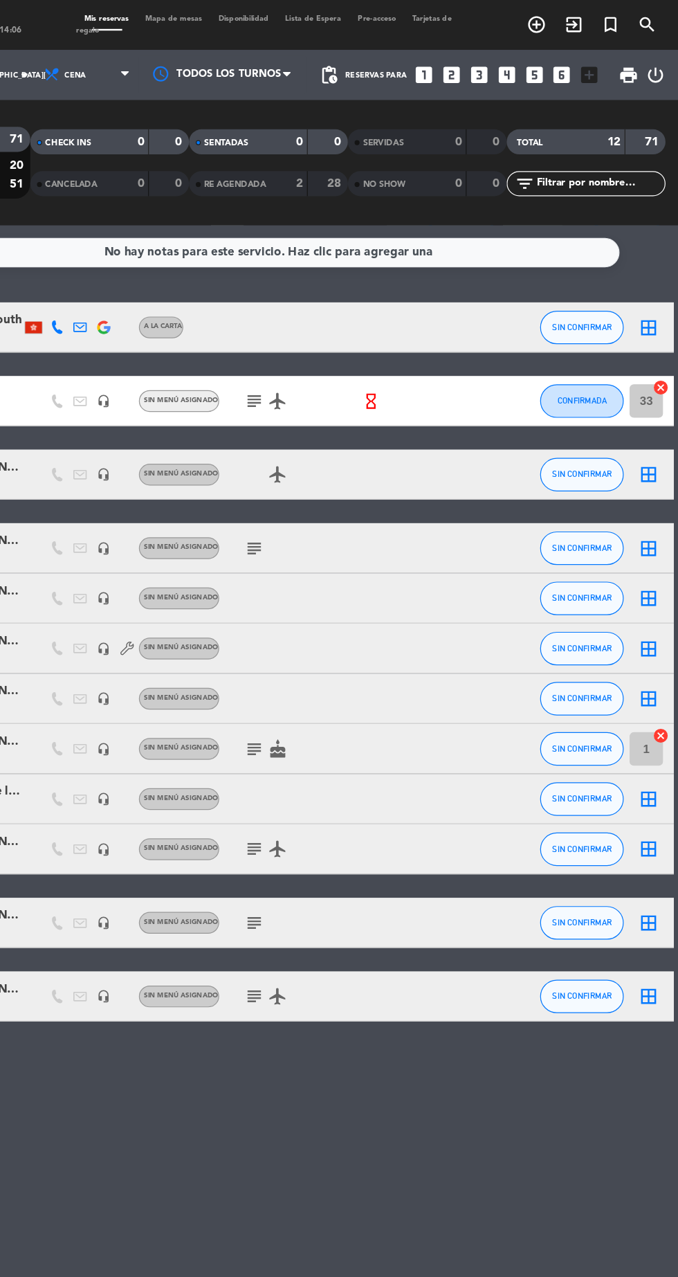
click at [651, 661] on icon "border_all" at bounding box center [654, 662] width 17 height 17
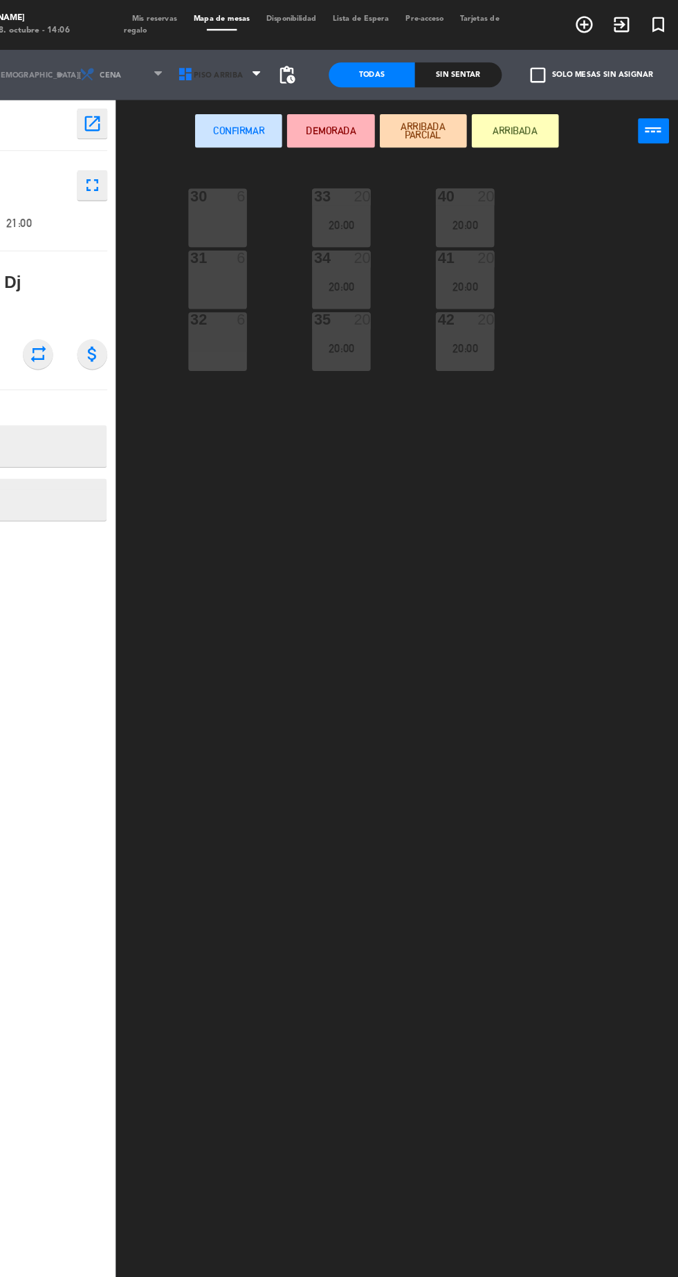
click at [226, 62] on icon at bounding box center [231, 62] width 14 height 14
click at [251, 130] on ng-component "menu Hierro Bodegón miércoles 8. octubre - 14:06 Mis reservas Mapa de mesas Dis…" at bounding box center [339, 637] width 678 height 1275
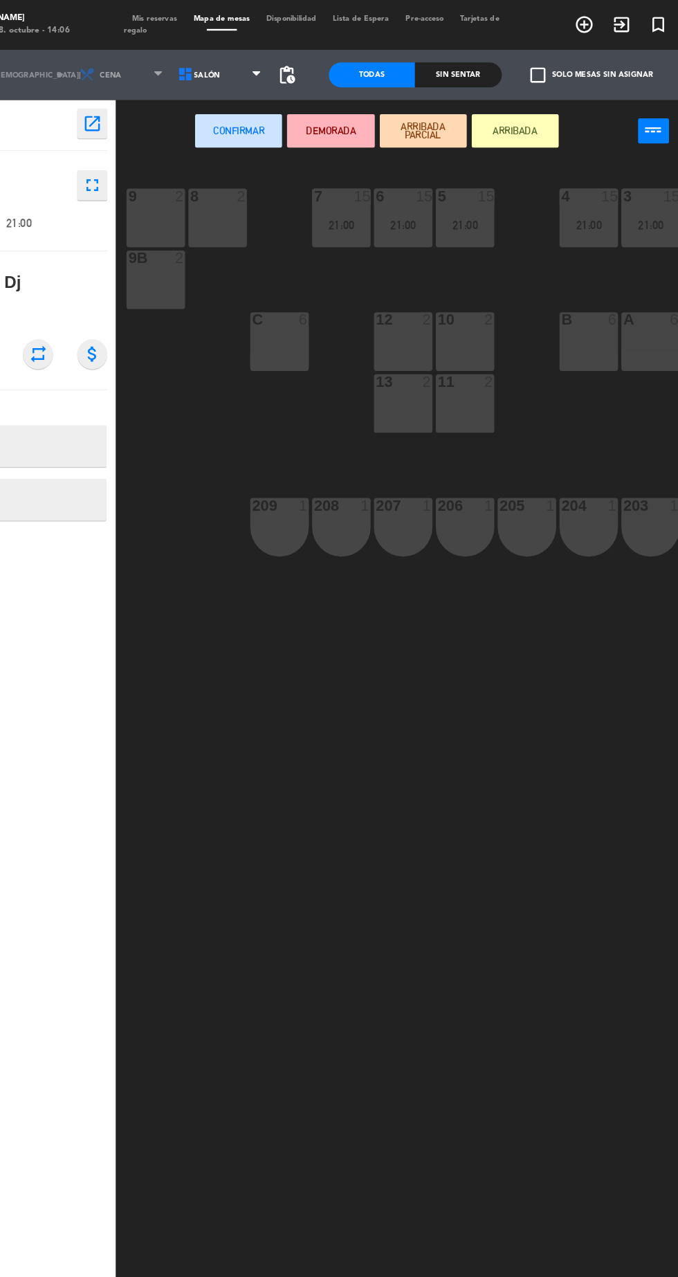
click at [550, 289] on div "B 6" at bounding box center [565, 283] width 48 height 48
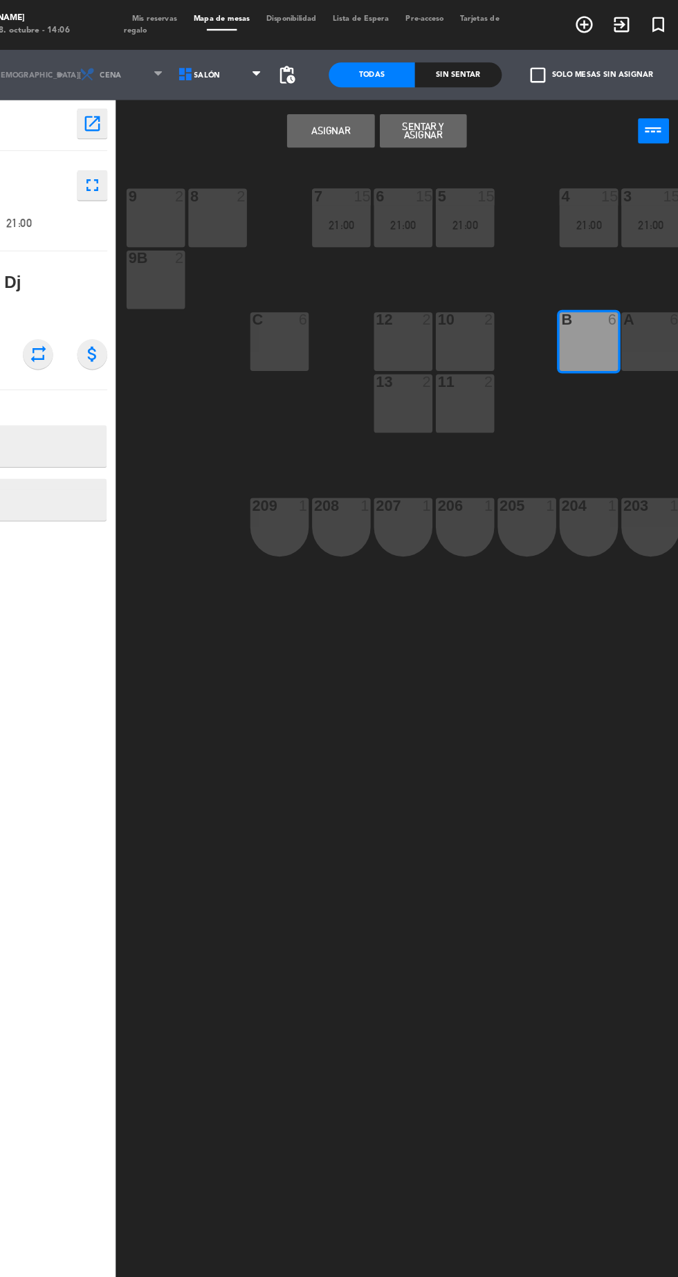
click at [335, 104] on button "Asignar" at bounding box center [351, 109] width 72 height 28
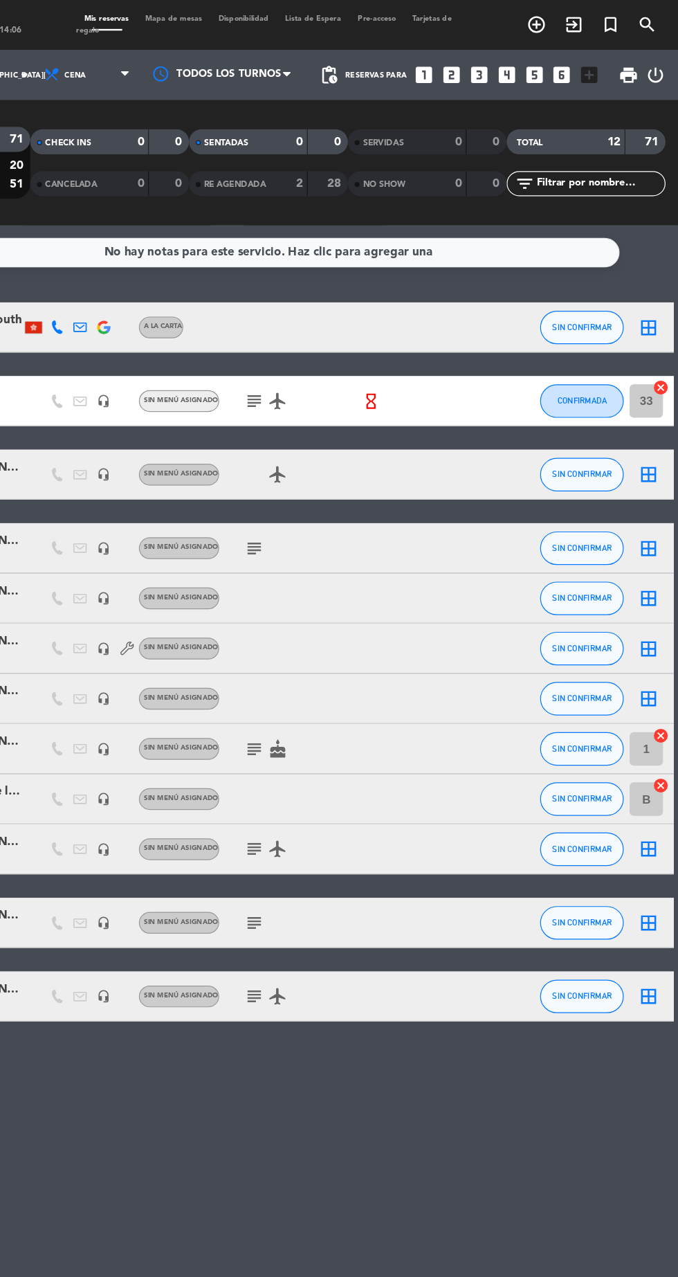
click at [633, 831] on div "border_all" at bounding box center [654, 824] width 42 height 41
click at [319, 825] on icon "subject" at bounding box center [327, 825] width 17 height 17
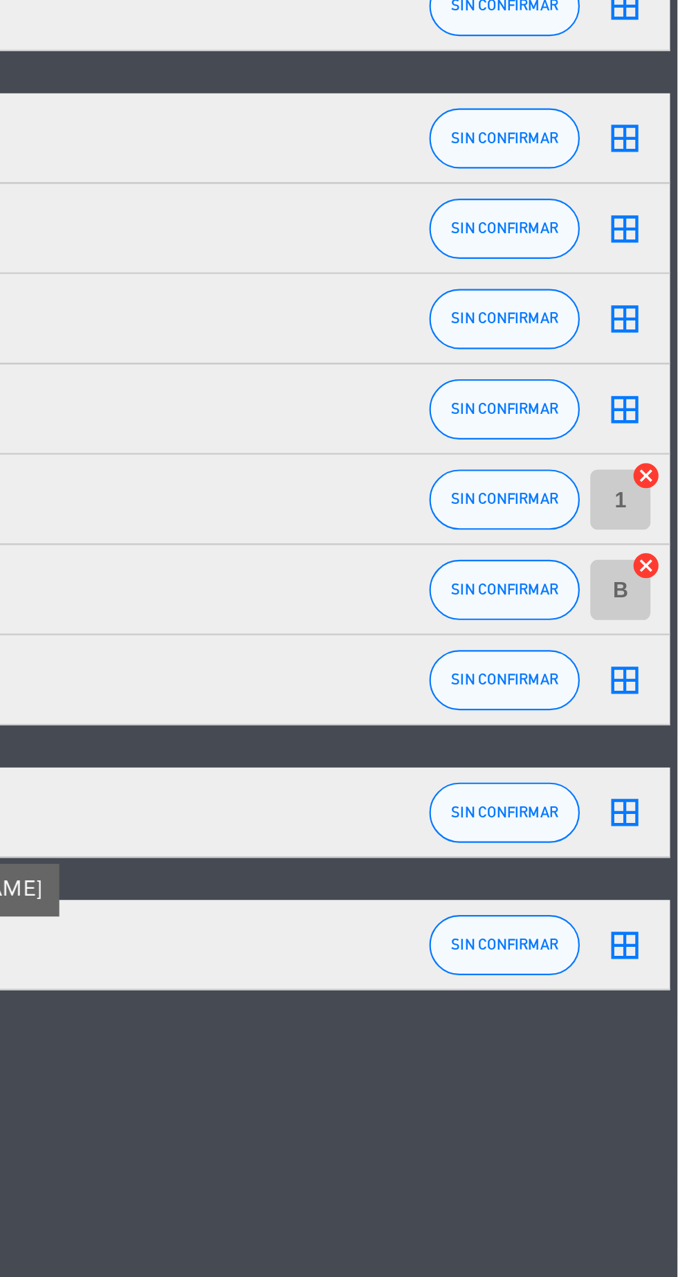
click at [650, 827] on icon "border_all" at bounding box center [654, 825] width 17 height 17
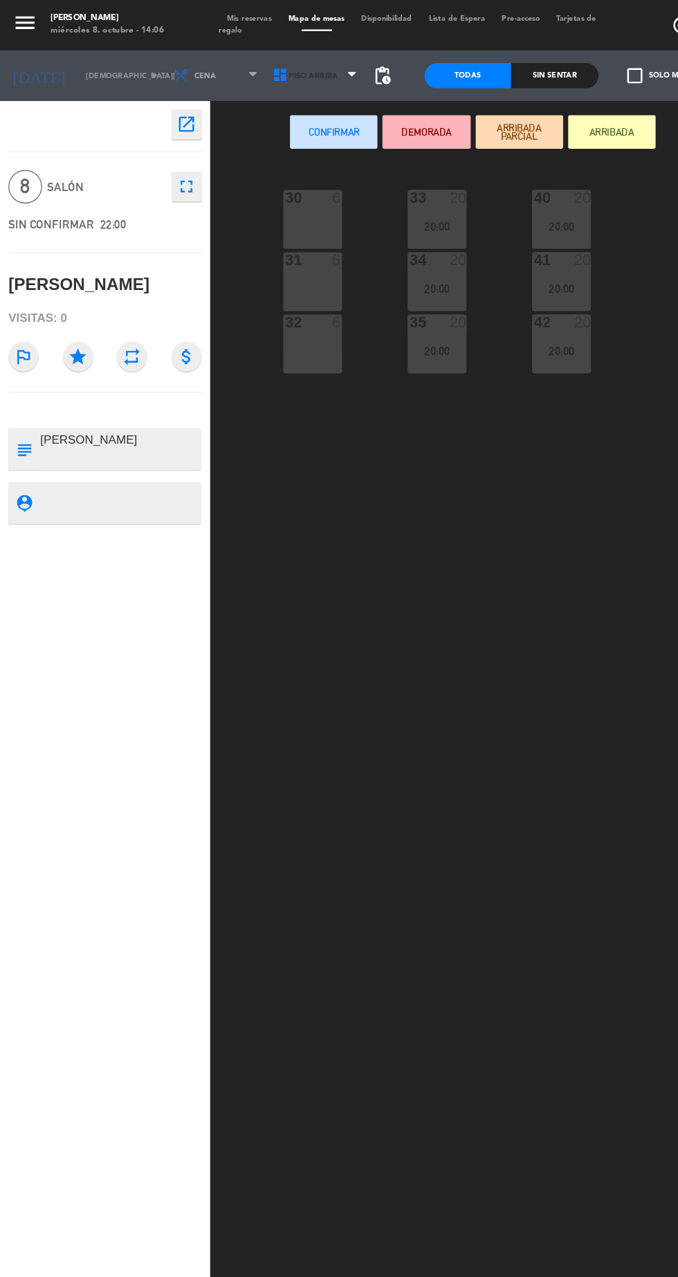
click at [250, 63] on span "Piso arriba" at bounding box center [258, 63] width 41 height 8
click at [273, 134] on ng-component "menu Hierro Bodegón miércoles 8. octubre - 14:06 Mis reservas Mapa de mesas Dis…" at bounding box center [339, 637] width 678 height 1275
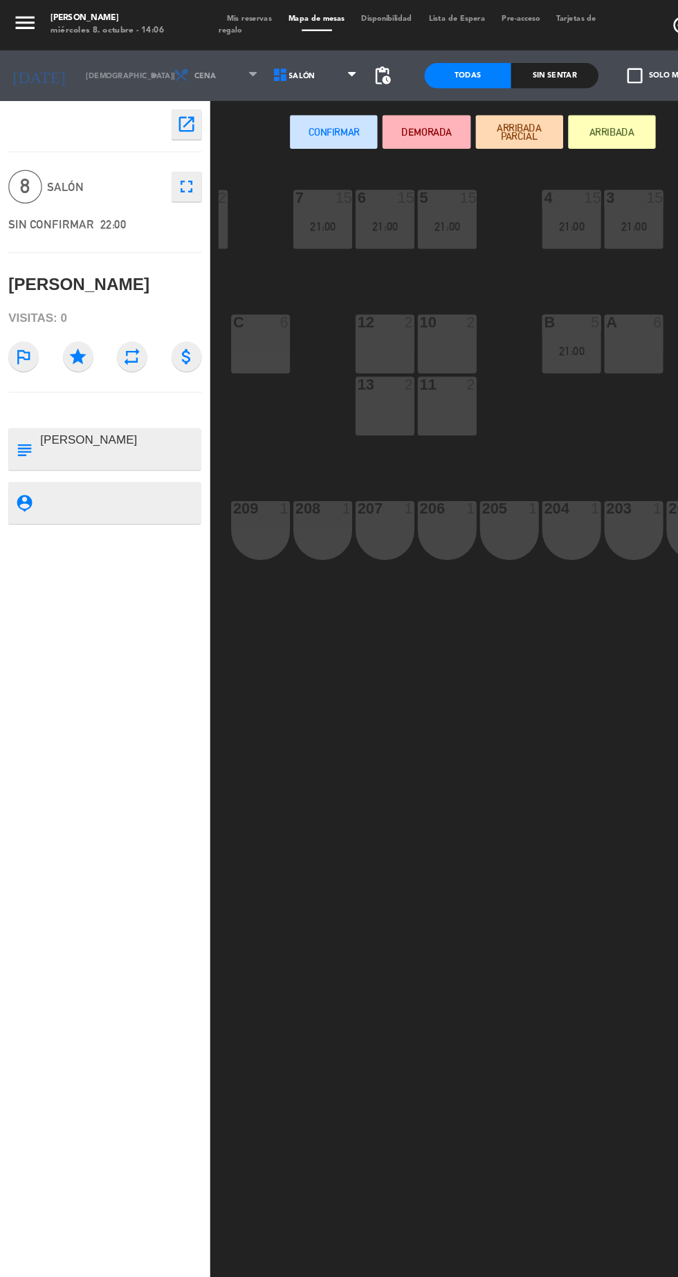
scroll to position [0, 103]
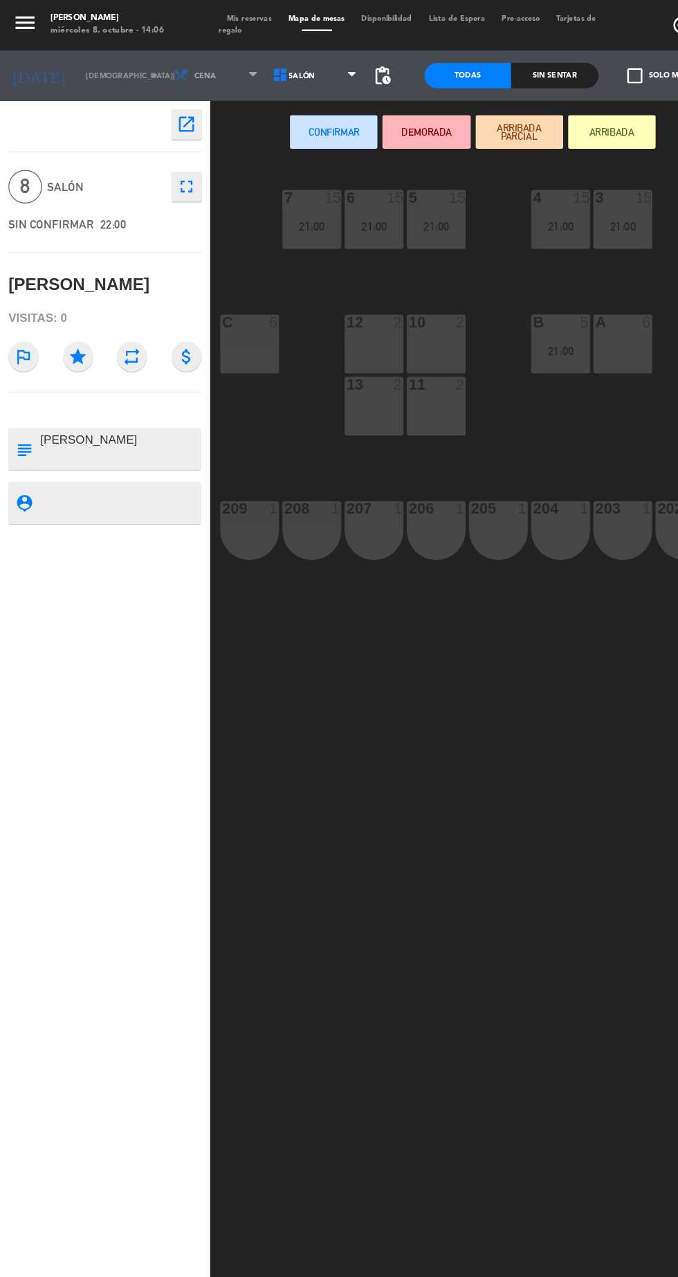
click at [364, 283] on div "10 2" at bounding box center [359, 283] width 48 height 48
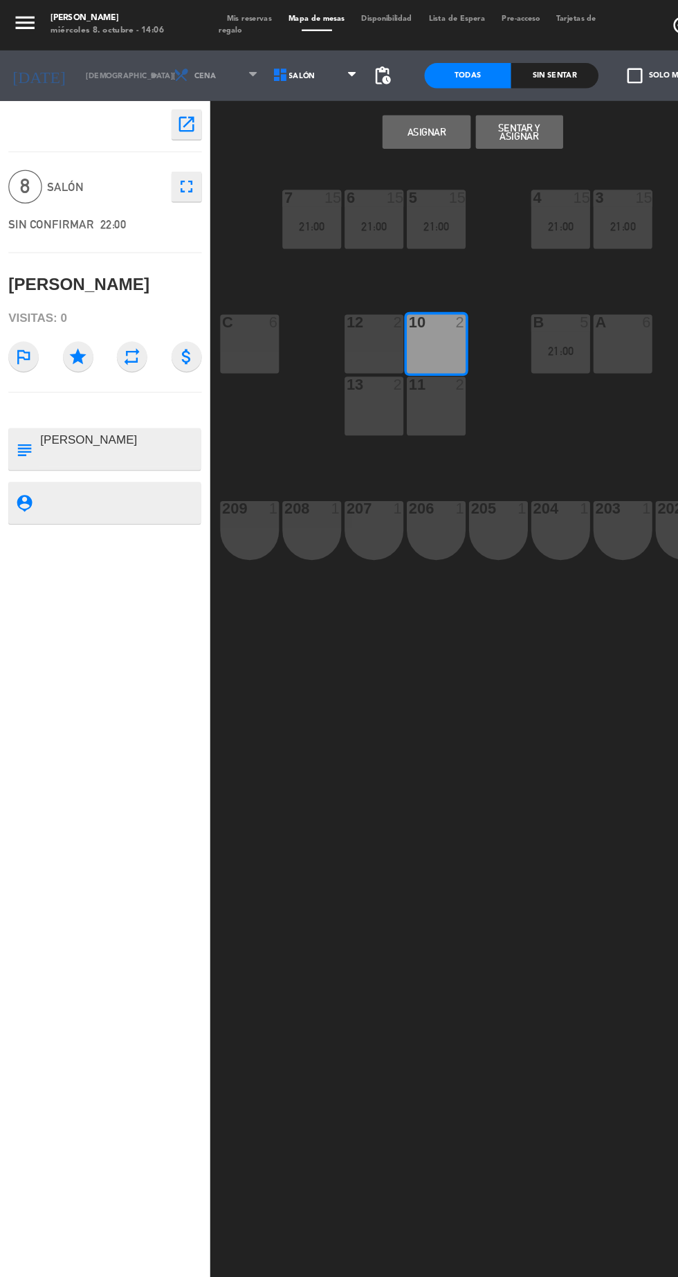
click at [309, 285] on div "12 2" at bounding box center [308, 283] width 48 height 48
click at [367, 333] on div "11 2" at bounding box center [359, 334] width 48 height 48
click at [303, 331] on div "13 2" at bounding box center [308, 334] width 48 height 48
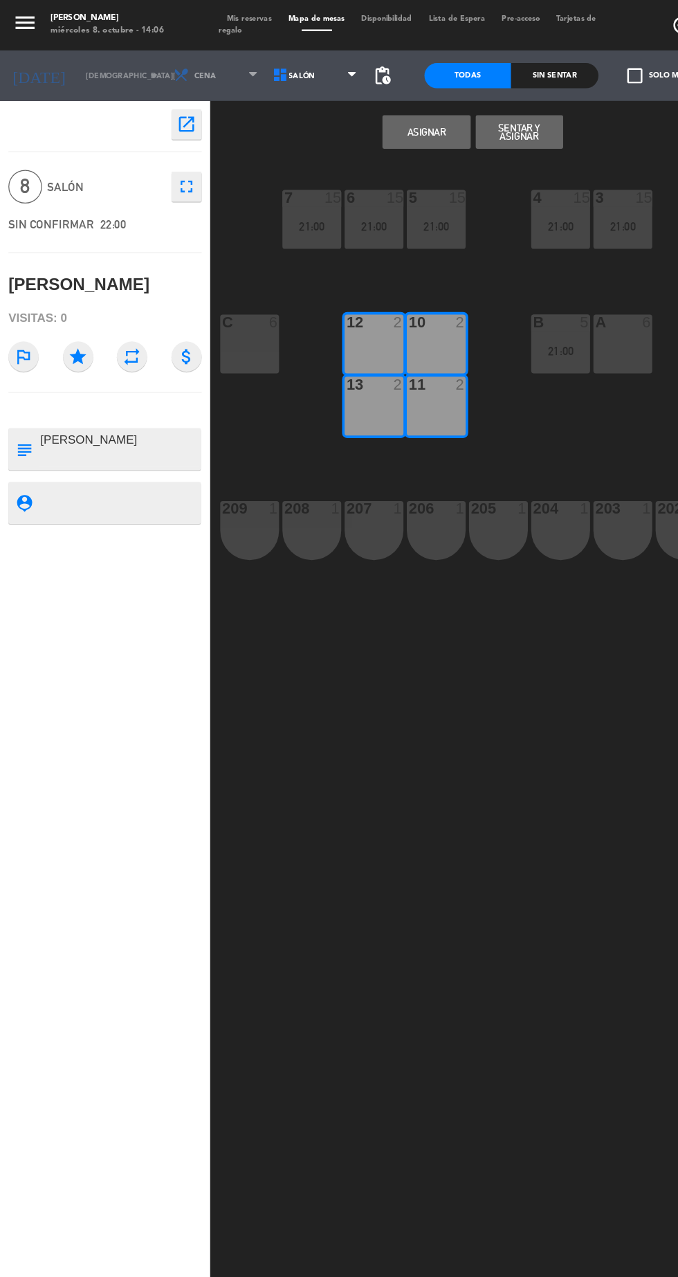
click at [333, 114] on button "Asignar" at bounding box center [351, 109] width 72 height 28
